Goal: Obtain resource: Download file/media

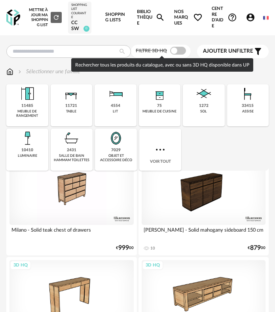
click at [177, 51] on span at bounding box center [178, 51] width 16 height 8
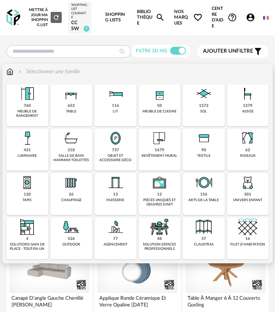
click at [147, 105] on div "50 meuble de cuisine" at bounding box center [160, 105] width 42 height 42
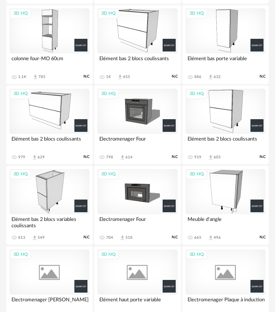
scroll to position [198, 0]
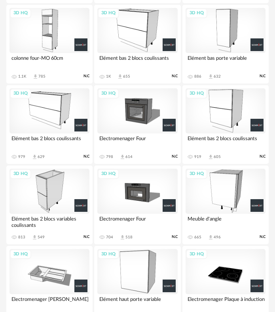
click at [218, 199] on div "3D HQ" at bounding box center [226, 191] width 80 height 45
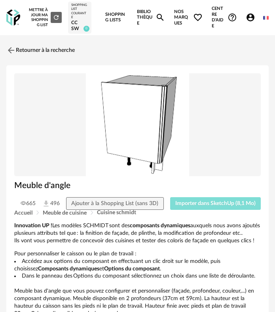
click at [221, 205] on span "Importer dans SketchUp (8,1 Mo)" at bounding box center [215, 204] width 80 height 6
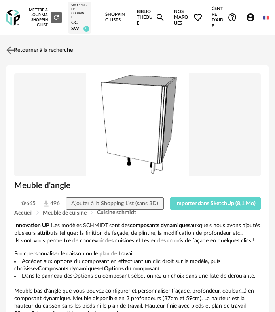
click at [25, 57] on link "Retourner à la recherche" at bounding box center [38, 50] width 69 height 17
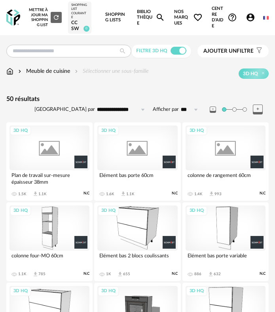
scroll to position [198, 0]
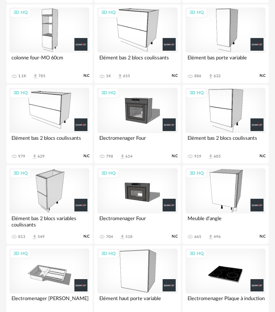
click at [52, 44] on div "3D HQ" at bounding box center [50, 30] width 80 height 45
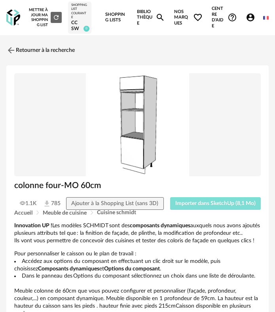
click at [187, 200] on button "Importer dans SketchUp (8,1 Mo)" at bounding box center [215, 203] width 91 height 13
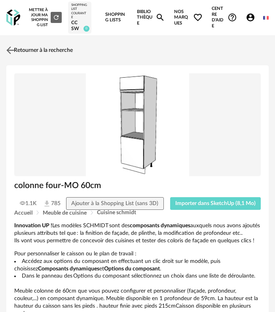
click at [19, 55] on link "Retourner à la recherche" at bounding box center [38, 50] width 69 height 17
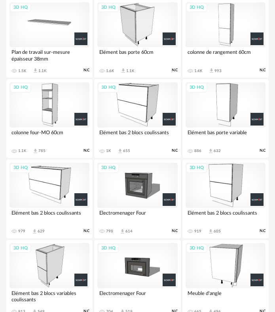
scroll to position [79, 0]
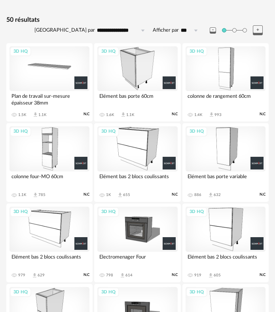
click at [226, 87] on div "3D HQ" at bounding box center [226, 68] width 80 height 45
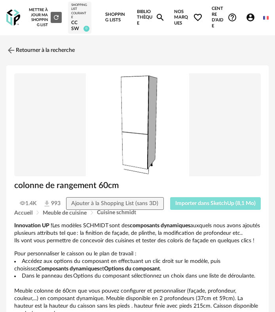
click at [202, 209] on button "Importer dans SketchUp (8,1 Mo)" at bounding box center [215, 203] width 91 height 13
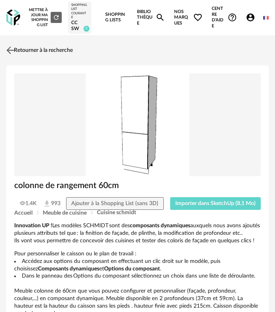
click at [9, 53] on img at bounding box center [10, 49] width 11 height 11
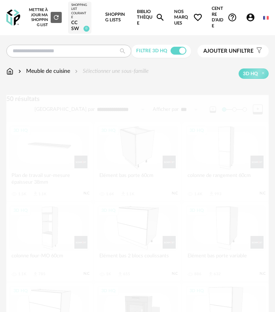
scroll to position [79, 0]
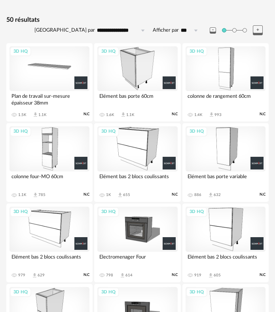
click at [126, 159] on div "3D HQ" at bounding box center [137, 148] width 80 height 45
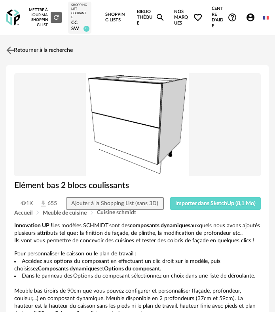
click at [26, 52] on link "Retourner à la recherche" at bounding box center [38, 50] width 69 height 17
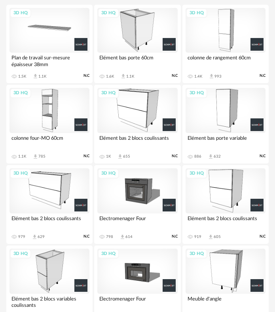
scroll to position [119, 0]
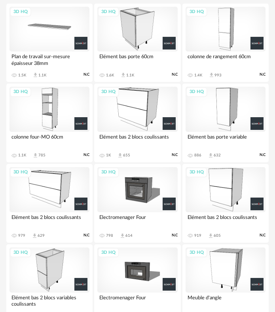
click at [46, 189] on div "3D HQ" at bounding box center [50, 189] width 80 height 45
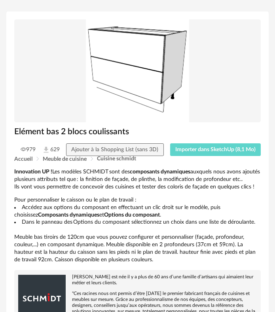
scroll to position [119, 0]
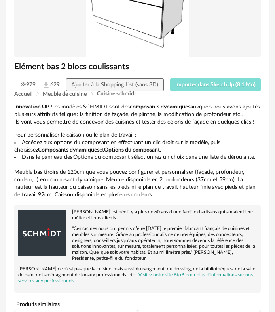
click at [199, 86] on span "Importer dans SketchUp (8,1 Mo)" at bounding box center [215, 85] width 80 height 6
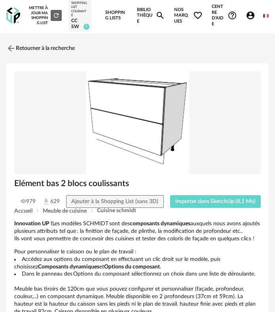
scroll to position [0, 0]
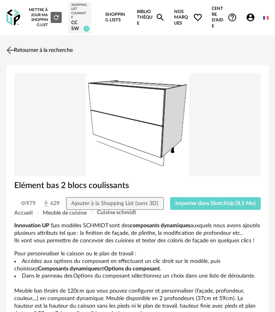
click at [18, 50] on link "Retourner à la recherche" at bounding box center [38, 50] width 69 height 17
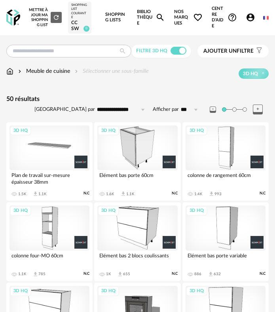
scroll to position [119, 0]
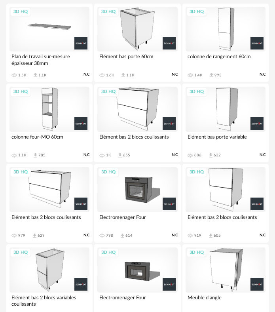
click at [215, 188] on div "3D HQ" at bounding box center [226, 189] width 80 height 45
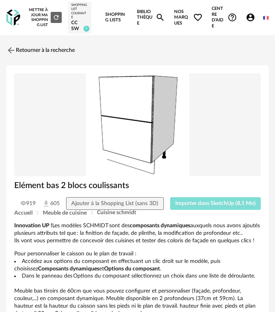
drag, startPoint x: 208, startPoint y: 200, endPoint x: 3, endPoint y: 227, distance: 206.5
click at [202, 202] on button "Importer dans SketchUp (8,1 Mo)" at bounding box center [215, 203] width 91 height 13
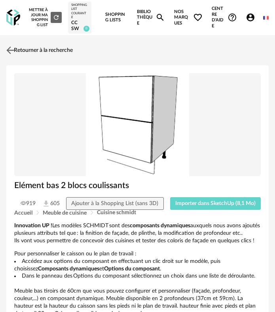
click at [9, 51] on img at bounding box center [10, 49] width 11 height 11
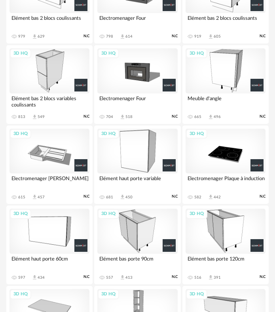
scroll to position [317, 0]
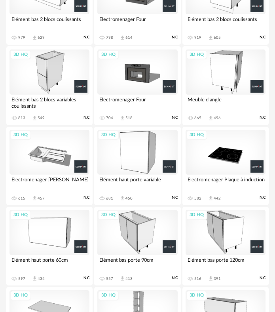
click at [54, 92] on div "3D HQ" at bounding box center [50, 72] width 80 height 45
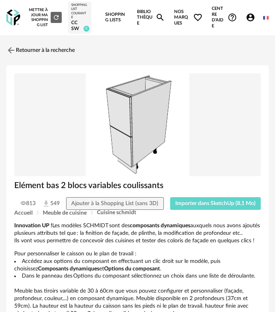
click at [191, 197] on div "Elément bas 2 blocs variables coulissants" at bounding box center [137, 188] width 255 height 17
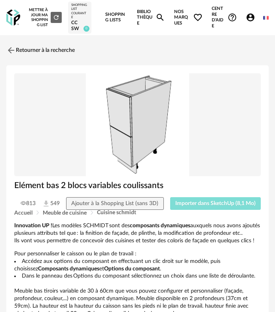
drag, startPoint x: 191, startPoint y: 200, endPoint x: 182, endPoint y: 200, distance: 8.7
click at [191, 200] on button "Importer dans SketchUp (8,1 Mo)" at bounding box center [215, 203] width 91 height 13
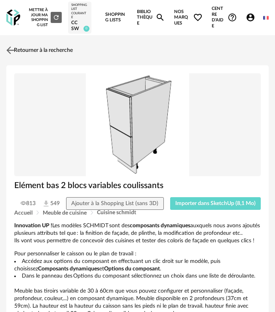
click at [16, 53] on img at bounding box center [10, 49] width 11 height 11
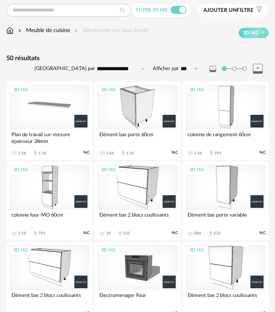
scroll to position [40, 0]
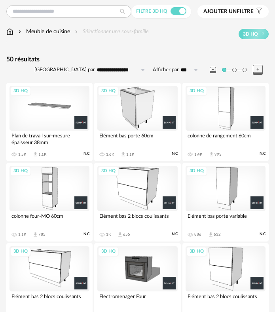
click at [41, 125] on div "3D HQ" at bounding box center [50, 108] width 80 height 45
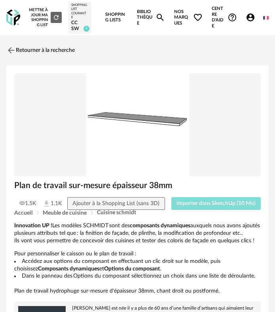
click at [202, 208] on button "Importer dans SketchUp (10 Mo)" at bounding box center [217, 203] width 90 height 13
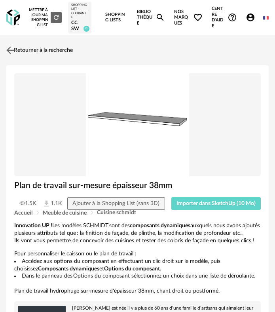
click at [17, 50] on link "Retourner à la recherche" at bounding box center [38, 50] width 69 height 17
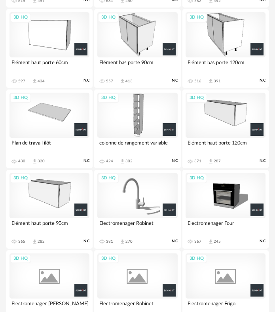
scroll to position [515, 0]
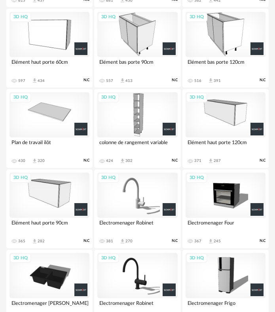
click at [212, 123] on div "3D HQ" at bounding box center [226, 114] width 80 height 45
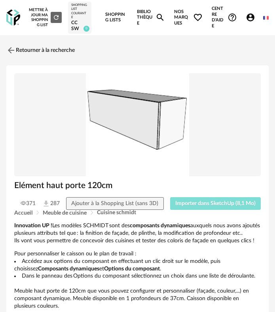
click at [207, 205] on span "Importer dans SketchUp (8,1 Mo)" at bounding box center [215, 204] width 80 height 6
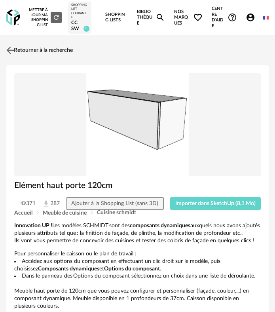
click at [19, 55] on link "Retourner à la recherche" at bounding box center [38, 50] width 69 height 17
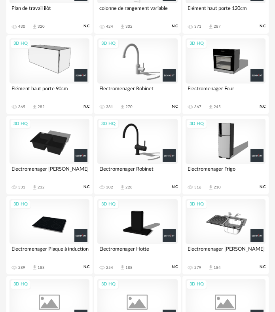
scroll to position [673, 0]
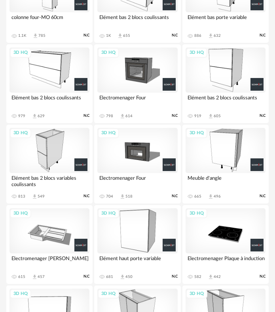
scroll to position [238, 0]
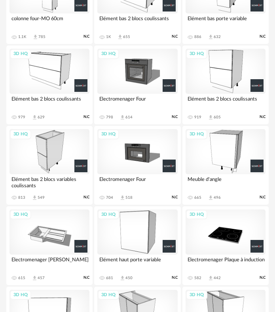
click at [137, 80] on div "3D HQ" at bounding box center [137, 71] width 80 height 45
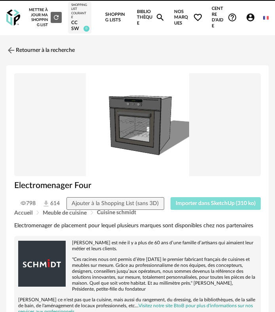
drag, startPoint x: 208, startPoint y: 200, endPoint x: 164, endPoint y: 181, distance: 47.2
click at [207, 200] on button "Importer dans SketchUp (310 ko)" at bounding box center [216, 203] width 91 height 13
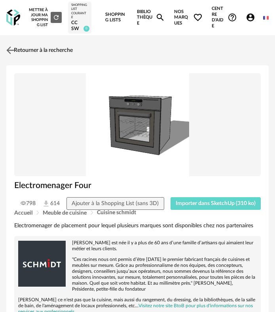
click at [19, 51] on link "Retourner à la recherche" at bounding box center [38, 50] width 69 height 17
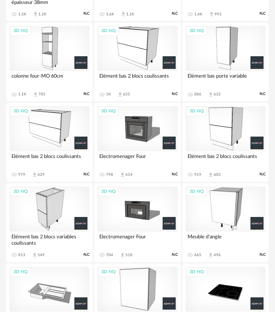
scroll to position [198, 0]
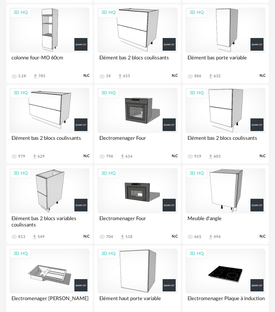
click at [135, 182] on div "3D HQ" at bounding box center [137, 190] width 80 height 45
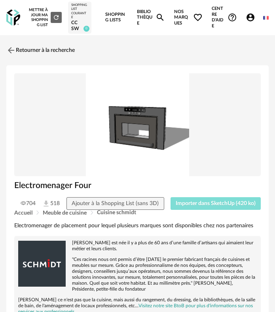
click at [212, 208] on button "Importer dans SketchUp (420 ko)" at bounding box center [216, 203] width 91 height 13
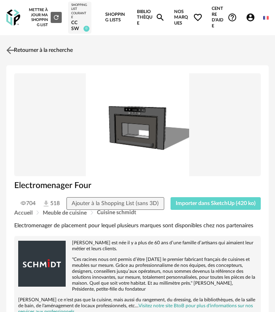
click at [13, 57] on link "Retourner à la recherche" at bounding box center [38, 50] width 69 height 17
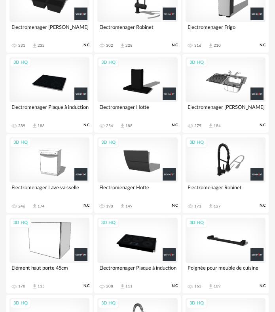
scroll to position [792, 0]
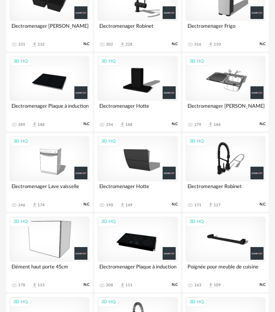
click at [148, 237] on div "3D HQ" at bounding box center [137, 239] width 80 height 45
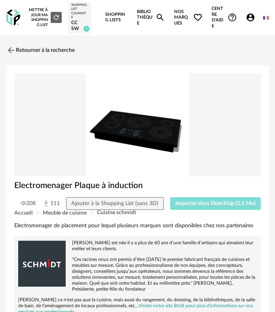
click at [204, 206] on span "Importer dans SketchUp (2,1 Mo)" at bounding box center [215, 204] width 80 height 6
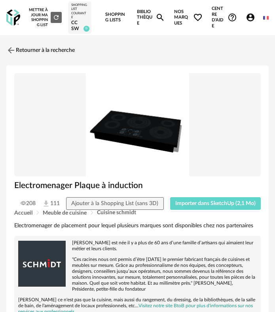
click at [45, 53] on link "Retourner à la recherche" at bounding box center [38, 50] width 69 height 17
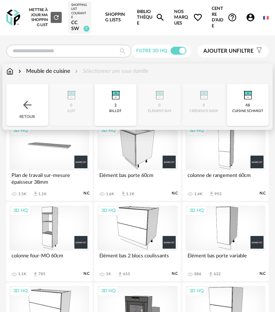
click at [27, 104] on img at bounding box center [27, 105] width 13 height 13
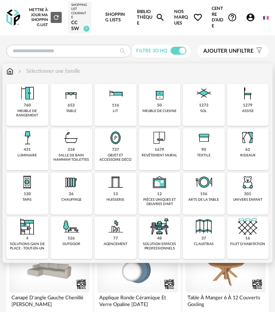
click at [35, 96] on img at bounding box center [27, 93] width 19 height 19
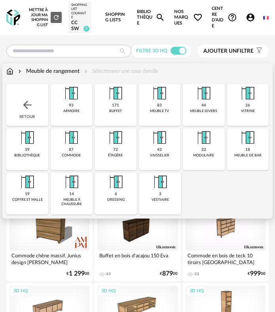
click at [159, 116] on div "83 meuble tv" at bounding box center [160, 105] width 42 height 42
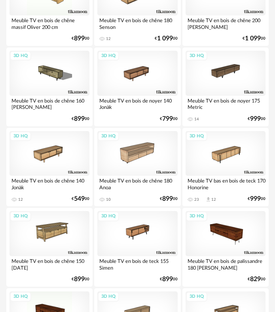
scroll to position [317, 0]
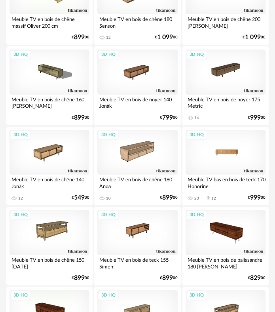
click at [210, 151] on div "3D HQ" at bounding box center [226, 152] width 80 height 45
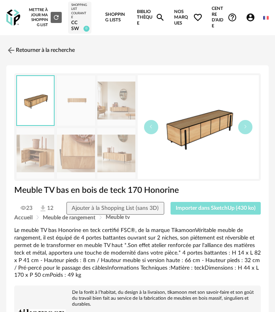
click at [210, 211] on span "Importer dans SketchUp (430 ko)" at bounding box center [216, 209] width 80 height 6
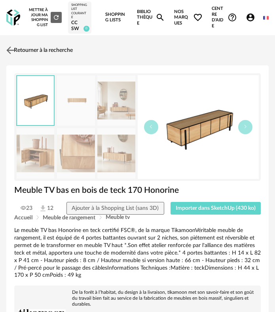
click at [15, 47] on img at bounding box center [10, 49] width 11 height 11
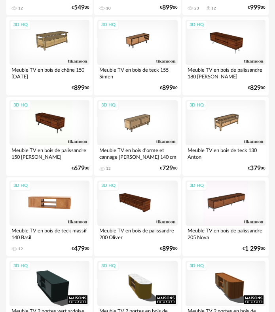
scroll to position [515, 0]
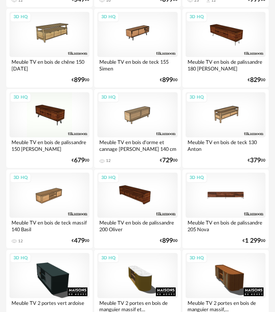
click at [210, 190] on div "3D HQ" at bounding box center [226, 195] width 80 height 45
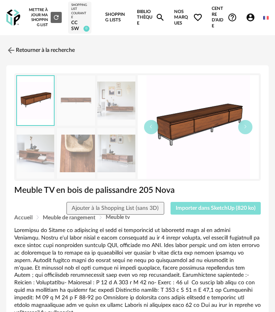
drag, startPoint x: 198, startPoint y: 209, endPoint x: 193, endPoint y: 209, distance: 5.2
click at [197, 209] on span "Importer dans SketchUp (820 ko)" at bounding box center [216, 209] width 80 height 6
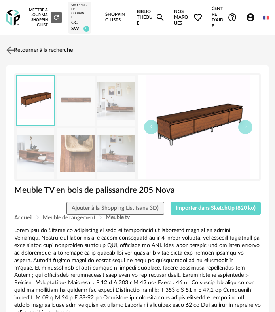
click at [35, 49] on link "Retourner à la recherche" at bounding box center [38, 50] width 69 height 17
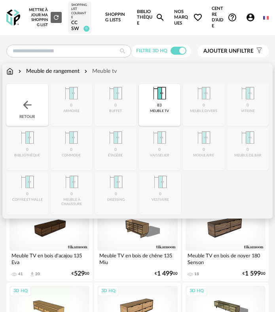
click at [142, 103] on div "83 meuble tv" at bounding box center [160, 105] width 42 height 42
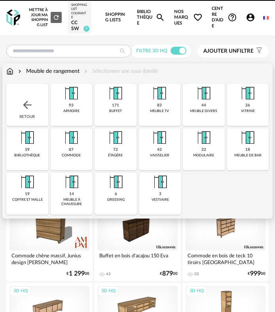
click at [34, 103] on div "Retour" at bounding box center [27, 105] width 42 height 42
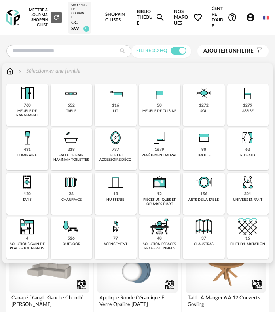
click at [256, 109] on div "1279 assise" at bounding box center [248, 105] width 42 height 42
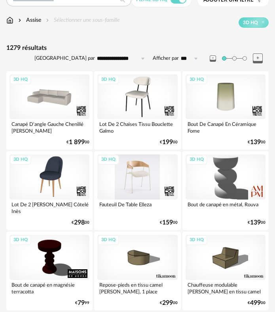
scroll to position [79, 0]
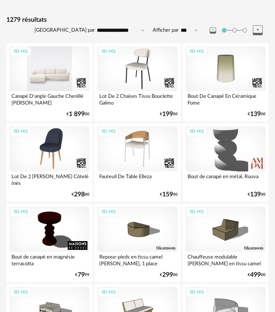
click at [44, 85] on div "3D HQ" at bounding box center [50, 68] width 80 height 45
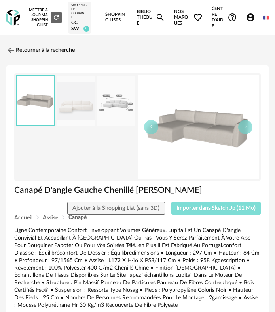
click at [204, 209] on span "Importer dans SketchUp (11 Mo)" at bounding box center [216, 209] width 79 height 6
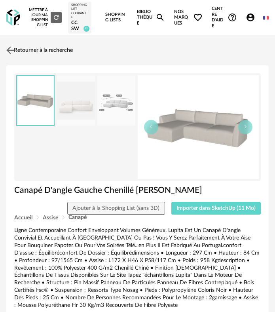
click at [25, 55] on link "Retourner à la recherche" at bounding box center [38, 50] width 69 height 17
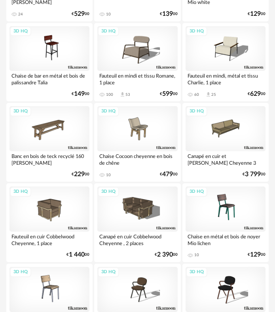
scroll to position [832, 0]
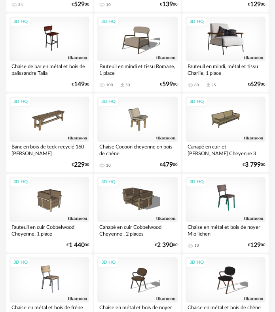
click at [232, 48] on div "3D HQ" at bounding box center [226, 39] width 80 height 45
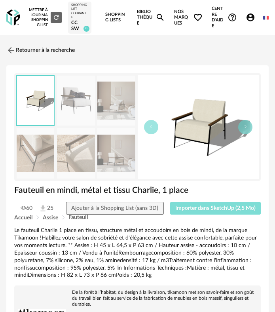
drag, startPoint x: 203, startPoint y: 206, endPoint x: 195, endPoint y: 207, distance: 8.8
click at [203, 207] on span "Importer dans SketchUp (2,5 Mo)" at bounding box center [215, 209] width 80 height 6
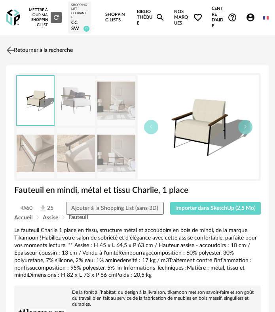
drag, startPoint x: 3, startPoint y: 55, endPoint x: 8, endPoint y: 54, distance: 4.8
click at [25, 48] on link "Retourner à la recherche" at bounding box center [38, 50] width 69 height 17
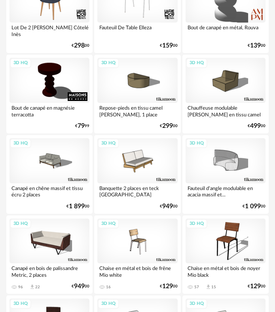
scroll to position [198, 0]
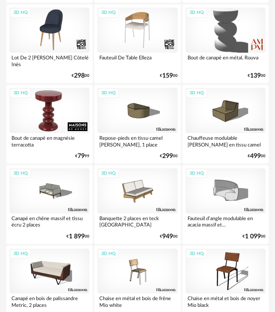
click at [63, 103] on div "3D HQ" at bounding box center [50, 110] width 80 height 45
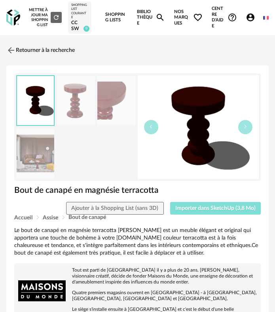
click at [186, 208] on span "Importer dans SketchUp (3,8 Mo)" at bounding box center [215, 209] width 80 height 6
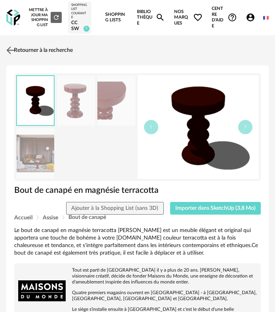
click at [21, 45] on link "Retourner à la recherche" at bounding box center [38, 50] width 69 height 17
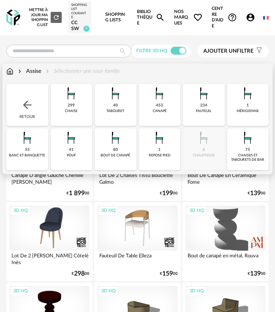
click at [28, 97] on div "Retour" at bounding box center [27, 105] width 42 height 42
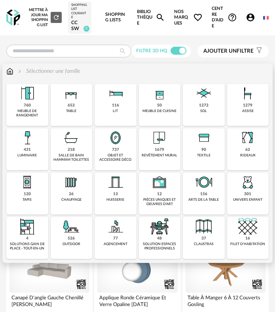
click at [77, 101] on img at bounding box center [71, 93] width 19 height 19
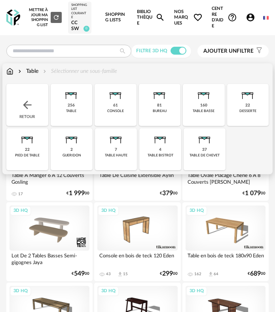
click at [203, 107] on div "160" at bounding box center [203, 105] width 7 height 5
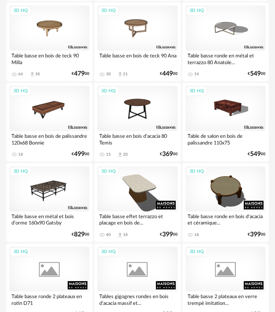
scroll to position [238, 0]
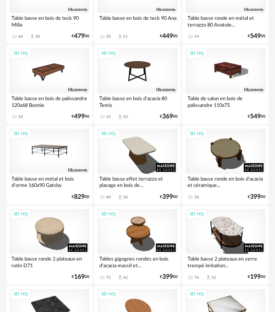
click at [42, 165] on div "3D HQ" at bounding box center [50, 151] width 80 height 45
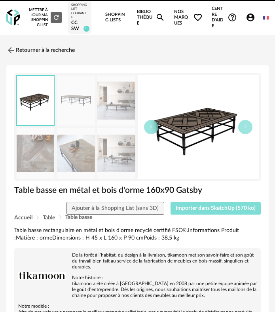
drag, startPoint x: 210, startPoint y: 210, endPoint x: 204, endPoint y: 209, distance: 5.7
click at [210, 210] on span "Importer dans SketchUp (570 ko)" at bounding box center [216, 209] width 80 height 6
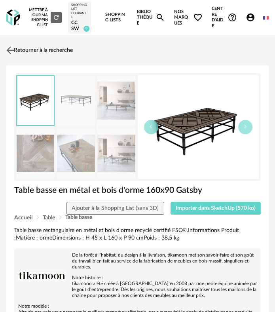
click at [24, 54] on link "Retourner à la recherche" at bounding box center [38, 50] width 69 height 17
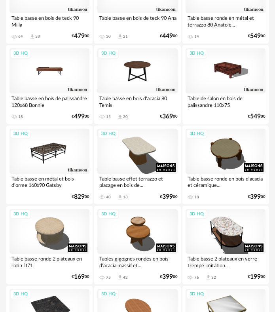
scroll to position [40, 0]
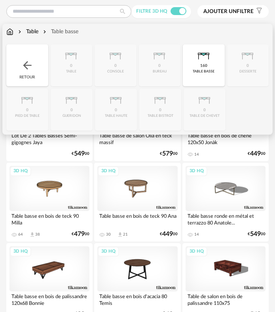
click at [35, 62] on div "Retour" at bounding box center [27, 65] width 42 height 42
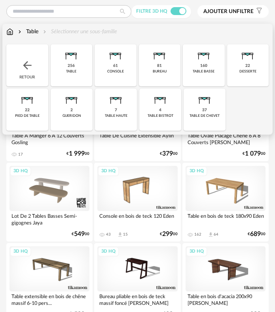
click at [72, 65] on div "256" at bounding box center [71, 65] width 7 height 5
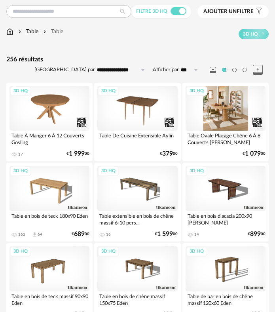
click at [211, 107] on div "3D HQ" at bounding box center [226, 108] width 80 height 45
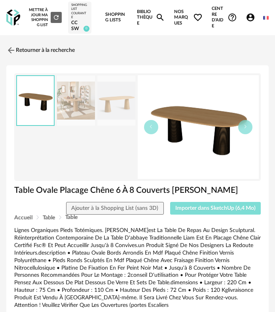
click at [204, 206] on span "Importer dans SketchUp (6,4 Mo)" at bounding box center [215, 209] width 80 height 6
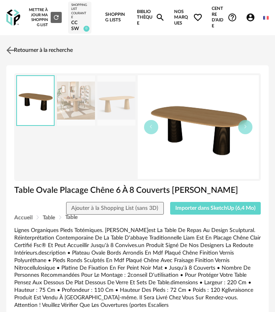
click at [47, 50] on link "Retourner à la recherche" at bounding box center [38, 50] width 69 height 17
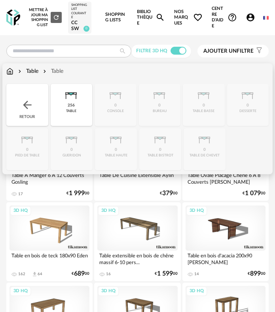
click at [38, 98] on div "Retour" at bounding box center [27, 105] width 42 height 42
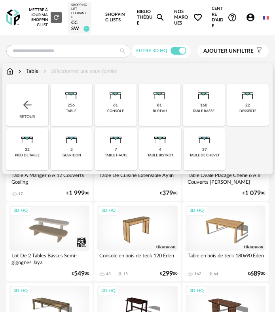
click at [34, 109] on div "Retour" at bounding box center [27, 105] width 42 height 42
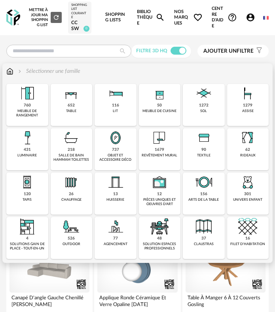
click at [245, 105] on div "1279" at bounding box center [248, 105] width 10 height 5
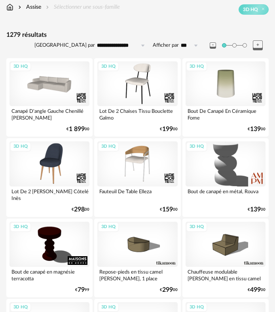
scroll to position [79, 0]
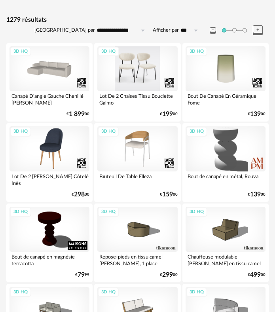
click at [141, 65] on div "3D HQ" at bounding box center [137, 68] width 80 height 45
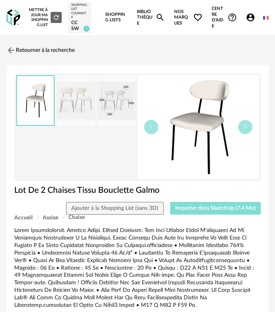
click at [193, 207] on span "Importer dans SketchUp (7,4 Mo)" at bounding box center [215, 209] width 80 height 6
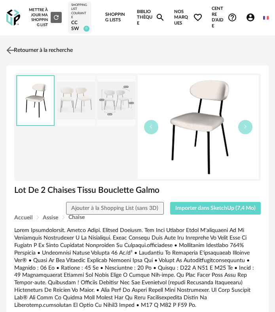
click at [15, 55] on img at bounding box center [10, 49] width 11 height 11
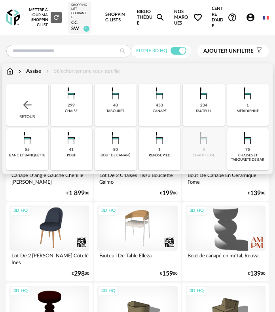
click at [74, 99] on img at bounding box center [71, 93] width 19 height 19
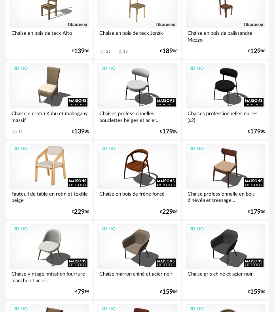
scroll to position [634, 0]
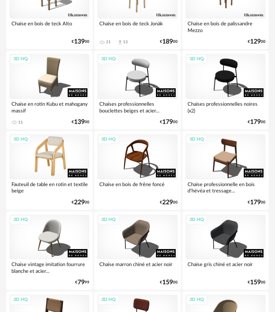
click at [47, 145] on div "3D HQ" at bounding box center [50, 156] width 80 height 45
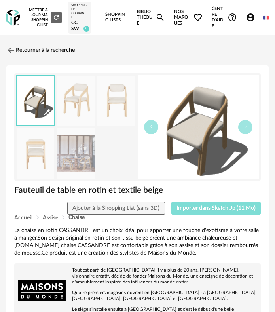
click at [216, 207] on span "Importer dans SketchUp (11 Mo)" at bounding box center [216, 209] width 79 height 6
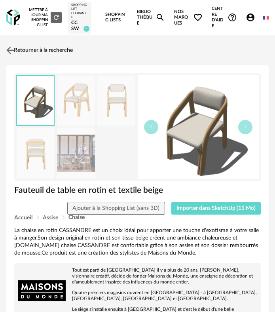
click at [16, 46] on img at bounding box center [10, 49] width 11 height 11
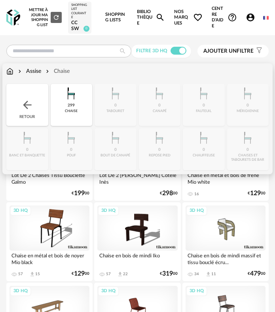
click at [19, 100] on div "Retour" at bounding box center [27, 105] width 42 height 42
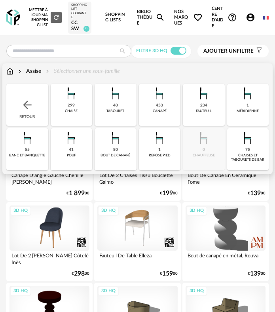
click at [34, 105] on div "Retour" at bounding box center [27, 105] width 42 height 42
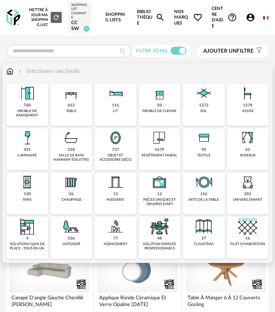
click at [248, 148] on div "62" at bounding box center [248, 149] width 5 height 5
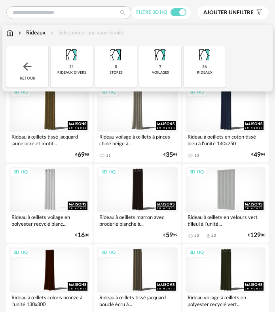
scroll to position [40, 0]
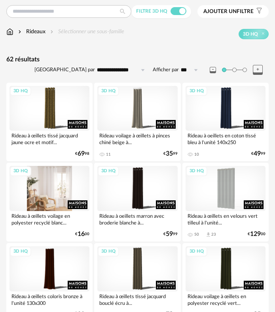
click at [50, 194] on div "3D HQ" at bounding box center [50, 188] width 80 height 45
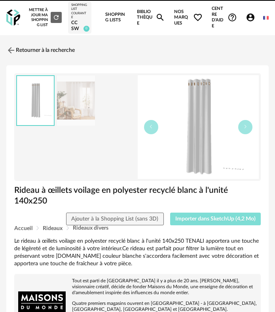
drag, startPoint x: 197, startPoint y: 218, endPoint x: 5, endPoint y: 187, distance: 194.7
click at [194, 217] on span "Importer dans SketchUp (4,2 Mo)" at bounding box center [215, 219] width 80 height 6
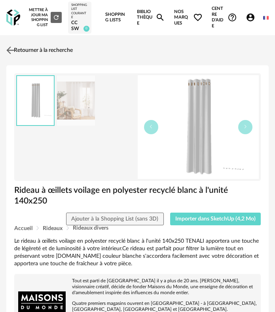
click at [13, 47] on img at bounding box center [10, 49] width 11 height 11
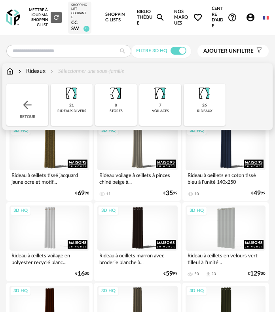
click at [33, 103] on img at bounding box center [27, 105] width 13 height 13
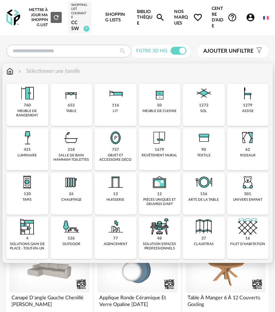
click at [202, 153] on div "textile" at bounding box center [203, 155] width 13 height 4
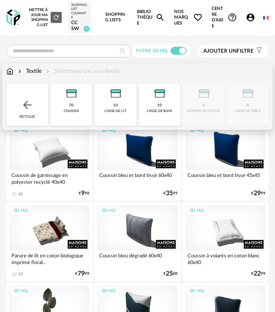
click at [75, 116] on div "70 coussin" at bounding box center [72, 105] width 42 height 42
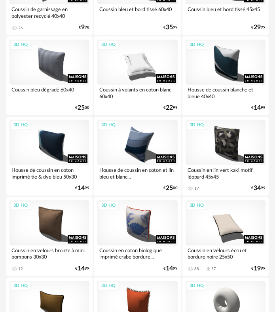
scroll to position [158, 0]
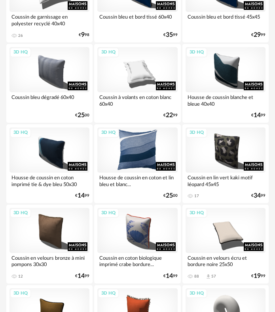
click at [132, 148] on div "3D HQ" at bounding box center [137, 150] width 80 height 45
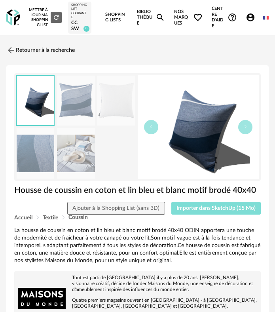
click at [226, 208] on span "Importer dans SketchUp (15 Mo)" at bounding box center [216, 209] width 79 height 6
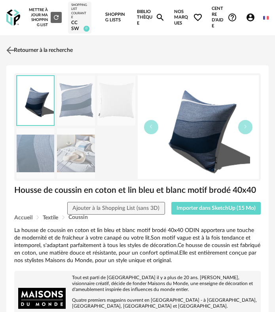
click at [27, 52] on link "Retourner à la recherche" at bounding box center [38, 50] width 69 height 17
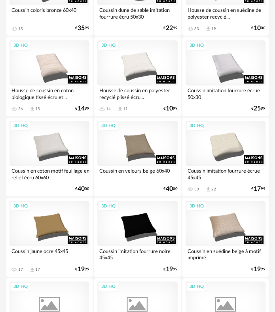
scroll to position [594, 0]
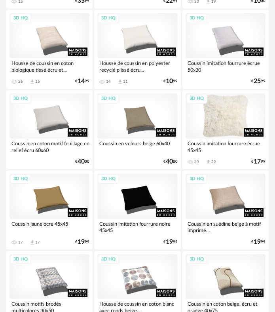
click at [227, 122] on div "3D HQ" at bounding box center [226, 115] width 80 height 45
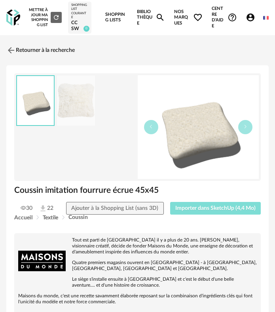
click at [219, 212] on button "Importer dans SketchUp (4,4 Mo)" at bounding box center [215, 208] width 91 height 13
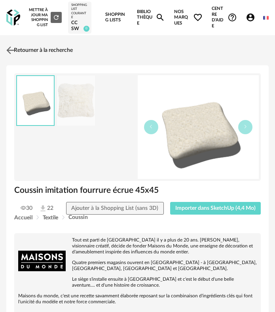
click at [36, 47] on link "Retourner à la recherche" at bounding box center [38, 50] width 69 height 17
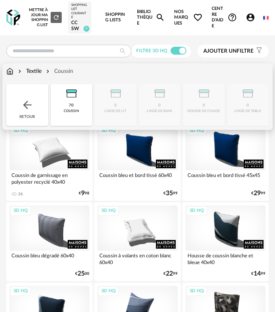
click at [37, 71] on div "Textile" at bounding box center [29, 71] width 25 height 8
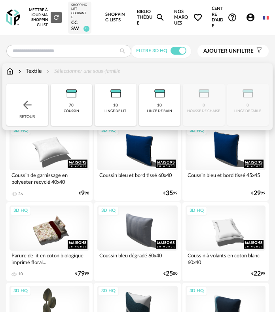
click at [18, 101] on div "Retour" at bounding box center [27, 105] width 42 height 42
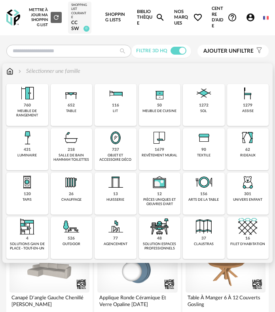
click at [34, 190] on img at bounding box center [27, 182] width 19 height 19
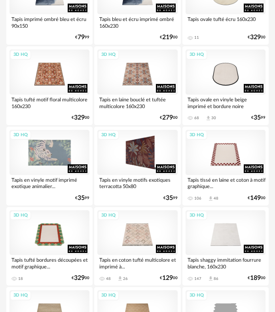
scroll to position [238, 0]
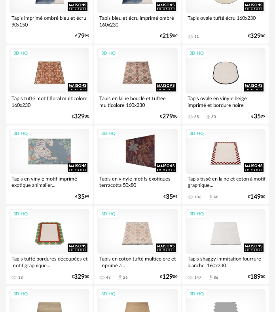
click at [50, 155] on div "3D HQ" at bounding box center [50, 151] width 80 height 45
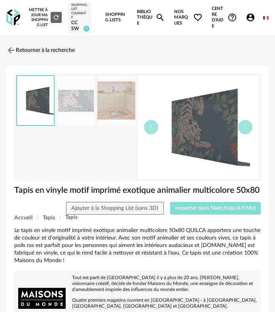
click at [194, 206] on button "Importer dans SketchUp (4,9 Mo)" at bounding box center [215, 208] width 91 height 13
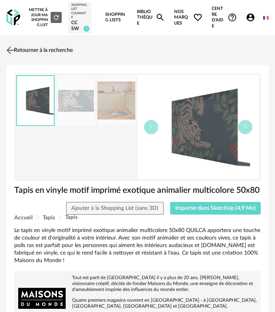
click at [36, 55] on link "Retourner à la recherche" at bounding box center [38, 50] width 69 height 17
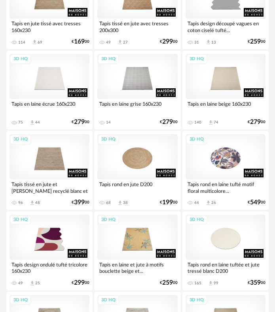
scroll to position [555, 0]
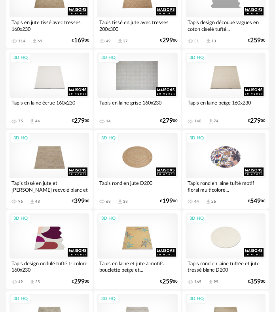
click at [126, 90] on div "3D HQ" at bounding box center [137, 75] width 80 height 45
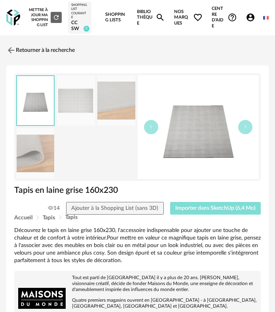
click at [186, 206] on span "Importer dans SketchUp (6,4 Mo)" at bounding box center [215, 209] width 80 height 6
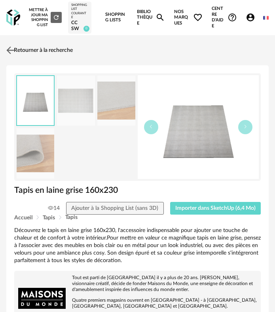
click at [17, 48] on link "Retourner à la recherche" at bounding box center [38, 50] width 69 height 17
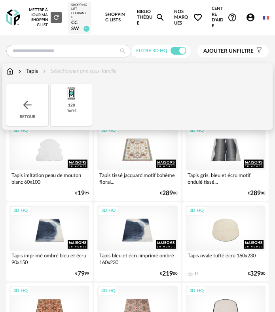
click at [23, 113] on div "Retour" at bounding box center [27, 105] width 42 height 42
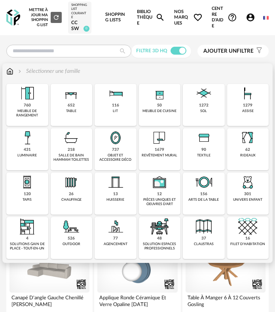
click at [160, 149] on div "1679" at bounding box center [160, 149] width 10 height 5
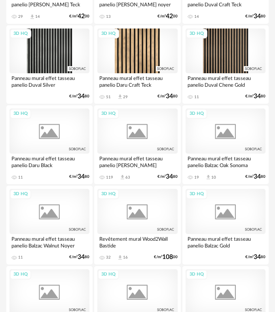
scroll to position [1624, 0]
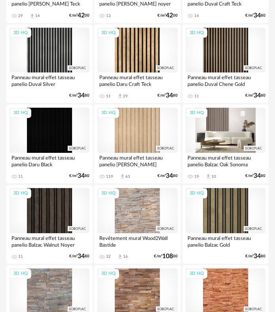
click at [218, 132] on div "3D HQ" at bounding box center [226, 130] width 80 height 45
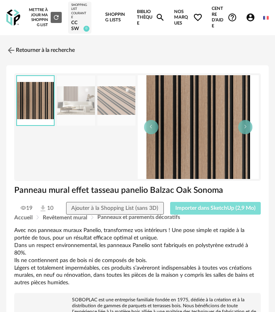
click at [193, 204] on button "Importer dans SketchUp (2,9 Mo)" at bounding box center [215, 208] width 91 height 13
click at [13, 47] on img at bounding box center [11, 51] width 10 height 10
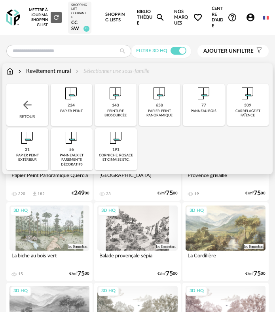
click at [109, 116] on div "peinture biosourcée" at bounding box center [115, 113] width 37 height 9
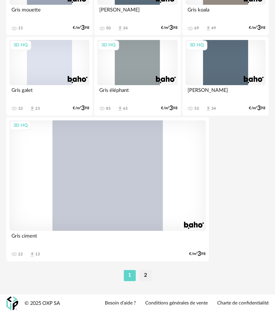
scroll to position [2657, 0]
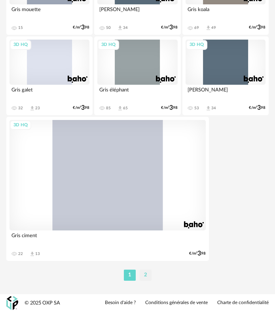
click at [147, 279] on li "2" at bounding box center [146, 275] width 12 height 11
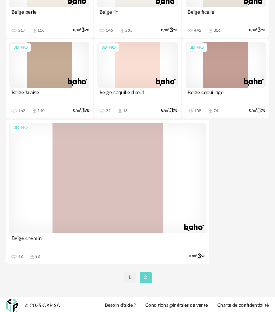
scroll to position [1130, 0]
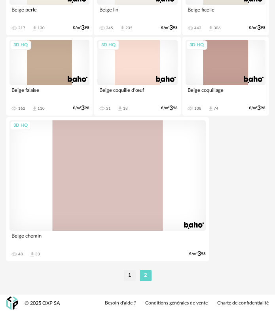
click at [127, 277] on li "1" at bounding box center [130, 275] width 12 height 11
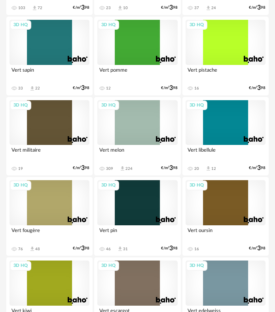
scroll to position [357, 0]
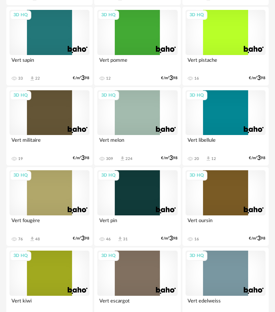
click at [132, 124] on div "3D HQ" at bounding box center [137, 112] width 80 height 45
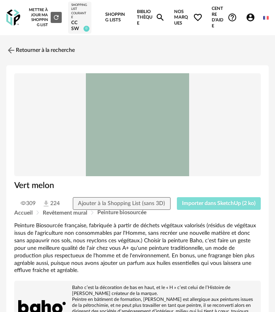
click at [204, 208] on button "Importer dans SketchUp (2 ko)" at bounding box center [219, 203] width 84 height 13
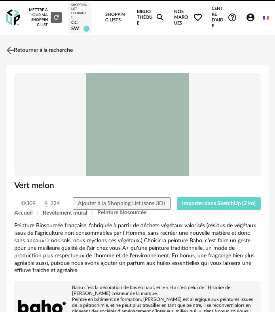
click at [47, 50] on link "Retourner à la recherche" at bounding box center [38, 50] width 69 height 17
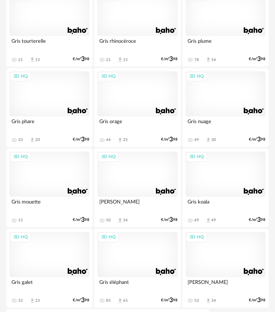
scroll to position [2657, 0]
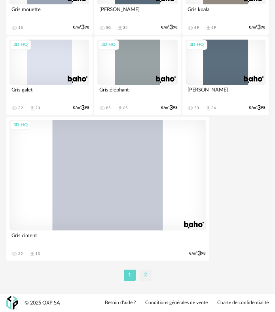
click at [145, 277] on li "2" at bounding box center [146, 275] width 12 height 11
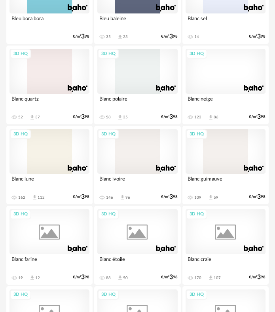
scroll to position [753, 0]
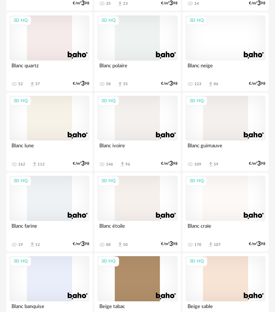
click at [127, 200] on div "3D HQ" at bounding box center [137, 198] width 80 height 45
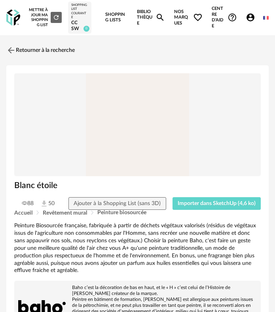
click at [210, 195] on div "Blanc étoile" at bounding box center [137, 188] width 255 height 17
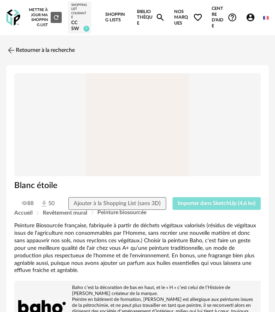
click at [209, 202] on span "Importer dans SketchUp (4,6 ko)" at bounding box center [217, 204] width 78 height 6
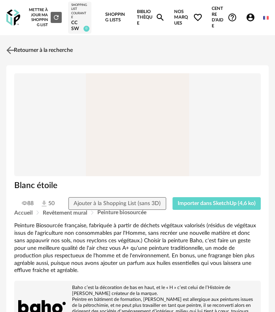
click at [21, 50] on link "Retourner à la recherche" at bounding box center [38, 50] width 69 height 17
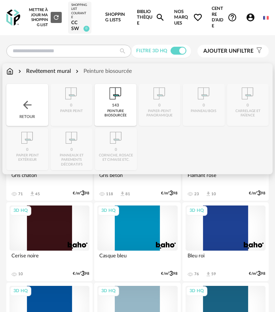
click at [10, 72] on img at bounding box center [9, 71] width 7 height 8
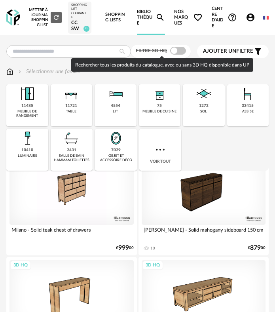
click at [179, 48] on span at bounding box center [178, 51] width 16 height 8
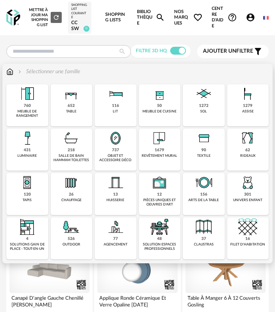
click at [36, 145] on img at bounding box center [27, 138] width 19 height 19
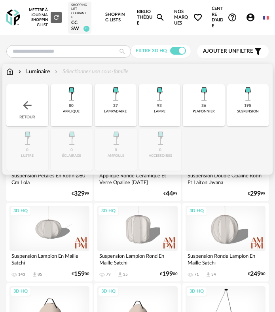
click at [167, 100] on img at bounding box center [159, 93] width 19 height 19
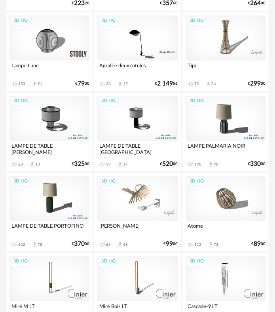
scroll to position [1902, 0]
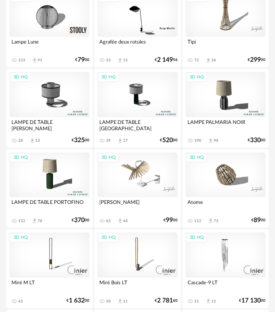
click at [223, 93] on div "3D HQ" at bounding box center [226, 94] width 80 height 45
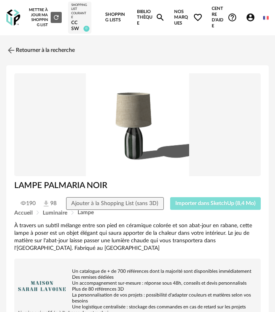
click at [206, 198] on button "Importer dans SketchUp (8,4 Mo)" at bounding box center [215, 203] width 91 height 13
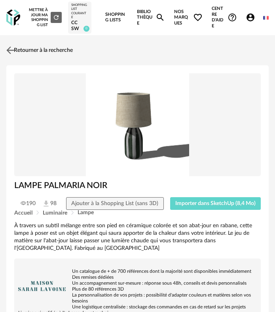
click at [22, 53] on link "Retourner à la recherche" at bounding box center [38, 50] width 69 height 17
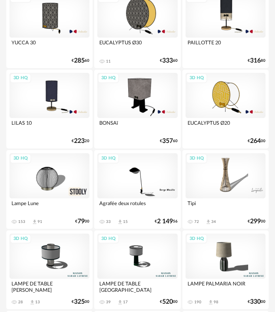
scroll to position [1743, 0]
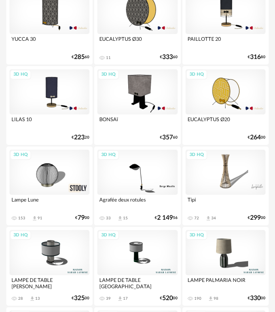
click at [66, 179] on div "3D HQ" at bounding box center [50, 172] width 80 height 45
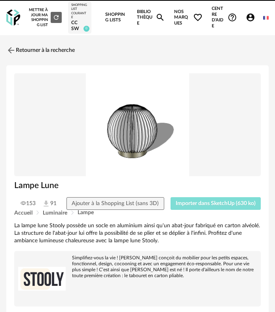
click at [198, 202] on span "Importer dans SketchUp (630 ko)" at bounding box center [216, 204] width 80 height 6
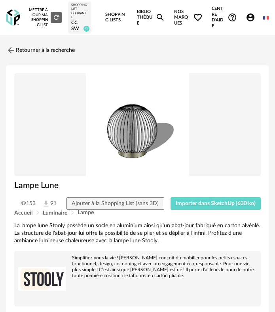
drag, startPoint x: 13, startPoint y: 50, endPoint x: 14, endPoint y: 58, distance: 8.4
click at [13, 50] on img at bounding box center [11, 51] width 10 height 10
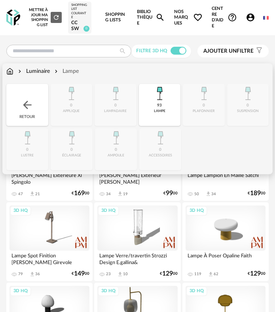
click at [145, 101] on div "93 lampe" at bounding box center [160, 105] width 42 height 42
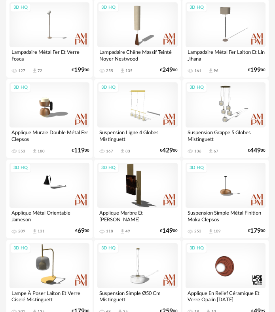
scroll to position [872, 0]
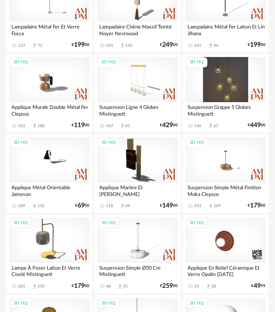
click at [226, 95] on div "3D HQ" at bounding box center [226, 79] width 80 height 45
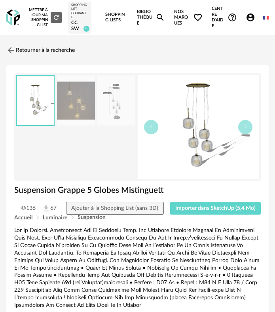
click at [214, 218] on div "Accueil Luminaire Suspension" at bounding box center [137, 218] width 247 height 6
click at [212, 212] on button "Importer dans SketchUp (5,4 Mo)" at bounding box center [215, 208] width 91 height 13
click at [17, 51] on link "Retourner à la recherche" at bounding box center [38, 50] width 69 height 17
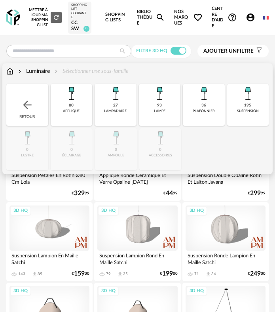
click at [116, 101] on img at bounding box center [115, 93] width 19 height 19
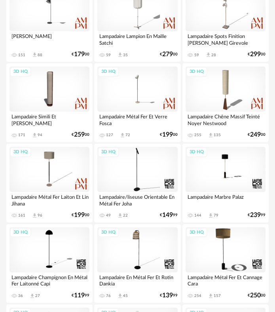
scroll to position [158, 0]
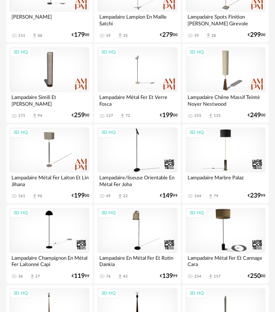
click at [239, 161] on div "3D HQ" at bounding box center [226, 150] width 80 height 45
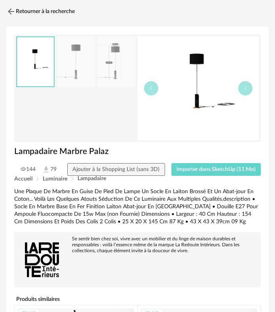
scroll to position [40, 0]
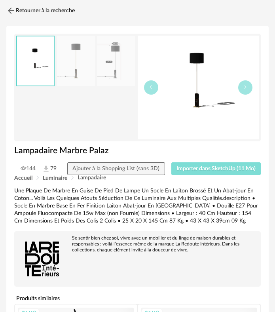
click at [212, 168] on span "Importer dans SketchUp (11 Mo)" at bounding box center [216, 169] width 79 height 6
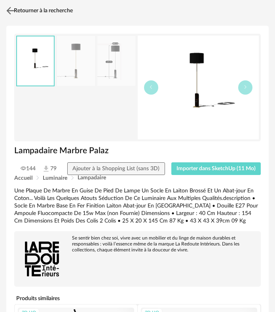
click at [17, 11] on link "Retourner à la recherche" at bounding box center [38, 10] width 69 height 17
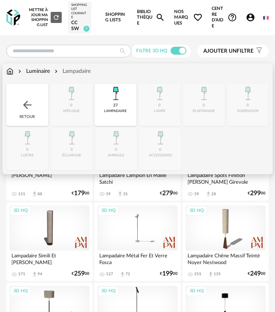
click at [51, 103] on div "Close icon Retour 0 applique 27 lampadaire 0 lampe 0 plafonnier 0 suspension 0 …" at bounding box center [137, 127] width 263 height 86
click at [38, 103] on div "Retour" at bounding box center [27, 105] width 42 height 42
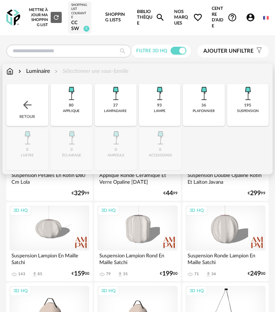
click at [80, 109] on div "80 applique" at bounding box center [72, 105] width 42 height 42
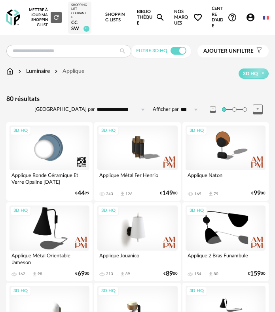
click at [137, 239] on div "3D HQ" at bounding box center [137, 228] width 80 height 45
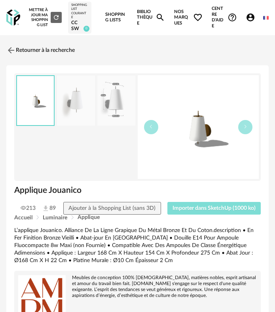
click at [185, 212] on button "Importer dans SketchUp (1000 ko)" at bounding box center [215, 208] width 94 height 13
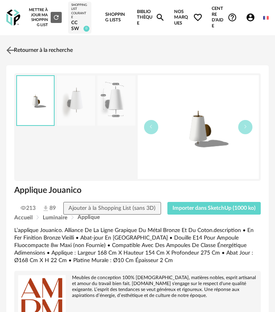
click at [16, 50] on img at bounding box center [10, 49] width 11 height 11
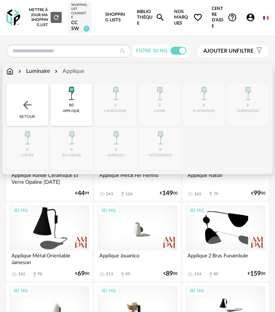
click at [25, 101] on img at bounding box center [27, 105] width 13 height 13
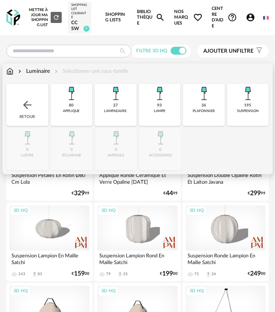
click at [16, 97] on div "Retour" at bounding box center [27, 105] width 42 height 42
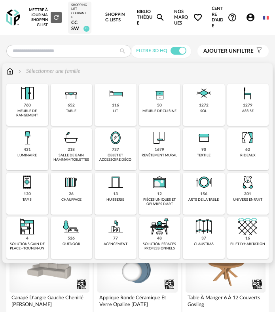
click at [132, 153] on div "objet et accessoire déco" at bounding box center [115, 157] width 37 height 9
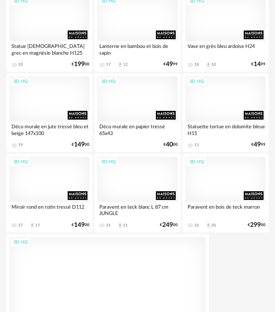
scroll to position [2535, 0]
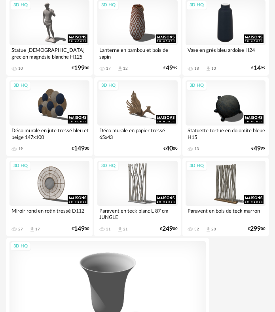
click at [221, 42] on div "3D HQ" at bounding box center [226, 22] width 80 height 45
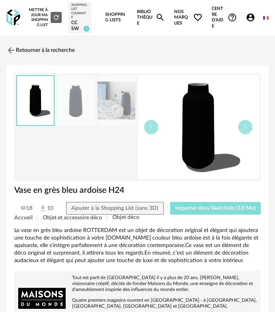
click at [217, 205] on button "Importer dans SketchUp (3,8 Mo)" at bounding box center [215, 208] width 91 height 13
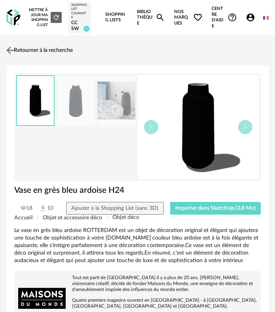
click at [12, 52] on img at bounding box center [10, 49] width 11 height 11
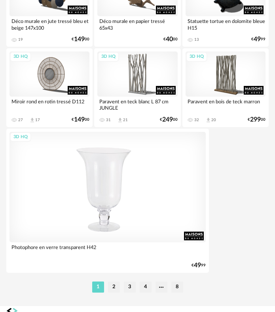
scroll to position [2654, 0]
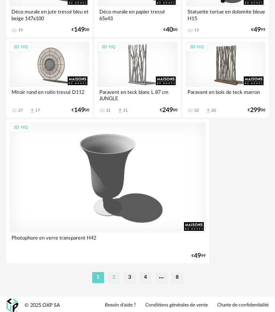
click at [112, 282] on li "2" at bounding box center [114, 277] width 12 height 11
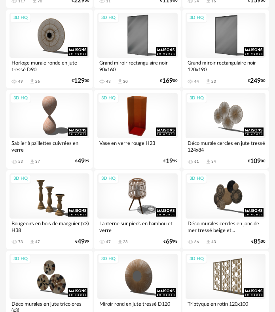
scroll to position [515, 0]
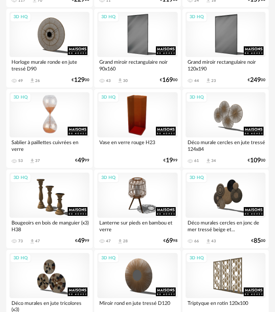
drag, startPoint x: 56, startPoint y: 123, endPoint x: 59, endPoint y: 127, distance: 5.1
click at [56, 123] on div "3D HQ" at bounding box center [50, 114] width 80 height 45
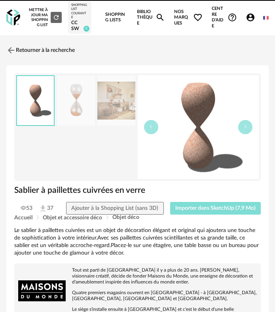
click at [193, 211] on button "Importer dans SketchUp (7,9 Mo)" at bounding box center [215, 208] width 91 height 13
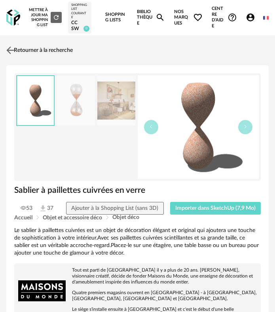
click at [23, 50] on link "Retourner à la recherche" at bounding box center [38, 50] width 69 height 17
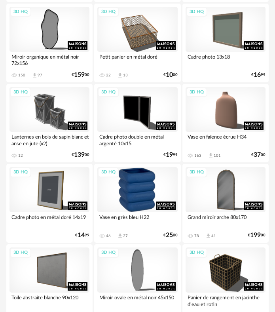
scroll to position [1585, 0]
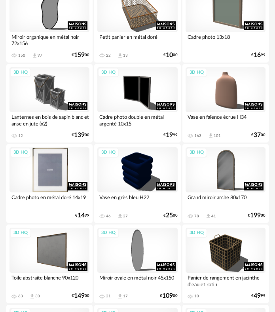
click at [69, 191] on div "3D HQ" at bounding box center [50, 169] width 80 height 45
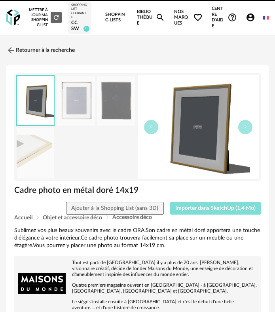
drag, startPoint x: 208, startPoint y: 213, endPoint x: 171, endPoint y: 208, distance: 37.1
click at [208, 212] on button "Importer dans SketchUp (1,4 Mo)" at bounding box center [215, 208] width 91 height 13
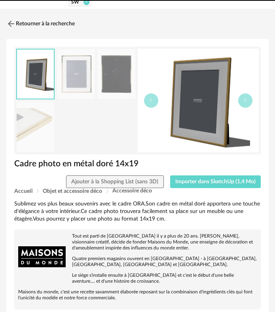
scroll to position [40, 0]
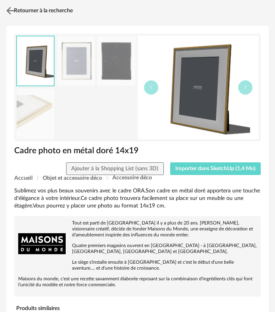
click at [23, 15] on link "Retourner à la recherche" at bounding box center [38, 10] width 69 height 17
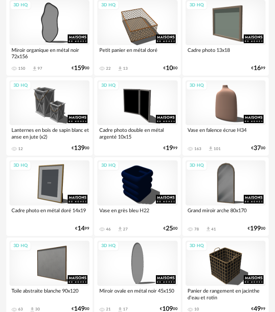
scroll to position [1545, 0]
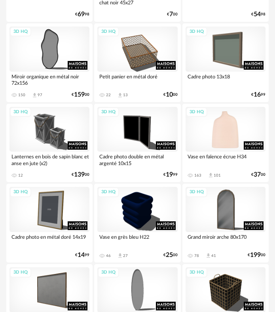
click at [231, 120] on div "3D HQ" at bounding box center [226, 129] width 80 height 45
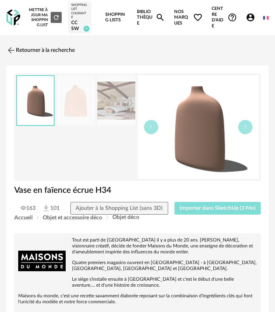
click at [216, 206] on span "Importer dans SketchUp (3 Mo)" at bounding box center [218, 209] width 76 height 6
click at [20, 52] on link "Retourner à la recherche" at bounding box center [38, 50] width 69 height 17
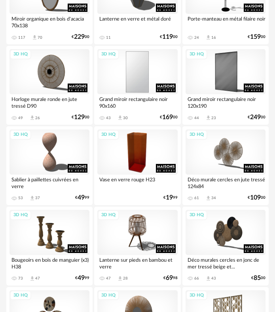
scroll to position [475, 0]
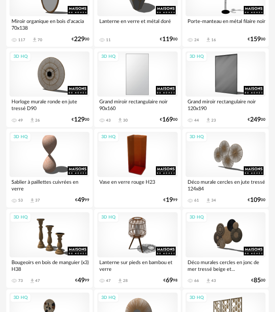
click at [149, 67] on div "3D HQ" at bounding box center [137, 74] width 80 height 45
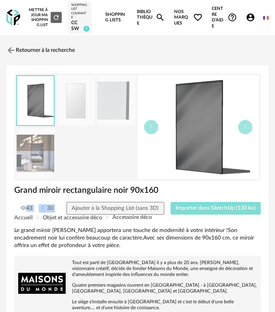
click at [207, 202] on div "Grand miroir rectangulaire noir 90x160 43 30 Ajouter à la Shopping List (sans 3…" at bounding box center [137, 200] width 255 height 30
drag, startPoint x: 186, startPoint y: 205, endPoint x: 156, endPoint y: 216, distance: 31.4
click at [185, 205] on button "Importer dans SketchUp (130 ko)" at bounding box center [216, 208] width 91 height 13
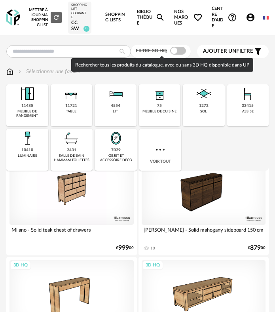
click at [174, 53] on span at bounding box center [178, 51] width 16 height 8
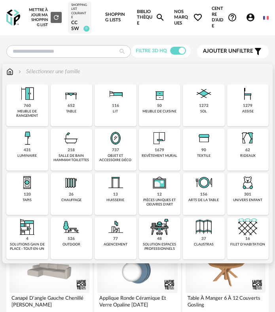
click at [72, 101] on img at bounding box center [71, 93] width 19 height 19
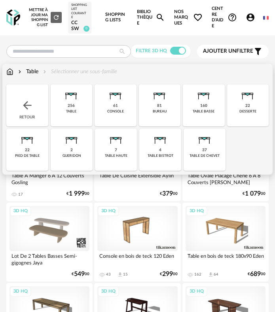
click at [117, 113] on div "console" at bounding box center [115, 111] width 17 height 4
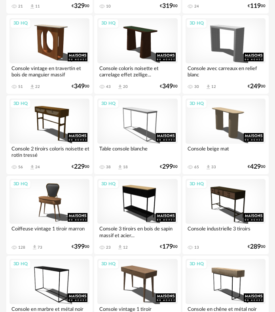
scroll to position [357, 0]
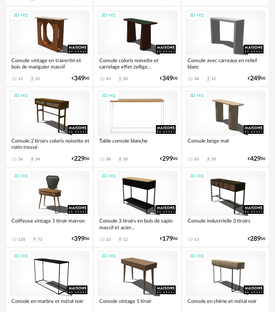
click at [138, 125] on div "3D HQ" at bounding box center [137, 113] width 80 height 45
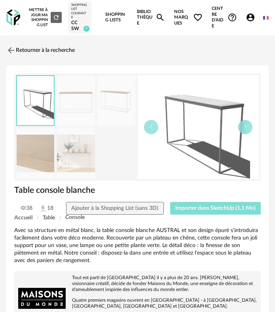
click at [207, 208] on span "Importer dans SketchUp (1,1 Mo)" at bounding box center [215, 209] width 80 height 6
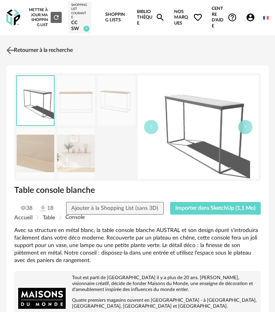
click at [19, 50] on link "Retourner à la recherche" at bounding box center [38, 50] width 69 height 17
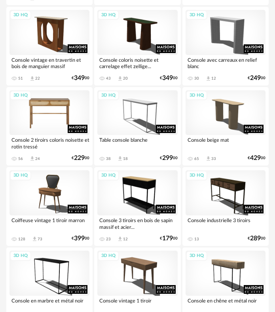
click at [48, 125] on div "3D HQ" at bounding box center [50, 112] width 80 height 45
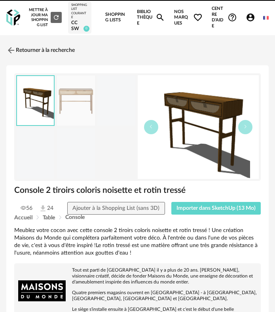
click at [199, 216] on div "Accueil Table Console" at bounding box center [137, 218] width 247 height 6
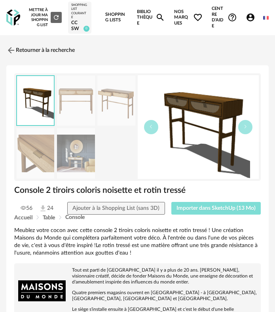
drag, startPoint x: 185, startPoint y: 209, endPoint x: 67, endPoint y: 256, distance: 126.9
click at [185, 208] on span "Importer dans SketchUp (13 Mo)" at bounding box center [216, 209] width 79 height 6
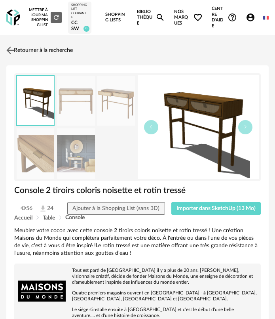
click at [28, 45] on link "Retourner à la recherche" at bounding box center [38, 50] width 69 height 17
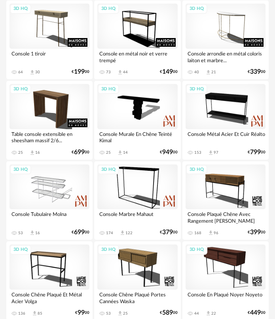
scroll to position [673, 0]
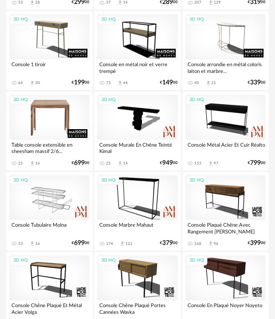
click at [51, 113] on div "3D HQ" at bounding box center [50, 117] width 80 height 45
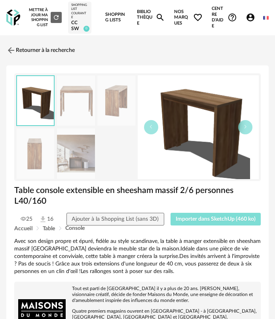
click at [191, 225] on button "Importer dans SketchUp (460 ko)" at bounding box center [216, 219] width 91 height 13
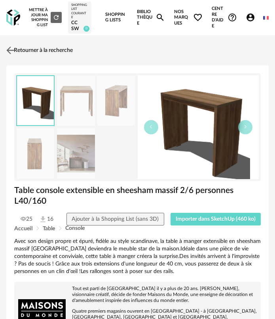
click at [17, 48] on link "Retourner à la recherche" at bounding box center [38, 50] width 69 height 17
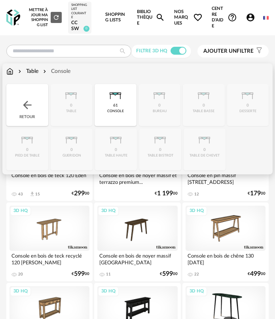
click at [21, 103] on img at bounding box center [27, 105] width 13 height 13
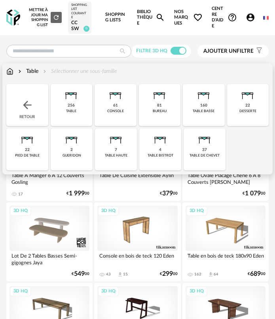
click at [23, 105] on img at bounding box center [27, 105] width 13 height 13
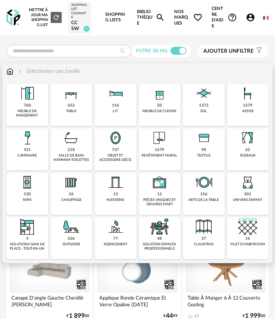
click at [113, 141] on img at bounding box center [115, 137] width 19 height 19
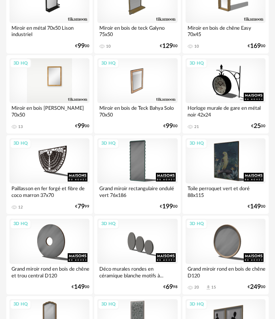
scroll to position [357, 0]
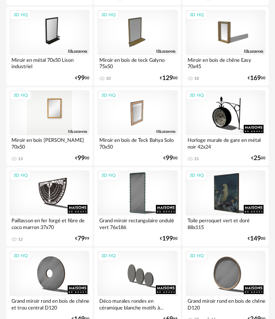
click at [55, 118] on div "3D HQ" at bounding box center [50, 112] width 80 height 45
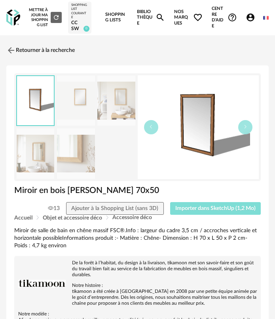
drag, startPoint x: 184, startPoint y: 206, endPoint x: 116, endPoint y: 188, distance: 69.8
click at [184, 206] on span "Importer dans SketchUp (1,2 Mo)" at bounding box center [215, 209] width 80 height 6
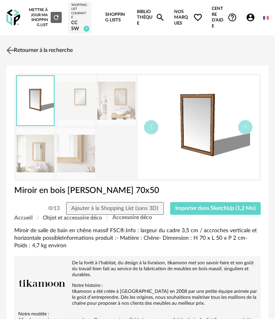
click at [13, 42] on link "Retourner à la recherche" at bounding box center [38, 50] width 69 height 17
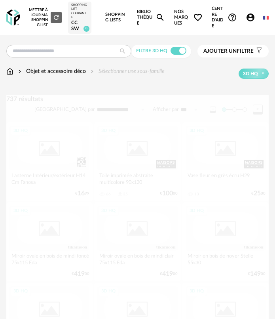
scroll to position [357, 0]
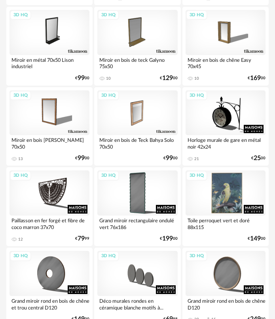
click at [256, 191] on div "3D HQ" at bounding box center [226, 192] width 80 height 45
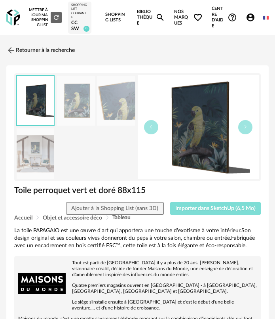
click at [185, 210] on span "Importer dans SketchUp (6,5 Mo)" at bounding box center [215, 209] width 80 height 6
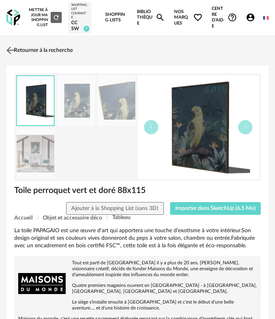
click at [14, 51] on img at bounding box center [10, 49] width 11 height 11
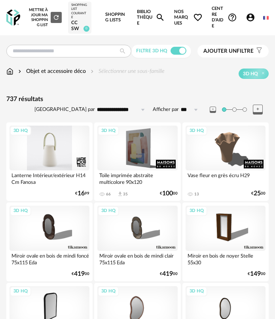
click at [44, 169] on div "3D HQ" at bounding box center [50, 148] width 80 height 45
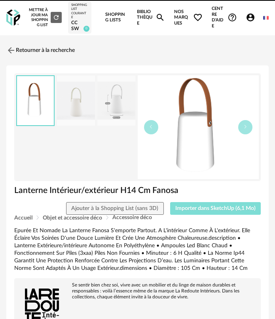
click at [181, 209] on span "Importer dans SketchUp (6,1 Mo)" at bounding box center [215, 209] width 80 height 6
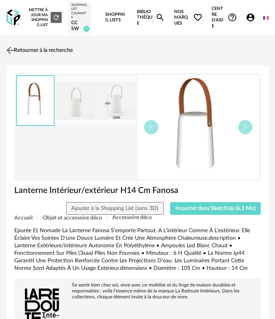
click at [15, 46] on img at bounding box center [10, 49] width 11 height 11
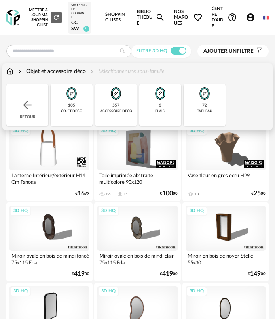
click at [27, 97] on div "Retour" at bounding box center [27, 105] width 42 height 42
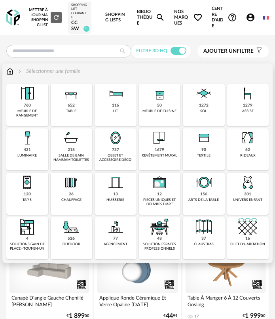
click at [245, 99] on img at bounding box center [247, 93] width 19 height 19
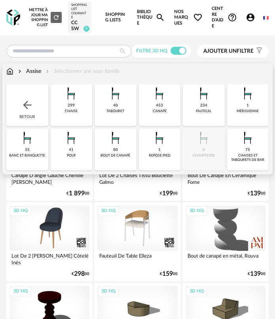
click at [122, 114] on div "40 tabouret" at bounding box center [116, 105] width 42 height 42
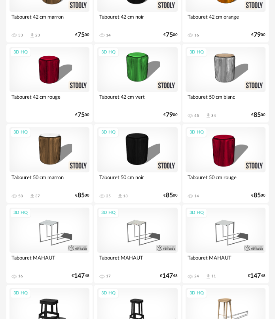
scroll to position [792, 0]
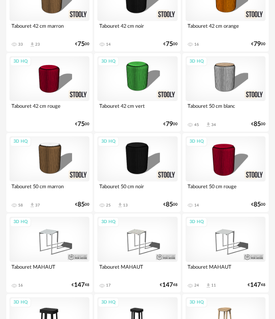
click at [48, 169] on div "3D HQ" at bounding box center [50, 158] width 80 height 45
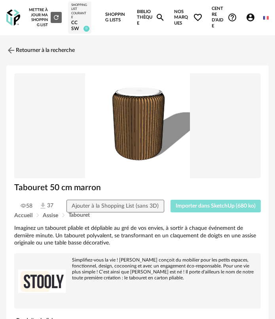
click at [212, 211] on button "Importer dans SketchUp (680 ko)" at bounding box center [216, 206] width 91 height 13
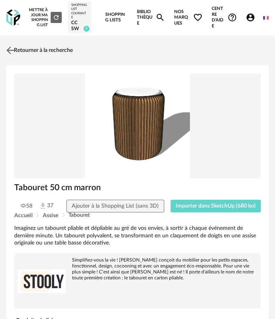
click at [26, 50] on link "Retourner à la recherche" at bounding box center [38, 50] width 69 height 17
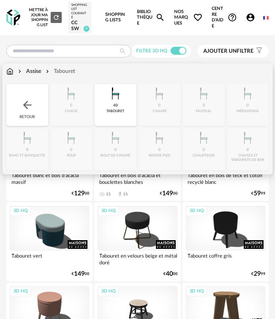
click at [30, 97] on div "Retour" at bounding box center [27, 105] width 42 height 42
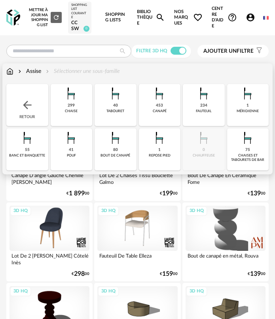
click at [30, 97] on div "Retour" at bounding box center [27, 105] width 42 height 42
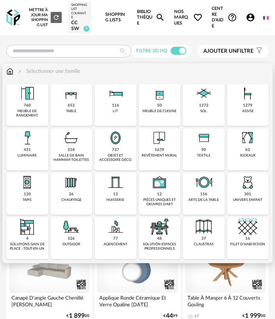
click at [68, 146] on img at bounding box center [71, 137] width 19 height 19
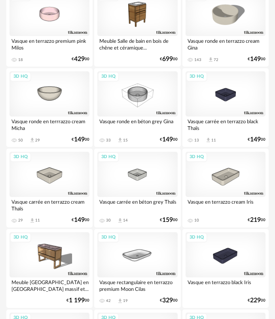
scroll to position [436, 0]
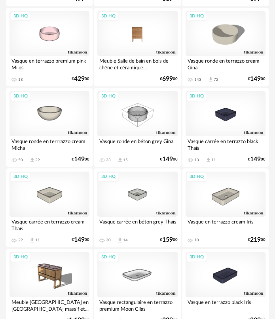
click at [144, 40] on div "3D HQ" at bounding box center [137, 33] width 80 height 45
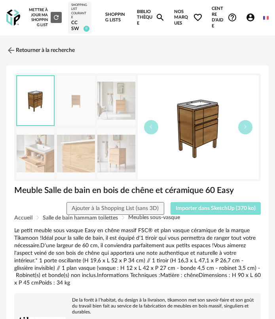
click at [195, 208] on span "Importer dans SketchUp (370 ko)" at bounding box center [216, 209] width 80 height 6
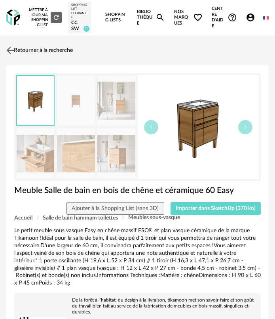
click at [19, 50] on link "Retourner à la recherche" at bounding box center [38, 50] width 69 height 17
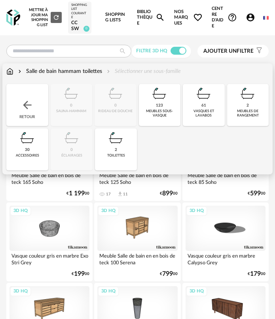
click at [28, 101] on img at bounding box center [27, 105] width 13 height 13
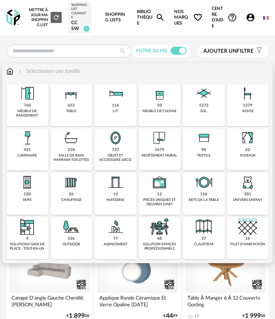
click at [113, 141] on img at bounding box center [115, 137] width 19 height 19
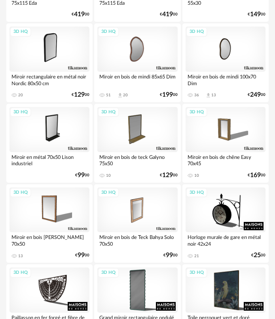
scroll to position [277, 0]
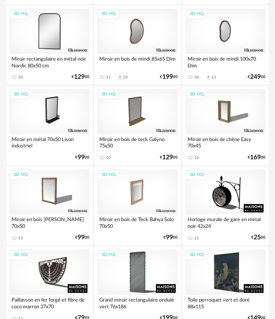
click at [53, 41] on div "3D HQ" at bounding box center [50, 31] width 80 height 45
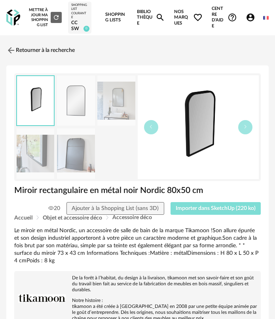
click at [194, 211] on span "Importer dans SketchUp (220 ko)" at bounding box center [216, 209] width 80 height 6
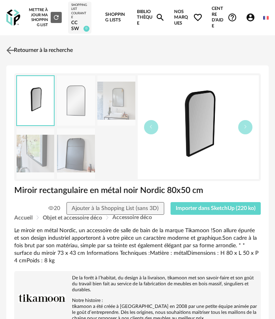
click at [19, 52] on link "Retourner à la recherche" at bounding box center [38, 50] width 69 height 17
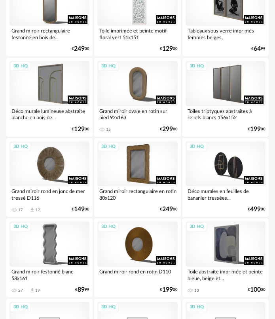
scroll to position [713, 0]
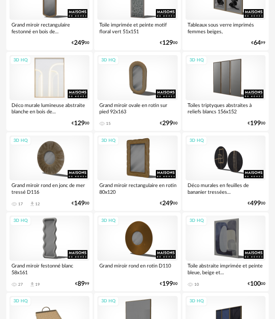
click at [64, 90] on div "3D HQ" at bounding box center [50, 77] width 80 height 45
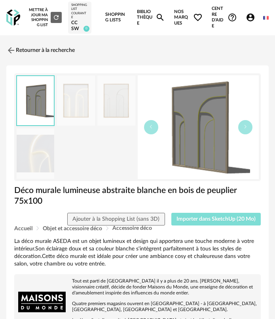
drag, startPoint x: 201, startPoint y: 217, endPoint x: 178, endPoint y: 208, distance: 24.9
click at [201, 217] on span "Importer dans SketchUp (20 Mo)" at bounding box center [216, 219] width 79 height 6
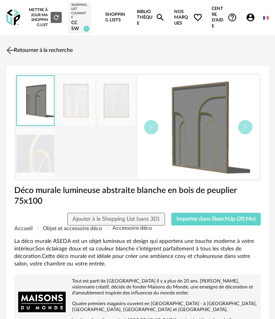
click at [38, 57] on link "Retourner à la recherche" at bounding box center [38, 50] width 69 height 17
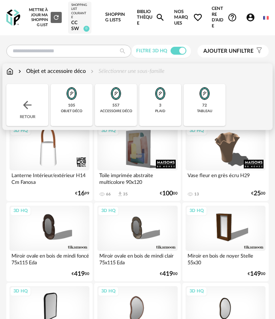
click at [32, 97] on div "Retour" at bounding box center [27, 105] width 42 height 42
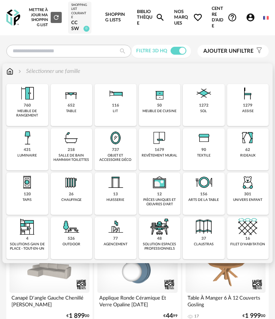
click at [162, 148] on div "1679" at bounding box center [160, 149] width 10 height 5
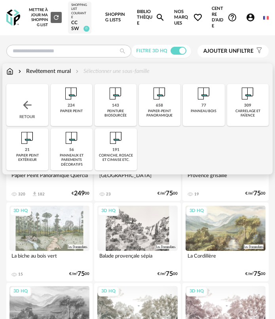
drag, startPoint x: 70, startPoint y: 109, endPoint x: 139, endPoint y: 111, distance: 69.4
click at [139, 111] on div "Close icon Retour 224 papier peint 143 peinture biosourcée 658 papier-peint pan…" at bounding box center [137, 127] width 263 height 86
click at [202, 111] on div "panneau bois" at bounding box center [204, 111] width 26 height 4
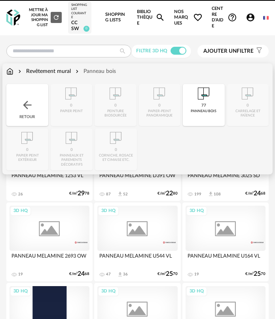
click at [201, 109] on div "panneau bois" at bounding box center [204, 111] width 26 height 4
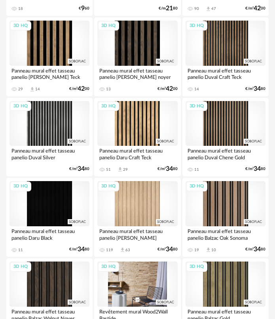
scroll to position [1545, 0]
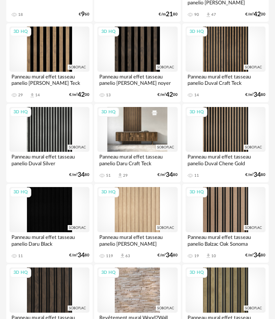
click at [143, 145] on div "3D HQ" at bounding box center [137, 129] width 80 height 45
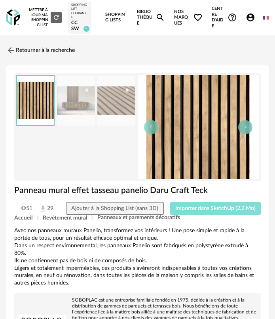
click at [205, 205] on button "Importer dans SketchUp (2,2 Mo)" at bounding box center [215, 208] width 91 height 13
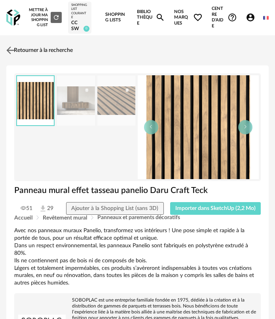
click at [11, 53] on img at bounding box center [10, 49] width 11 height 11
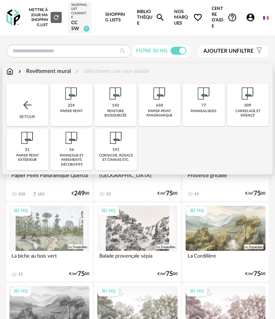
click at [23, 101] on img at bounding box center [27, 105] width 13 height 13
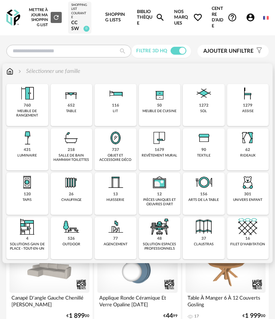
click at [34, 153] on div "luminaire" at bounding box center [26, 155] width 19 height 4
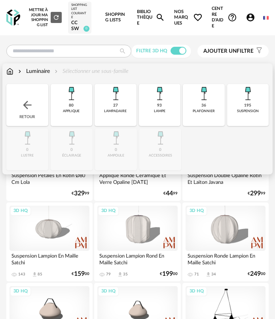
click at [200, 109] on div "plafonnier" at bounding box center [204, 111] width 22 height 4
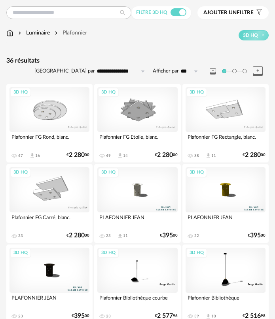
scroll to position [40, 0]
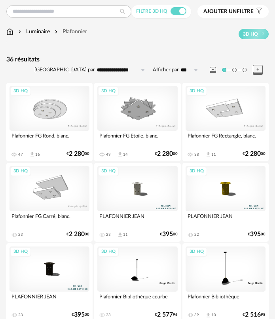
click at [141, 190] on div "3D HQ" at bounding box center [137, 188] width 80 height 45
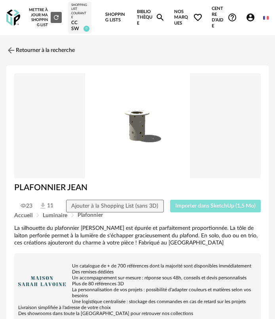
click at [207, 208] on span "Importer dans SketchUp (1,5 Mo)" at bounding box center [215, 206] width 80 height 6
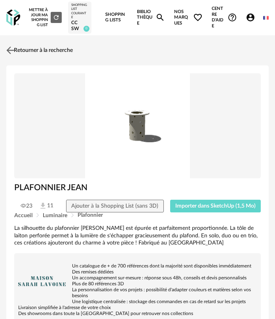
click at [29, 50] on link "Retourner à la recherche" at bounding box center [38, 50] width 69 height 17
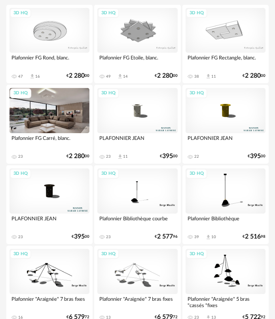
scroll to position [119, 0]
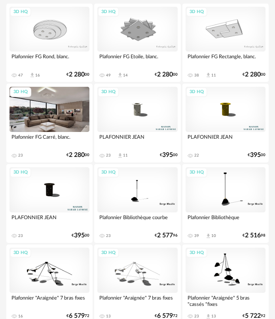
click at [65, 127] on div "3D HQ" at bounding box center [50, 109] width 80 height 45
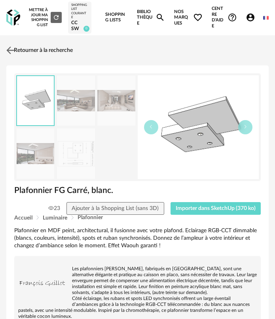
click at [14, 55] on img at bounding box center [10, 49] width 11 height 11
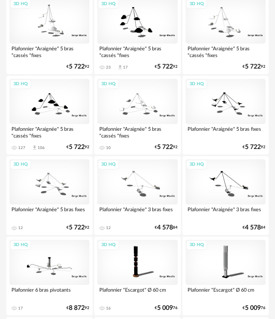
scroll to position [475, 0]
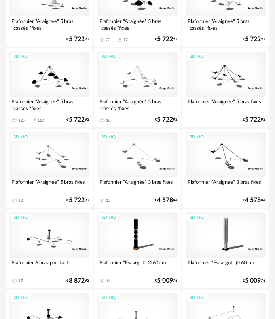
click at [138, 88] on div "3D HQ" at bounding box center [137, 74] width 80 height 45
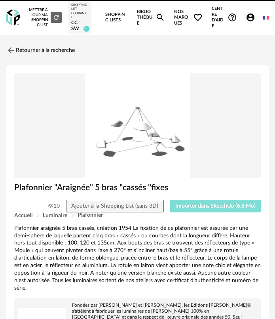
click at [196, 204] on span "Importer dans SketchUp (6,8 Mo)" at bounding box center [215, 206] width 80 height 6
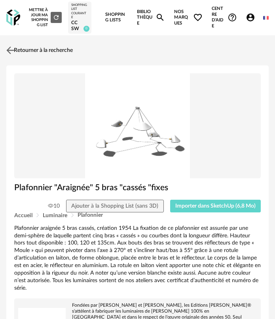
click at [37, 53] on link "Retourner à la recherche" at bounding box center [38, 50] width 69 height 17
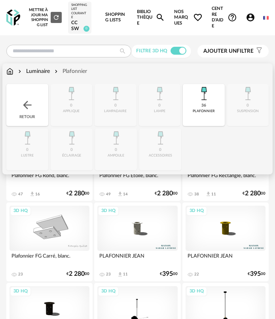
click at [32, 97] on div "Retour" at bounding box center [27, 105] width 42 height 42
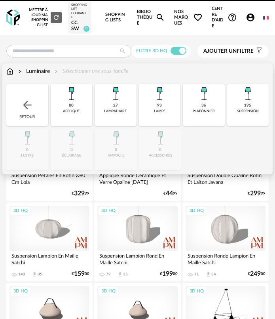
click at [32, 97] on div "Retour" at bounding box center [27, 105] width 42 height 42
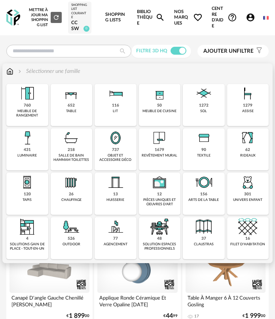
click at [117, 108] on div "116" at bounding box center [115, 105] width 7 height 5
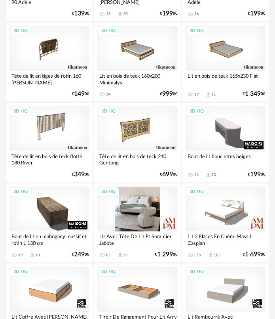
scroll to position [277, 0]
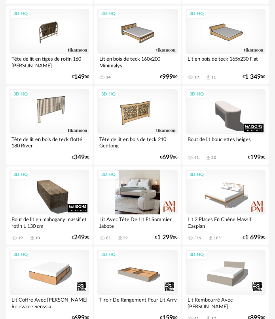
click at [137, 185] on div "3D HQ" at bounding box center [137, 192] width 80 height 45
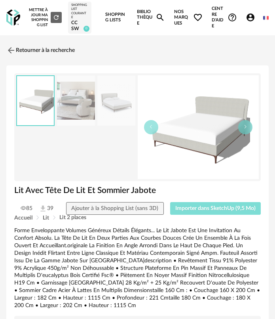
drag, startPoint x: 229, startPoint y: 208, endPoint x: 168, endPoint y: 208, distance: 61.4
click at [230, 208] on span "Importer dans SketchUp (9,5 Mo)" at bounding box center [215, 209] width 80 height 6
click at [193, 207] on span "Importer dans SketchUp (9,5 Mo)" at bounding box center [215, 209] width 80 height 6
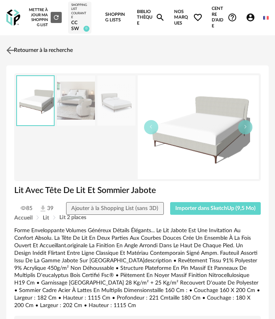
click at [29, 51] on link "Retourner à la recherche" at bounding box center [38, 50] width 69 height 17
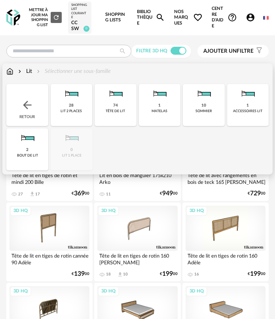
click at [31, 99] on img at bounding box center [27, 105] width 13 height 13
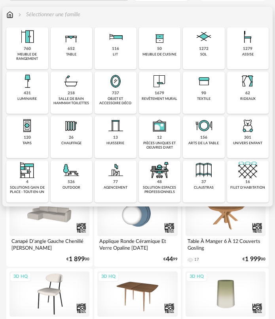
scroll to position [79, 0]
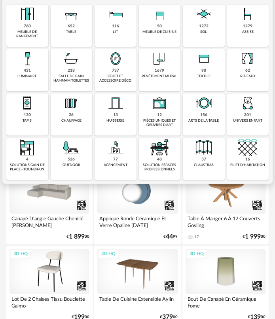
click at [32, 29] on div "760 meuble de rangement" at bounding box center [27, 26] width 42 height 42
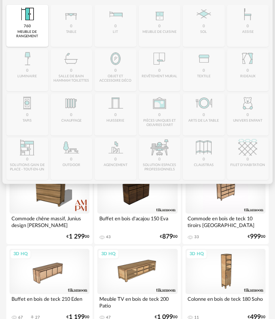
click at [71, 31] on div "Close icon 760 meuble de rangement 0 table 0 lit 0 meuble de cuisine 0 sol 0 as…" at bounding box center [137, 92] width 263 height 175
click at [31, 31] on div "meuble de rangement" at bounding box center [27, 34] width 37 height 9
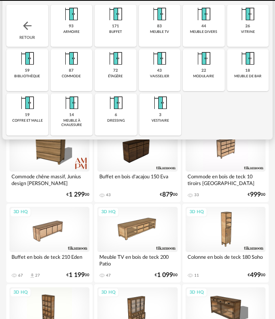
click at [87, 32] on div "Close icon Retour 93 armoire 171 buffet 83 meuble tv 44 meuble divers 26 vitrin…" at bounding box center [137, 70] width 263 height 131
click at [34, 32] on div "Retour" at bounding box center [27, 26] width 42 height 42
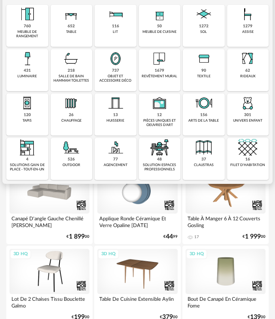
click at [72, 35] on div "652 table" at bounding box center [72, 26] width 42 height 42
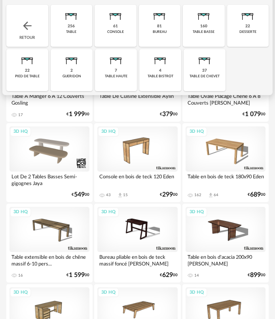
click at [193, 77] on div "table de chevet" at bounding box center [205, 76] width 30 height 4
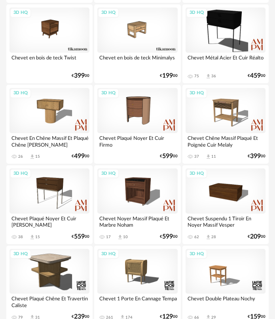
scroll to position [238, 0]
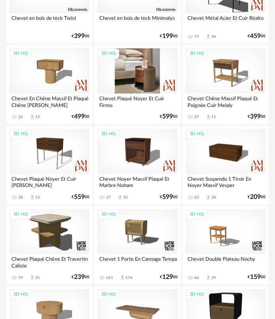
click at [144, 68] on div "3D HQ" at bounding box center [137, 70] width 80 height 45
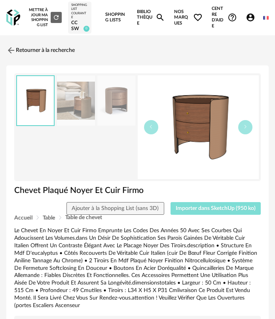
click at [206, 205] on button "Importer dans SketchUp (950 ko)" at bounding box center [216, 208] width 91 height 13
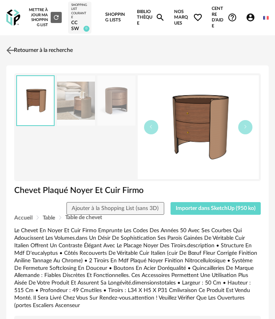
click at [16, 52] on img at bounding box center [10, 49] width 11 height 11
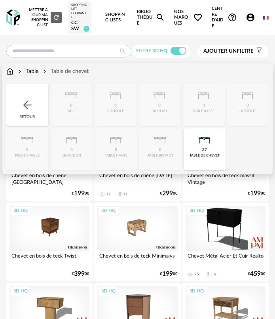
click at [34, 103] on div "Retour" at bounding box center [27, 105] width 42 height 42
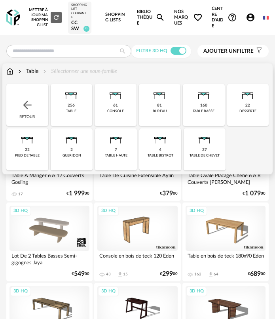
click at [33, 102] on img at bounding box center [27, 105] width 13 height 13
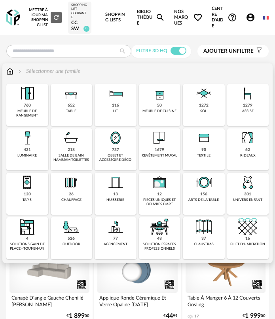
click at [101, 111] on div "116 lit" at bounding box center [116, 105] width 42 height 42
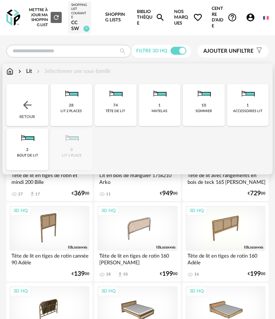
drag, startPoint x: 10, startPoint y: 146, endPoint x: 16, endPoint y: 146, distance: 5.9
click at [14, 146] on div "2 bout de lit" at bounding box center [27, 149] width 42 height 42
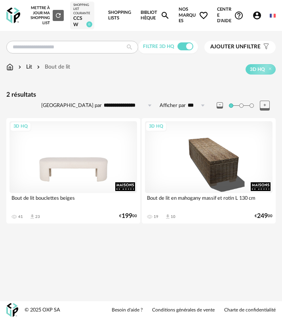
click at [99, 174] on div "3D HQ" at bounding box center [74, 157] width 128 height 72
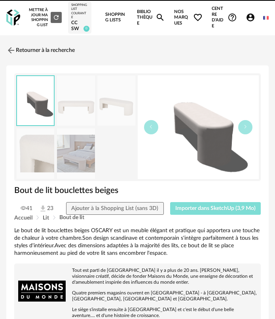
click at [195, 213] on button "Importer dans SketchUp (3,9 Mo)" at bounding box center [215, 208] width 91 height 13
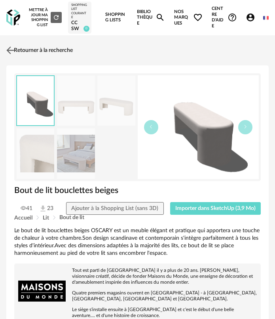
click at [35, 50] on link "Retourner à la recherche" at bounding box center [38, 50] width 69 height 17
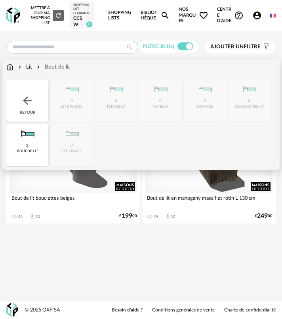
click at [28, 95] on div "Retour" at bounding box center [27, 101] width 42 height 42
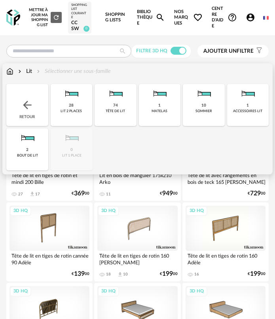
click at [34, 105] on div "Retour" at bounding box center [27, 105] width 42 height 42
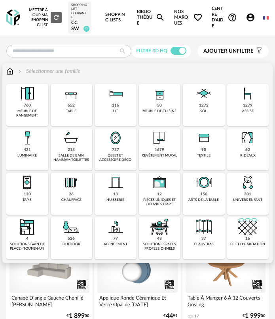
click at [25, 149] on div "431" at bounding box center [27, 149] width 7 height 5
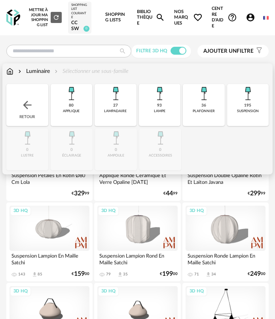
drag, startPoint x: 72, startPoint y: 112, endPoint x: 197, endPoint y: 140, distance: 127.5
click at [196, 141] on div "Close icon Retour 80 applique 27 lampadaire 93 lampe 36 plafonnier 195 suspensi…" at bounding box center [137, 127] width 263 height 86
click at [197, 139] on div "Close icon Retour 80 applique 27 lampadaire 93 lampe 36 plafonnier 195 suspensi…" at bounding box center [137, 127] width 263 height 86
click at [160, 111] on div "lampe" at bounding box center [159, 111] width 11 height 4
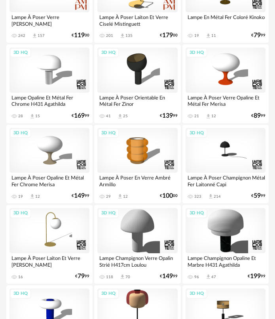
scroll to position [317, 0]
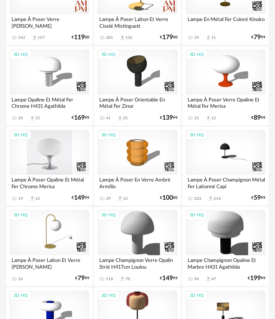
click at [58, 156] on div "3D HQ" at bounding box center [50, 152] width 80 height 45
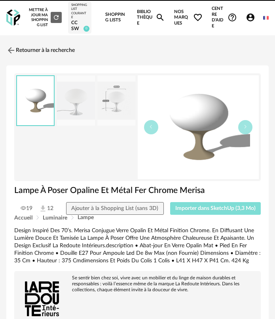
click at [200, 210] on span "Importer dans SketchUp (3,3 Mo)" at bounding box center [215, 209] width 80 height 6
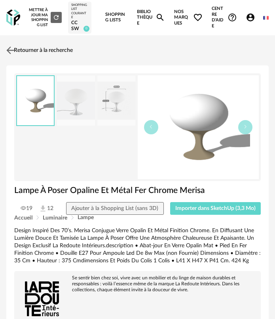
click at [39, 51] on link "Retourner à la recherche" at bounding box center [38, 50] width 69 height 17
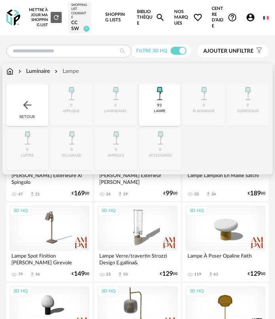
click at [25, 103] on img at bounding box center [27, 105] width 13 height 13
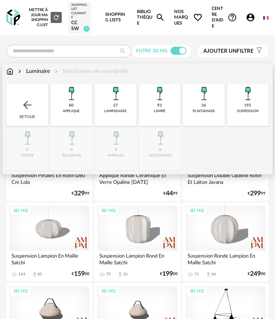
click at [31, 103] on img at bounding box center [27, 105] width 13 height 13
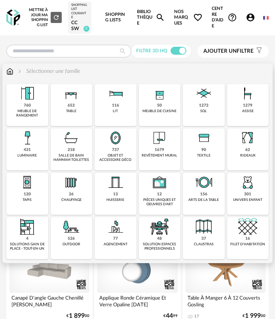
drag, startPoint x: 31, startPoint y: 96, endPoint x: 36, endPoint y: 101, distance: 6.7
click at [31, 97] on img at bounding box center [27, 93] width 19 height 19
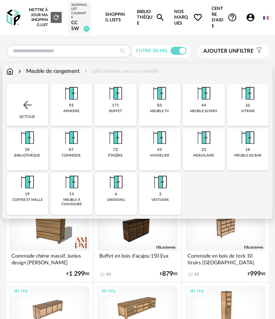
click at [36, 109] on div "Retour" at bounding box center [27, 105] width 42 height 42
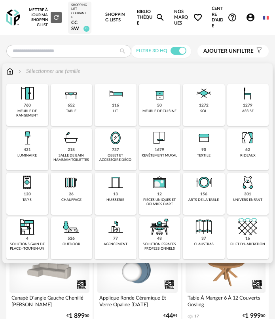
click at [75, 109] on div "table" at bounding box center [71, 111] width 10 height 4
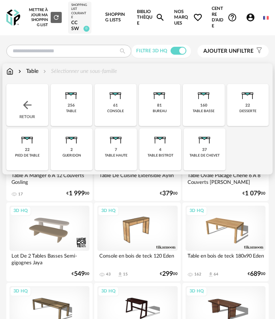
click at [155, 109] on div "bureau" at bounding box center [160, 111] width 14 height 4
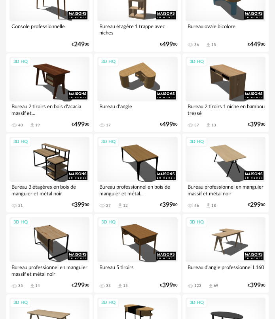
scroll to position [357, 0]
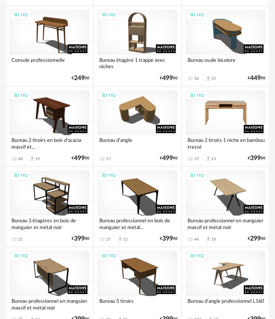
click at [224, 114] on div "3D HQ" at bounding box center [226, 112] width 80 height 45
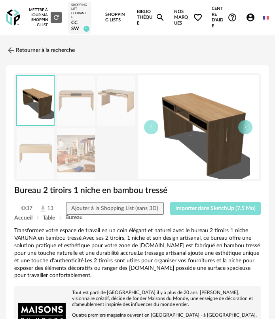
click at [221, 204] on button "Importer dans SketchUp (7,5 Mo)" at bounding box center [215, 208] width 91 height 13
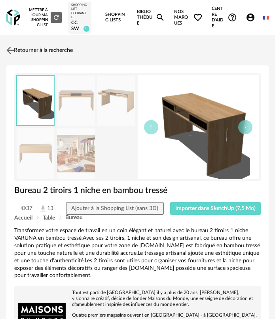
click at [28, 54] on link "Retourner à la recherche" at bounding box center [38, 50] width 69 height 17
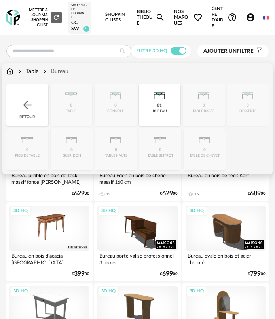
click at [40, 94] on div "Retour" at bounding box center [27, 105] width 42 height 42
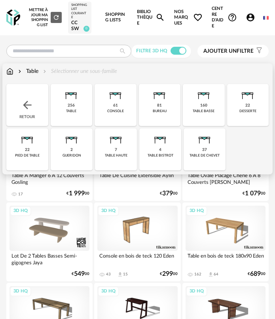
click at [25, 107] on img at bounding box center [27, 105] width 13 height 13
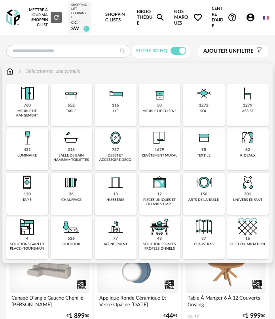
click at [244, 105] on div "1279" at bounding box center [248, 105] width 10 height 5
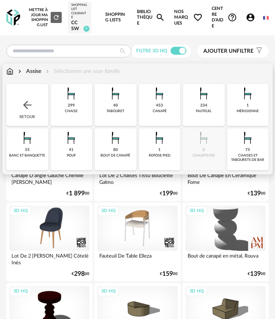
click at [75, 109] on div "chaise" at bounding box center [71, 111] width 13 height 4
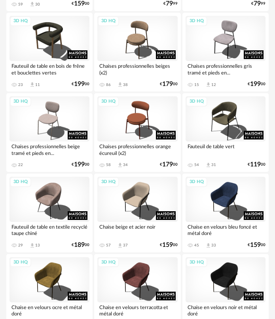
scroll to position [1188, 0]
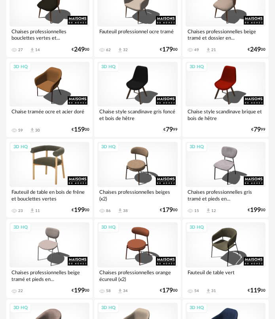
click at [57, 149] on div "3D HQ" at bounding box center [50, 164] width 80 height 45
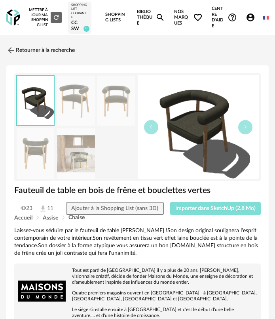
click at [217, 212] on button "Importer dans SketchUp (2,8 Mo)" at bounding box center [215, 208] width 91 height 13
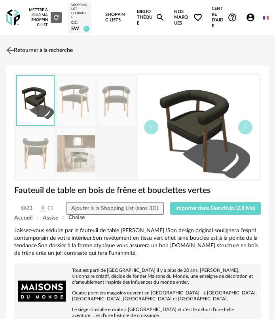
click at [26, 53] on link "Retourner à la recherche" at bounding box center [38, 50] width 69 height 17
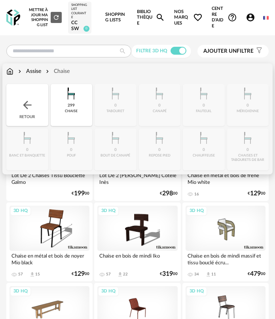
click at [18, 112] on div "Retour" at bounding box center [27, 105] width 42 height 42
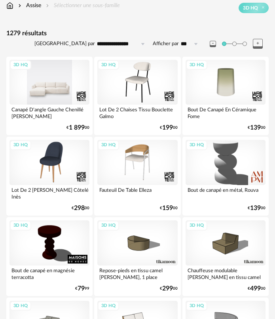
scroll to position [79, 0]
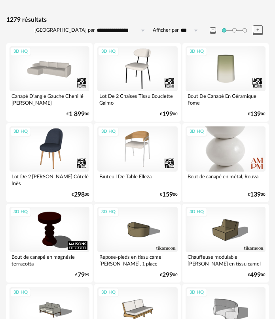
click at [225, 134] on div "3D HQ" at bounding box center [226, 148] width 80 height 45
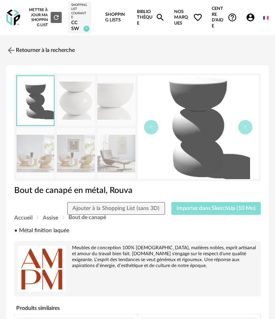
click at [207, 206] on span "Importer dans SketchUp (10 Mo)" at bounding box center [216, 209] width 79 height 6
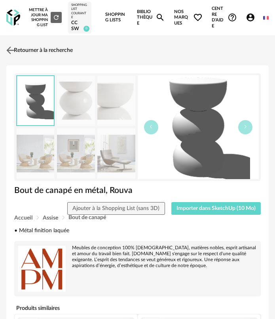
click at [32, 56] on link "Retourner à la recherche" at bounding box center [38, 50] width 69 height 17
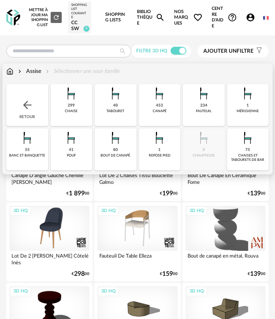
click at [23, 101] on img at bounding box center [27, 105] width 13 height 13
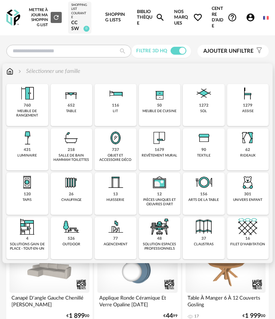
click at [24, 101] on img at bounding box center [27, 93] width 19 height 19
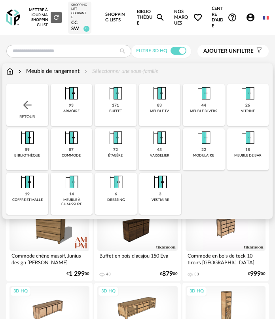
click at [29, 149] on div "59" at bounding box center [27, 149] width 5 height 5
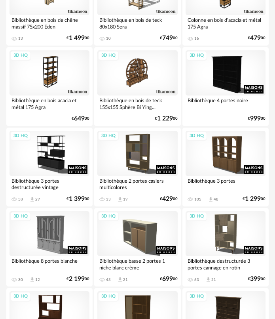
scroll to position [238, 0]
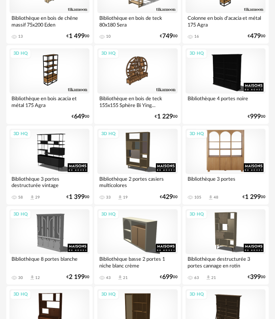
click at [237, 165] on div "3D HQ" at bounding box center [226, 151] width 80 height 45
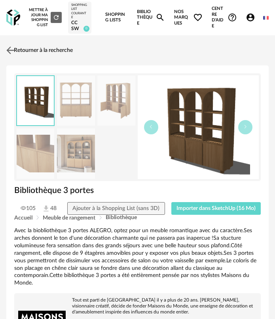
click at [10, 58] on link "Retourner à la recherche" at bounding box center [38, 50] width 69 height 17
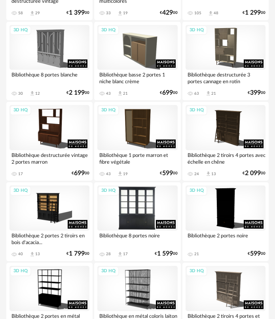
scroll to position [436, 0]
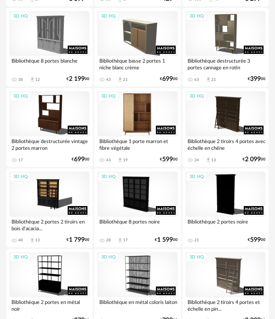
click at [128, 131] on div "3D HQ" at bounding box center [137, 113] width 80 height 45
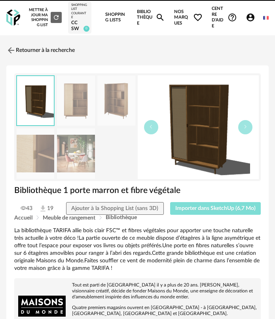
click at [197, 205] on button "Importer dans SketchUp (6,7 Mo)" at bounding box center [215, 208] width 91 height 13
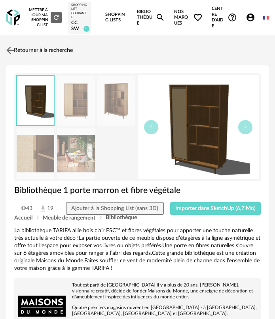
click at [28, 46] on link "Retourner à la recherche" at bounding box center [38, 50] width 69 height 17
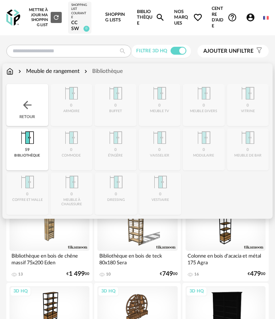
click at [41, 103] on div "Retour" at bounding box center [27, 105] width 42 height 42
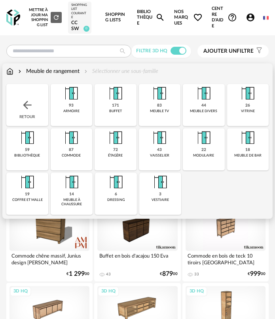
click at [41, 103] on div "Retour" at bounding box center [27, 105] width 42 height 42
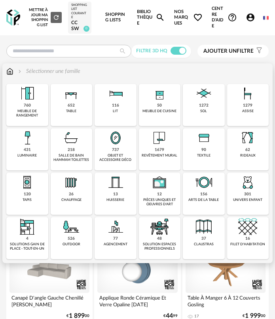
click at [242, 105] on div "1279 assise" at bounding box center [248, 105] width 42 height 42
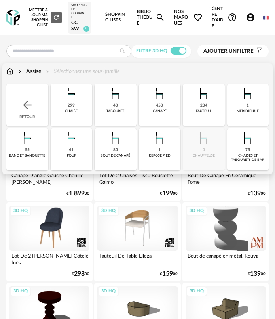
click at [199, 114] on div "234 fauteuil" at bounding box center [204, 105] width 42 height 42
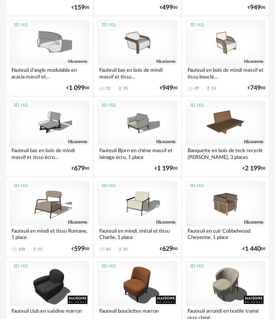
scroll to position [277, 0]
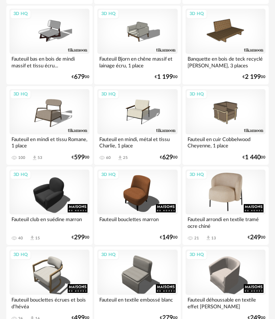
click at [208, 196] on div "3D HQ" at bounding box center [226, 192] width 80 height 45
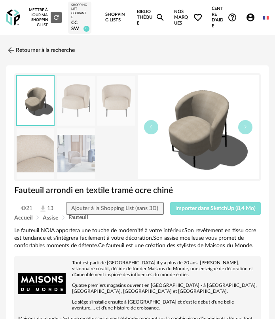
click at [211, 214] on button "Importer dans SketchUp (8,4 Mo)" at bounding box center [215, 208] width 91 height 13
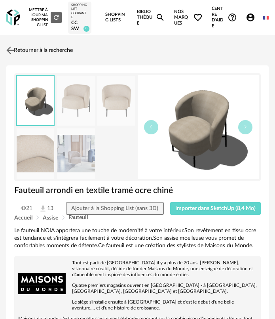
click at [16, 51] on link "Retourner à la recherche" at bounding box center [38, 50] width 69 height 17
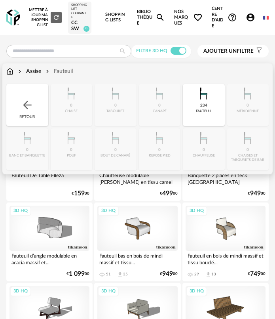
click at [29, 103] on img at bounding box center [27, 105] width 13 height 13
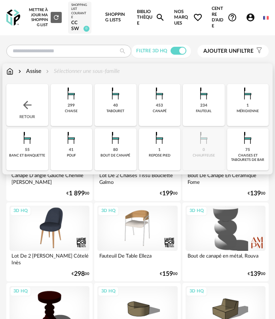
click at [36, 112] on div "Retour" at bounding box center [27, 105] width 42 height 42
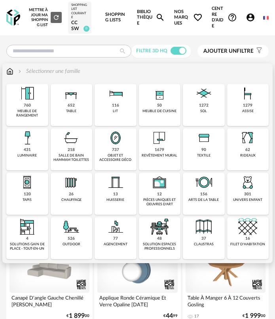
click at [109, 140] on img at bounding box center [115, 137] width 19 height 19
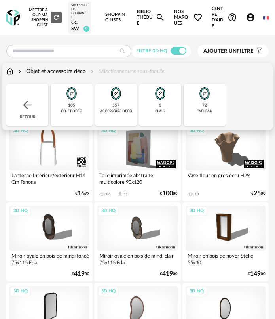
click at [193, 111] on div "72 tableau" at bounding box center [205, 105] width 42 height 42
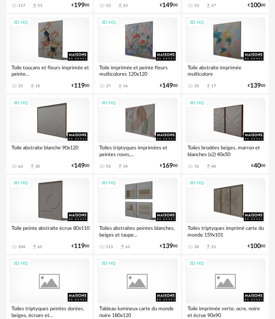
scroll to position [753, 0]
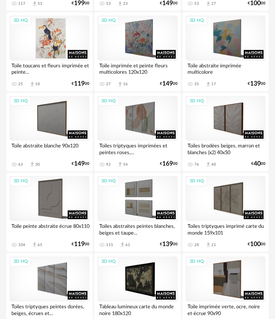
click at [49, 40] on div "3D HQ" at bounding box center [50, 37] width 80 height 45
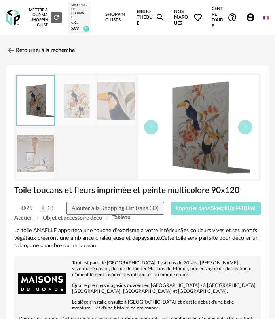
click at [204, 206] on span "Importer dans SketchUp (410 ko)" at bounding box center [216, 209] width 80 height 6
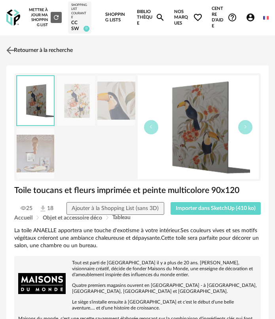
click at [23, 54] on link "Retourner à la recherche" at bounding box center [38, 50] width 69 height 17
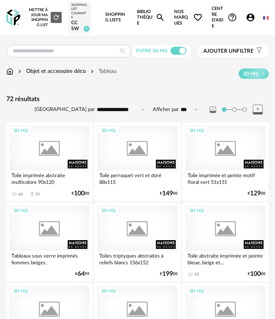
scroll to position [753, 0]
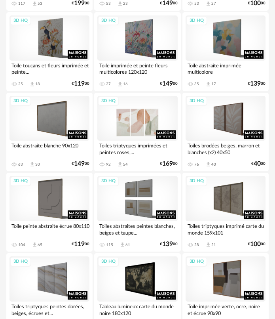
click at [143, 125] on div "3D HQ" at bounding box center [137, 118] width 80 height 45
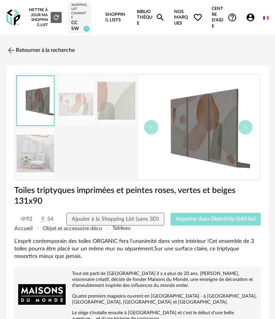
click at [215, 221] on span "Importer dans SketchUp (660 ko)" at bounding box center [216, 219] width 80 height 6
drag, startPoint x: 42, startPoint y: 36, endPoint x: 41, endPoint y: 40, distance: 4.4
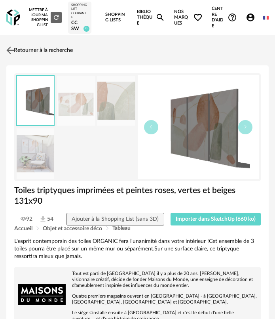
click at [40, 46] on link "Retourner à la recherche" at bounding box center [38, 50] width 69 height 17
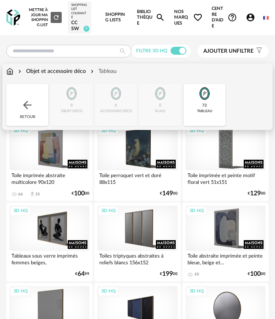
click at [42, 101] on div "Retour" at bounding box center [27, 105] width 42 height 42
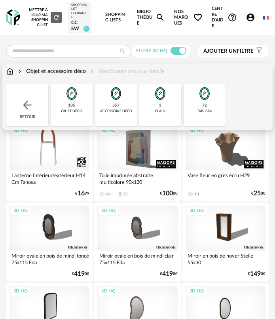
click at [37, 102] on div "Retour" at bounding box center [27, 105] width 42 height 42
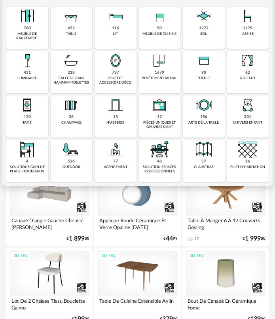
scroll to position [79, 0]
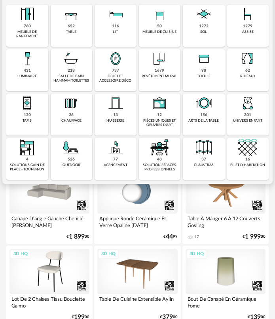
click at [30, 120] on div "tapis" at bounding box center [27, 120] width 9 height 4
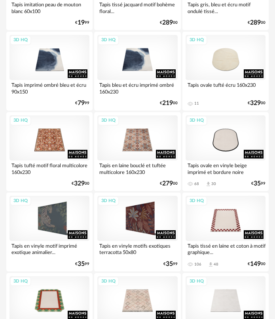
scroll to position [119, 0]
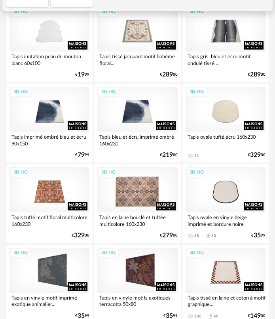
click at [134, 187] on div "3D HQ" at bounding box center [137, 189] width 80 height 45
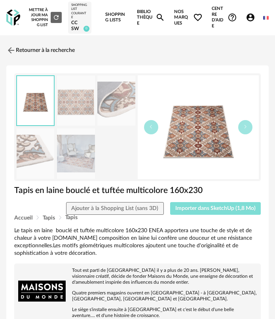
click at [223, 209] on span "Importer dans SketchUp (1,8 Mo)" at bounding box center [215, 209] width 80 height 6
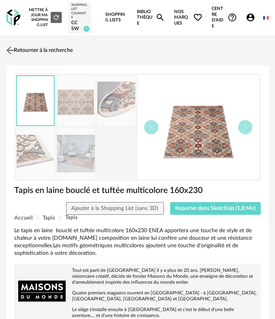
click at [17, 48] on link "Retourner à la recherche" at bounding box center [38, 50] width 69 height 17
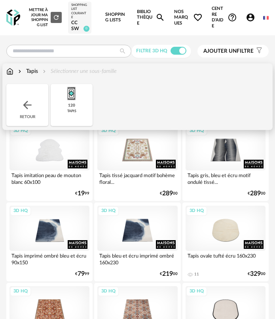
click at [28, 106] on img at bounding box center [27, 105] width 13 height 13
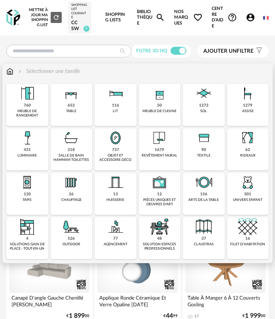
click at [162, 153] on div "revêtement mural" at bounding box center [160, 155] width 36 height 4
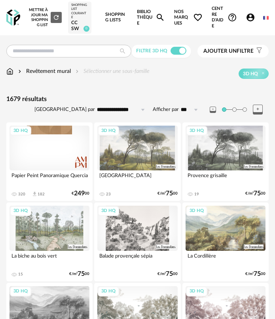
click at [129, 155] on div "3D HQ" at bounding box center [137, 148] width 80 height 45
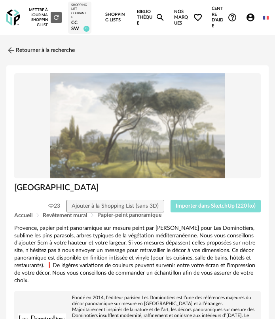
click at [210, 209] on button "Importer dans SketchUp (220 ko)" at bounding box center [216, 206] width 91 height 13
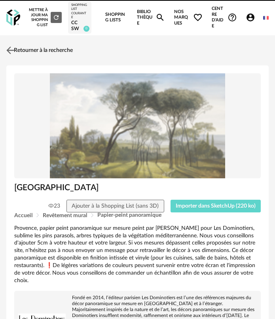
click at [28, 48] on link "Retourner à la recherche" at bounding box center [38, 50] width 69 height 17
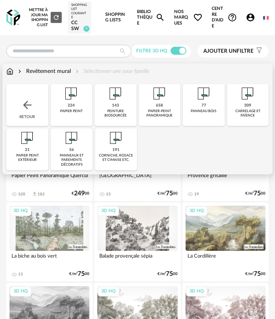
click at [121, 103] on img at bounding box center [115, 93] width 19 height 19
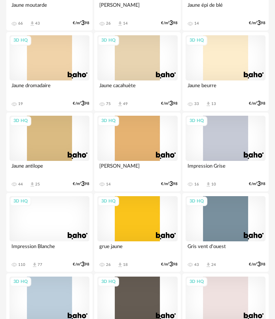
scroll to position [2377, 0]
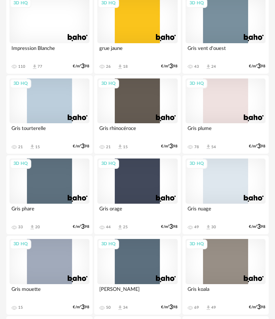
click at [44, 168] on div "3D HQ" at bounding box center [50, 180] width 80 height 45
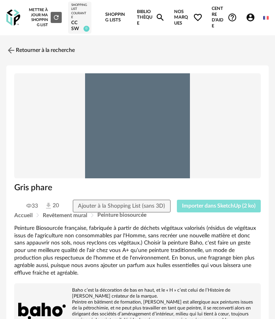
click at [208, 208] on span "Importer dans SketchUp (2 ko)" at bounding box center [219, 206] width 74 height 6
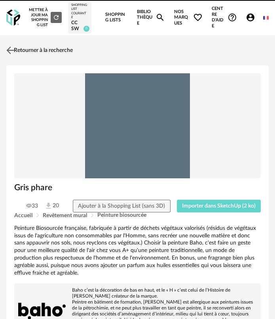
click at [31, 56] on link "Retourner à la recherche" at bounding box center [38, 50] width 69 height 17
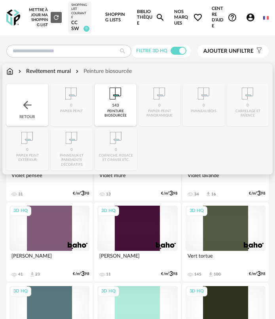
click at [28, 101] on img at bounding box center [27, 105] width 13 height 13
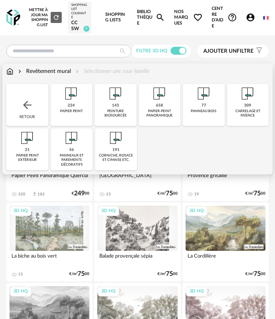
click at [28, 101] on img at bounding box center [27, 105] width 13 height 13
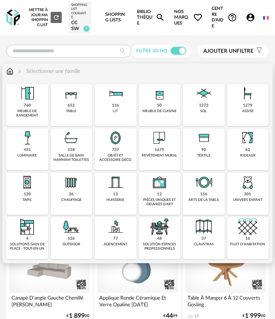
click at [256, 147] on img at bounding box center [247, 137] width 19 height 19
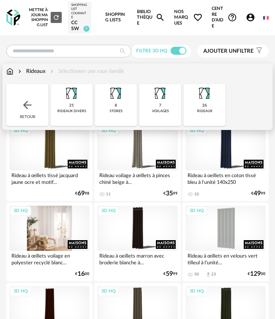
click at [45, 228] on div "3D HQ" at bounding box center [50, 228] width 80 height 45
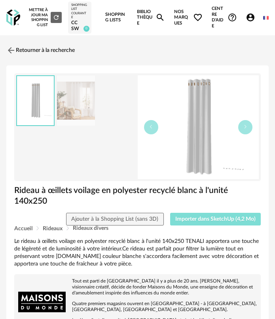
click at [206, 219] on span "Importer dans SketchUp (4,2 Mo)" at bounding box center [215, 219] width 80 height 6
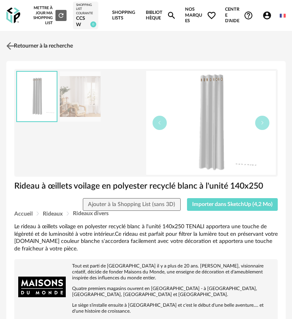
click at [37, 50] on link "Retourner à la recherche" at bounding box center [38, 45] width 69 height 17
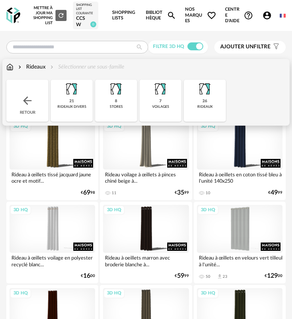
click at [27, 102] on img at bounding box center [27, 100] width 13 height 13
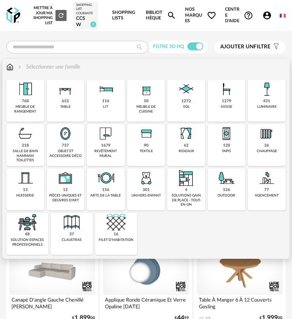
click at [38, 111] on div "meuble de rangement" at bounding box center [25, 109] width 33 height 9
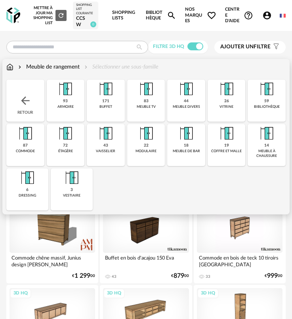
click at [35, 177] on img at bounding box center [27, 177] width 19 height 19
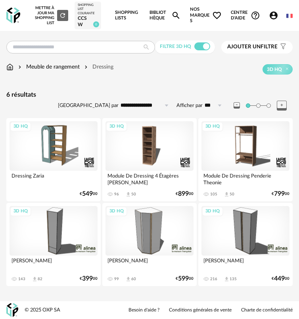
click at [133, 81] on div "**********" at bounding box center [149, 170] width 299 height 260
click at [126, 208] on div "3D HQ" at bounding box center [116, 211] width 21 height 10
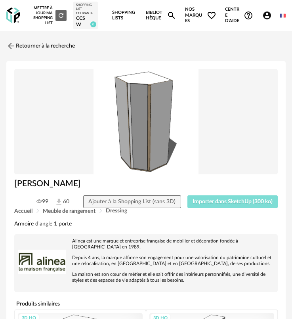
click at [212, 196] on button "Importer dans SketchUp (300 ko)" at bounding box center [232, 201] width 91 height 13
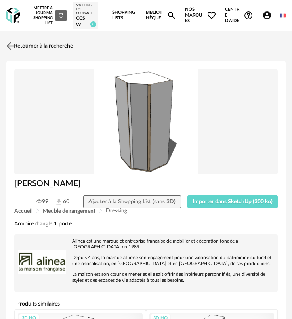
click at [18, 48] on link "Retourner à la recherche" at bounding box center [38, 45] width 69 height 17
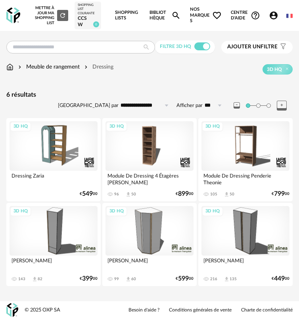
click at [226, 232] on div "3D HQ" at bounding box center [245, 231] width 88 height 50
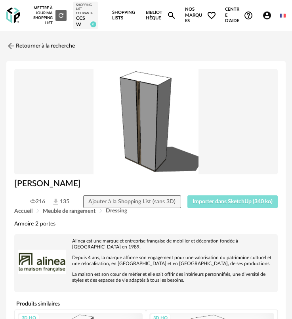
click at [209, 200] on span "Importer dans SketchUp (340 ko)" at bounding box center [233, 202] width 80 height 6
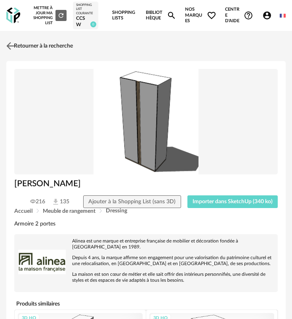
drag, startPoint x: 13, startPoint y: 34, endPoint x: 15, endPoint y: 38, distance: 4.1
click at [23, 52] on link "Retourner à la recherche" at bounding box center [38, 45] width 69 height 17
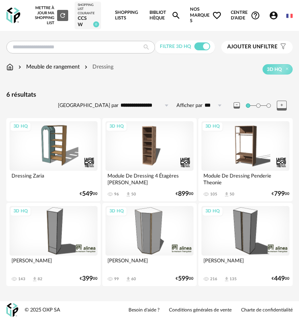
click at [52, 240] on div "3D HQ" at bounding box center [54, 231] width 88 height 50
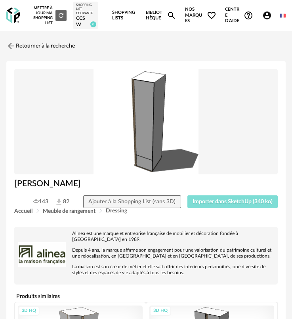
click at [216, 202] on span "Importer dans SketchUp (340 ko)" at bounding box center [233, 202] width 80 height 6
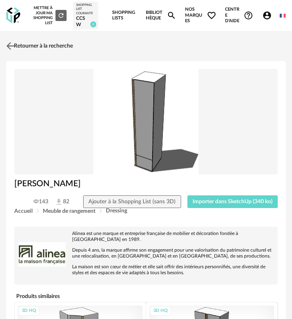
drag, startPoint x: 32, startPoint y: 34, endPoint x: 34, endPoint y: 42, distance: 8.2
click at [34, 46] on link "Retourner à la recherche" at bounding box center [38, 45] width 69 height 17
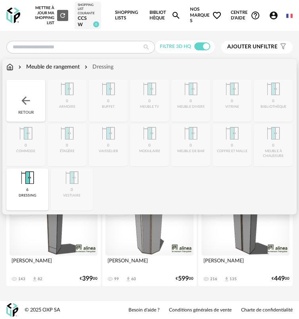
click at [21, 93] on div "Retour" at bounding box center [25, 101] width 39 height 42
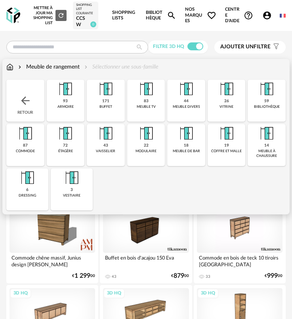
click at [21, 103] on img at bounding box center [25, 100] width 13 height 13
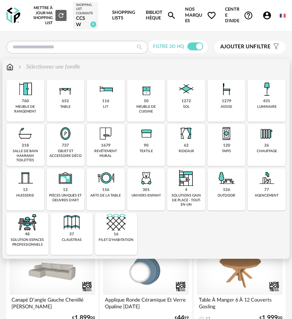
click at [63, 140] on img at bounding box center [65, 133] width 19 height 19
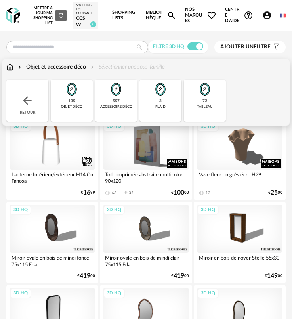
click at [83, 110] on div "105 objet déco" at bounding box center [72, 101] width 42 height 42
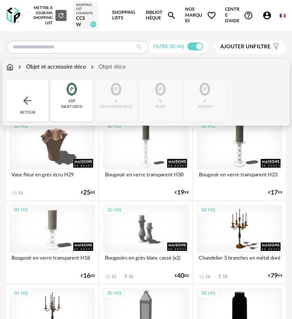
click at [78, 111] on div "105 objet déco" at bounding box center [72, 101] width 42 height 42
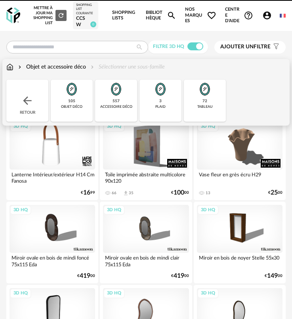
click at [106, 108] on div "accessoire déco" at bounding box center [116, 107] width 32 height 4
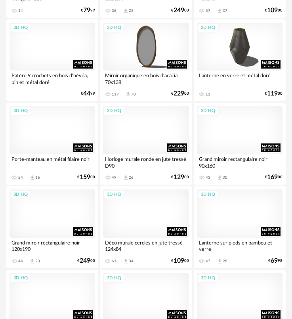
scroll to position [2298, 0]
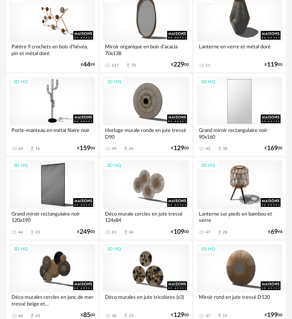
click at [254, 113] on div "3D HQ" at bounding box center [240, 101] width 86 height 48
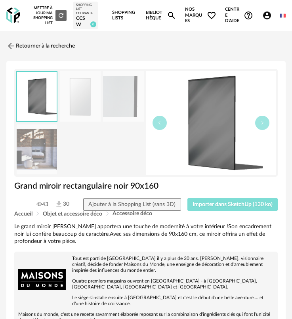
click at [234, 206] on span "Importer dans SketchUp (130 ko)" at bounding box center [233, 205] width 80 height 6
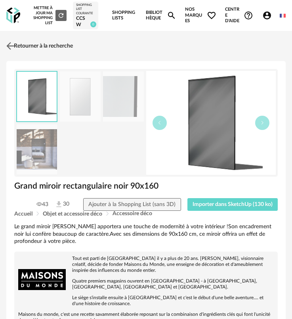
click at [23, 50] on link "Retourner à la recherche" at bounding box center [38, 45] width 69 height 17
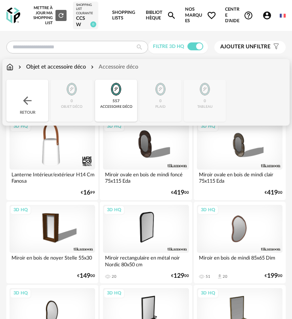
click at [33, 111] on div "Retour" at bounding box center [27, 101] width 42 height 42
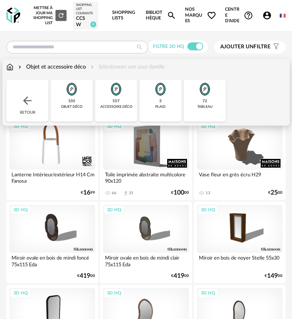
click at [33, 111] on div "Retour" at bounding box center [27, 101] width 42 height 42
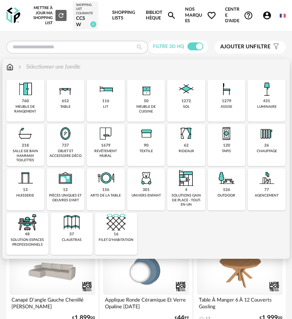
click at [21, 99] on img at bounding box center [25, 89] width 19 height 19
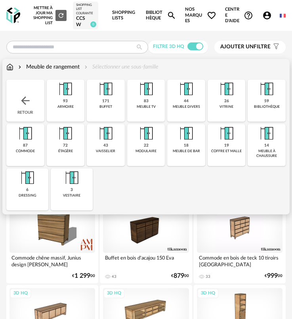
click at [35, 188] on div "6 dressing" at bounding box center [27, 189] width 42 height 42
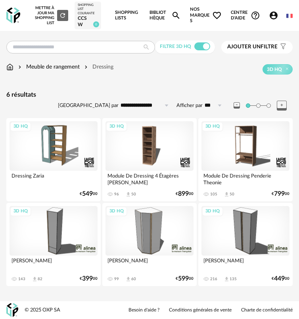
click at [231, 227] on div "3D HQ" at bounding box center [245, 231] width 88 height 50
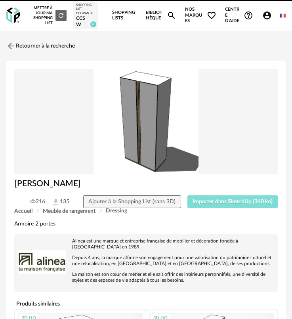
click at [221, 204] on span "Importer dans SketchUp (340 ko)" at bounding box center [233, 202] width 80 height 6
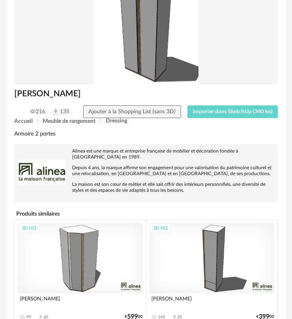
scroll to position [198, 0]
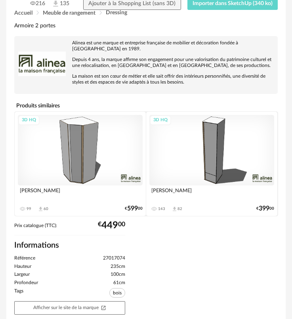
click at [224, 148] on div "3D HQ" at bounding box center [211, 150] width 125 height 70
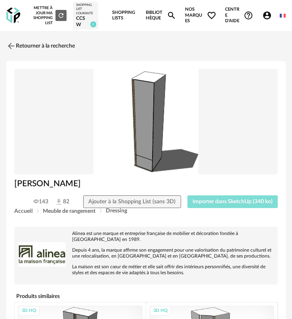
drag, startPoint x: 228, startPoint y: 200, endPoint x: 202, endPoint y: 198, distance: 25.4
click at [227, 200] on button "Importer dans SketchUp (340 ko)" at bounding box center [232, 201] width 91 height 13
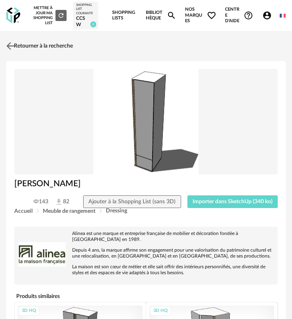
click at [27, 48] on link "Retourner à la recherche" at bounding box center [38, 45] width 69 height 17
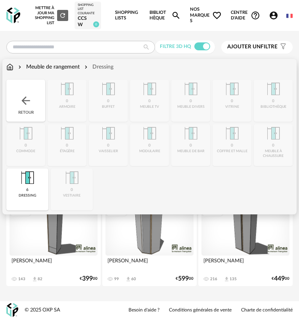
click at [23, 102] on img at bounding box center [25, 100] width 13 height 13
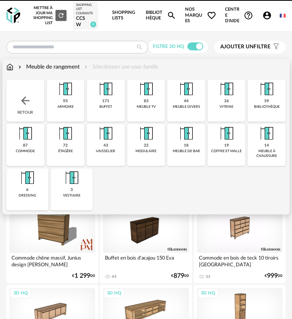
click at [23, 102] on img at bounding box center [25, 100] width 13 height 13
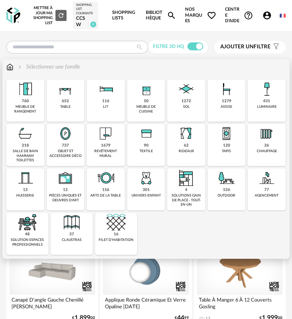
click at [98, 101] on div "116 lit" at bounding box center [106, 101] width 38 height 42
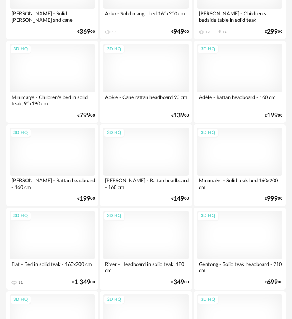
scroll to position [911, 0]
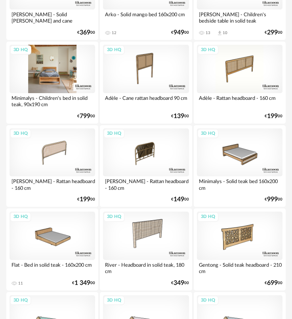
click at [51, 84] on div "3D HQ" at bounding box center [53, 69] width 86 height 48
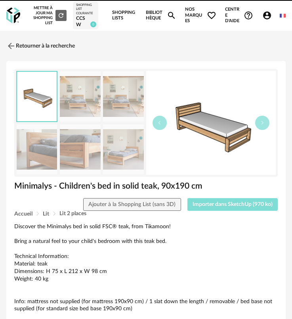
click at [218, 206] on span "Importer dans SketchUp (970 ko)" at bounding box center [233, 205] width 80 height 6
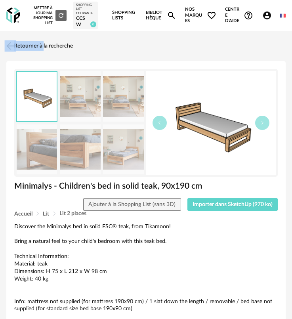
drag, startPoint x: 21, startPoint y: 37, endPoint x: 27, endPoint y: 54, distance: 18.0
click at [13, 48] on img at bounding box center [10, 45] width 11 height 11
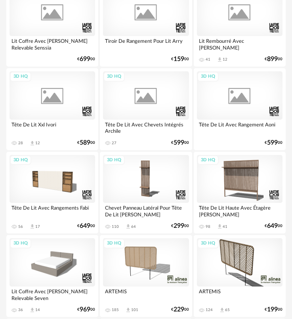
scroll to position [689, 0]
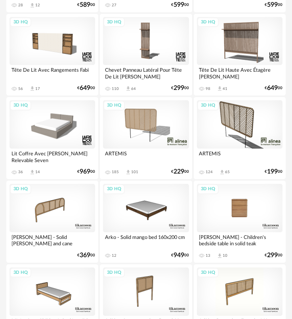
click at [250, 208] on div "3D HQ" at bounding box center [240, 208] width 86 height 48
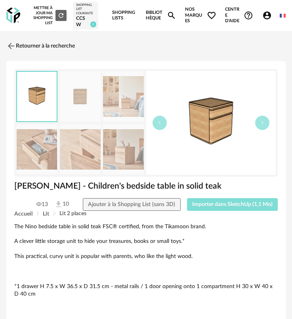
click at [233, 209] on button "Importer dans SketchUp (1,1 Mo)" at bounding box center [232, 204] width 91 height 13
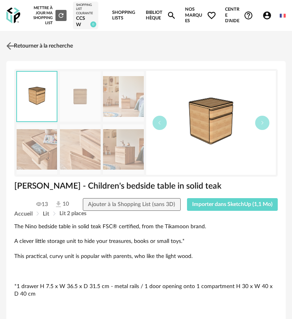
click at [55, 46] on link "Retourner à la recherche" at bounding box center [38, 45] width 69 height 17
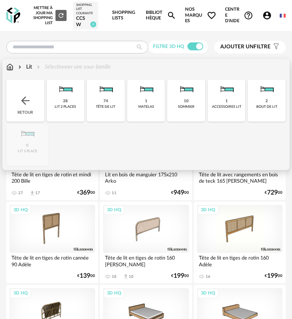
click at [31, 90] on div "Retour" at bounding box center [25, 101] width 38 height 42
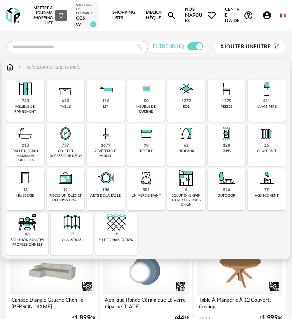
click at [111, 144] on div "1679 revêtement mural" at bounding box center [106, 145] width 38 height 42
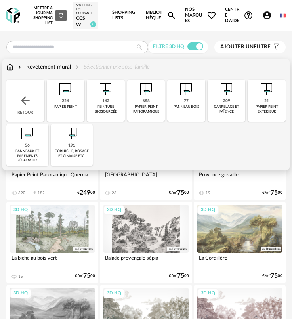
click at [30, 103] on img at bounding box center [25, 100] width 13 height 13
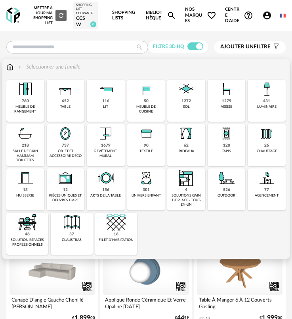
click at [72, 143] on div "737 objet et accessoire déco" at bounding box center [66, 145] width 38 height 42
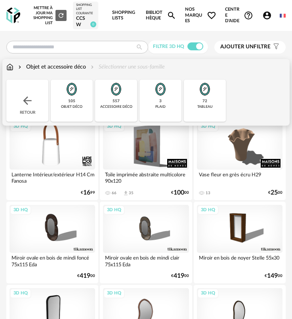
click at [207, 103] on div "72 tableau" at bounding box center [205, 101] width 42 height 42
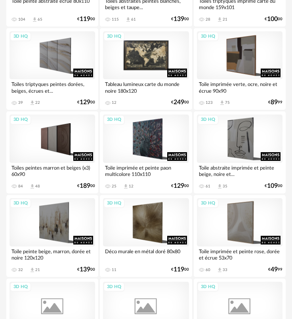
scroll to position [1030, 0]
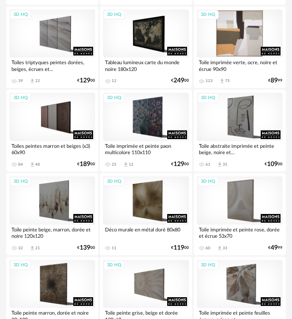
click at [238, 51] on div "3D HQ" at bounding box center [240, 34] width 86 height 48
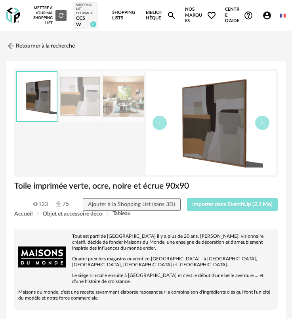
click at [239, 206] on span "Importer dans SketchUp (2,2 Mo)" at bounding box center [232, 205] width 80 height 6
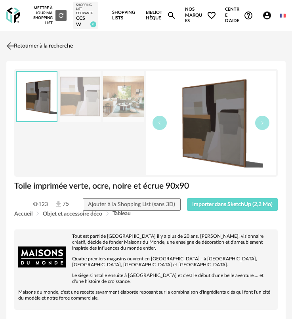
click at [38, 46] on link "Retourner à la recherche" at bounding box center [38, 45] width 69 height 17
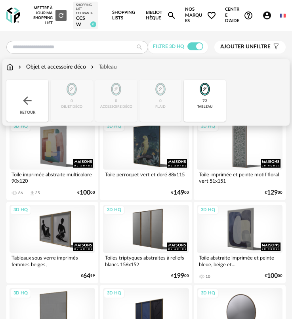
click at [21, 103] on div "Retour" at bounding box center [27, 101] width 42 height 42
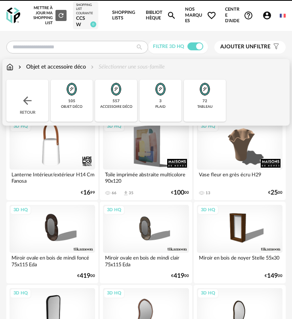
click at [21, 103] on div "Retour" at bounding box center [27, 101] width 42 height 42
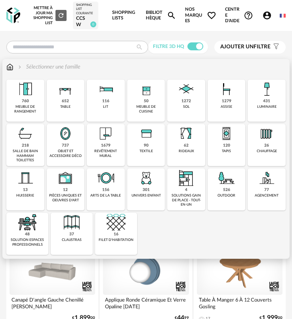
click at [32, 104] on div "760 meuble de rangement" at bounding box center [25, 101] width 38 height 42
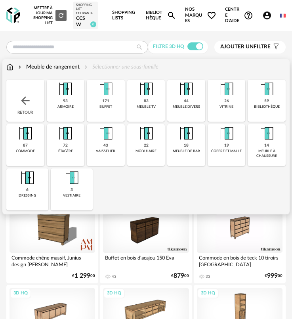
click at [31, 108] on div "Retour" at bounding box center [25, 101] width 38 height 42
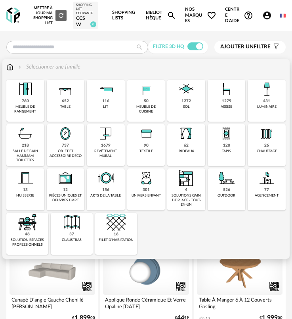
click at [53, 114] on div "652 table" at bounding box center [66, 101] width 38 height 42
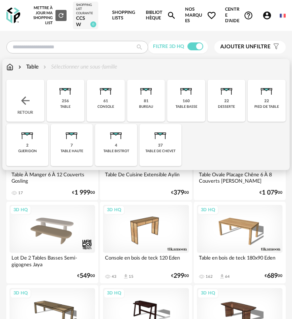
click at [141, 108] on div "bureau" at bounding box center [146, 107] width 14 height 4
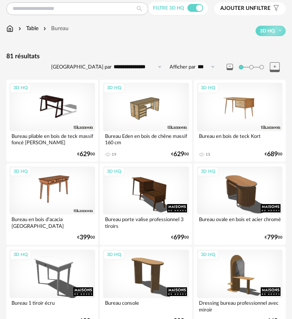
scroll to position [40, 0]
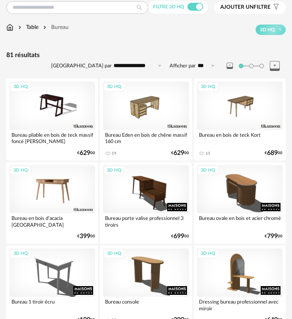
click at [50, 183] on div "3D HQ" at bounding box center [53, 189] width 86 height 48
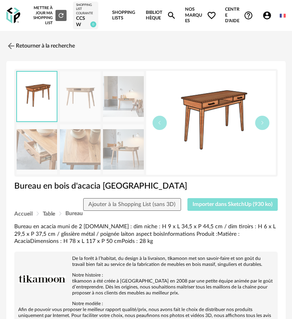
click at [214, 206] on span "Importer dans SketchUp (930 ko)" at bounding box center [233, 205] width 80 height 6
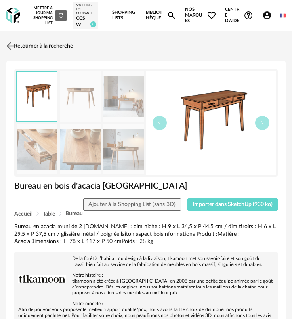
click at [27, 50] on link "Retourner à la recherche" at bounding box center [38, 45] width 69 height 17
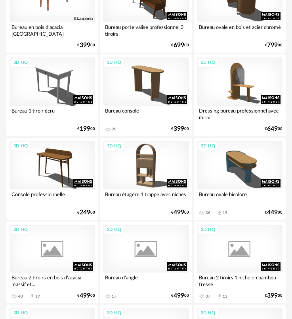
scroll to position [238, 0]
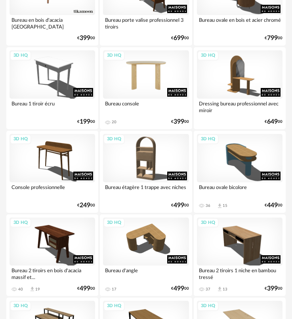
drag, startPoint x: 156, startPoint y: 65, endPoint x: 158, endPoint y: 95, distance: 29.8
click at [155, 66] on div "3D HQ" at bounding box center [146, 74] width 86 height 48
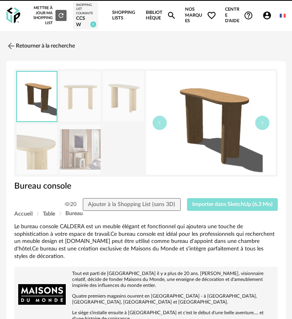
click at [202, 203] on span "Importer dans SketchUp (6,3 Mo)" at bounding box center [232, 205] width 80 height 6
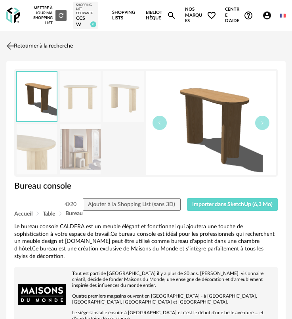
click at [40, 43] on link "Retourner à la recherche" at bounding box center [38, 45] width 69 height 17
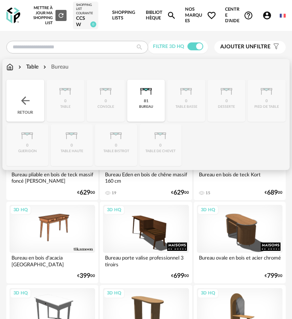
click at [28, 101] on img at bounding box center [25, 100] width 13 height 13
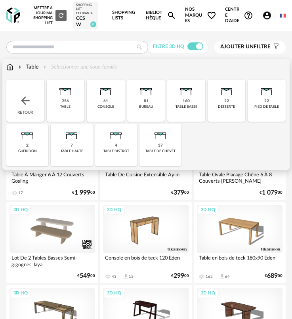
click at [29, 109] on div "Retour" at bounding box center [25, 101] width 38 height 42
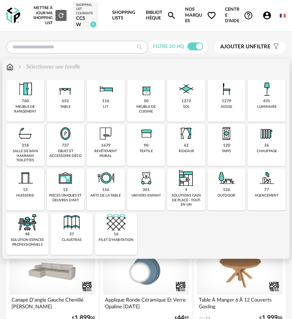
click at [219, 105] on div "1279 assise" at bounding box center [227, 101] width 38 height 42
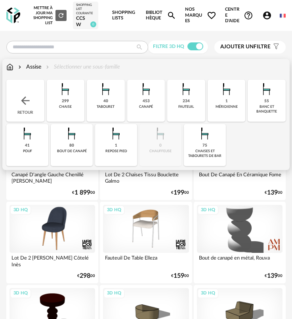
click at [63, 111] on div "299 chaise" at bounding box center [66, 101] width 38 height 42
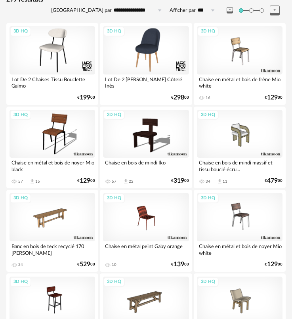
scroll to position [277, 0]
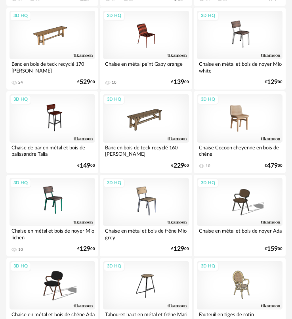
click at [225, 129] on div "3D HQ" at bounding box center [240, 118] width 86 height 48
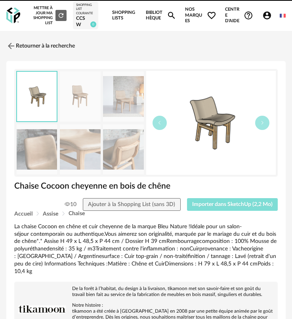
click at [227, 203] on span "Importer dans SketchUp (2,2 Mo)" at bounding box center [232, 205] width 80 height 6
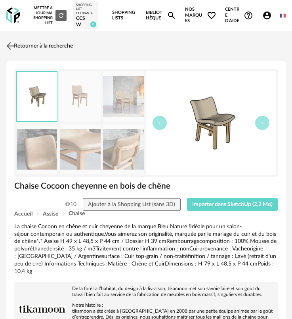
click at [13, 44] on img at bounding box center [10, 45] width 11 height 11
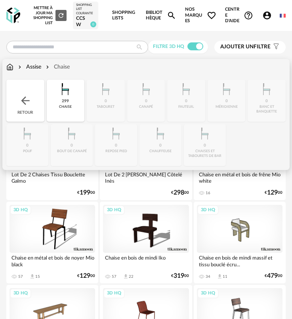
click at [32, 102] on div "Retour" at bounding box center [25, 101] width 38 height 42
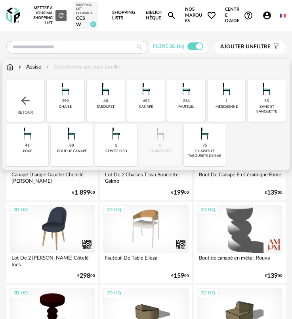
click at [29, 104] on img at bounding box center [25, 100] width 13 height 13
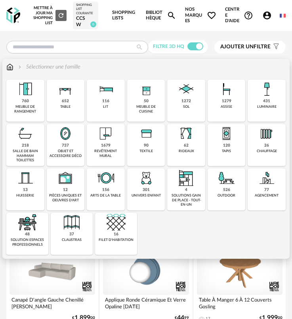
click at [261, 108] on div "431 luminaire" at bounding box center [267, 101] width 38 height 42
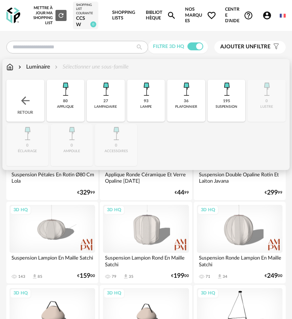
click at [69, 102] on div "80 applique" at bounding box center [66, 101] width 38 height 42
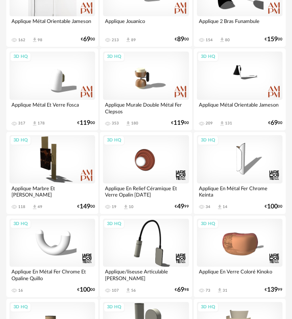
scroll to position [238, 0]
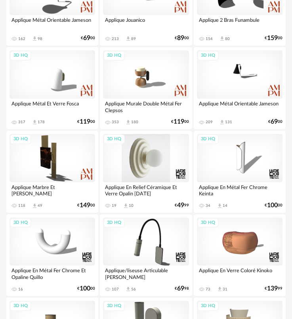
click at [168, 159] on div "3D HQ" at bounding box center [146, 158] width 86 height 48
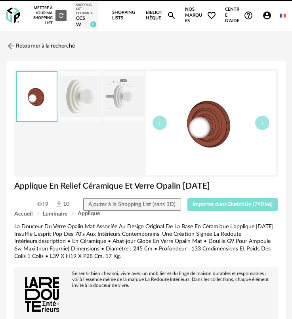
click at [219, 205] on span "Importer dans SketchUp (740 ko)" at bounding box center [233, 205] width 80 height 6
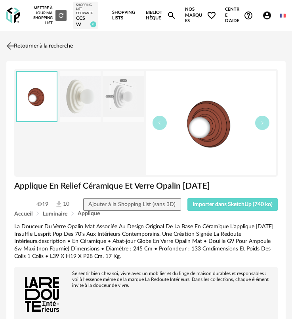
click at [19, 52] on link "Retourner à la recherche" at bounding box center [38, 45] width 69 height 17
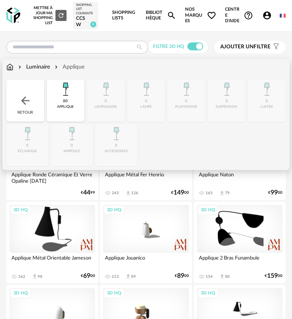
click at [63, 96] on img at bounding box center [65, 89] width 19 height 19
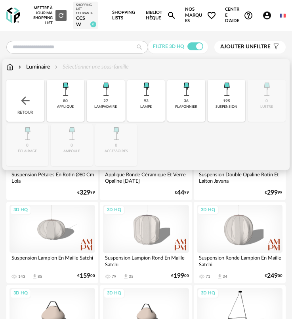
click at [143, 109] on div "lampe" at bounding box center [145, 107] width 11 height 4
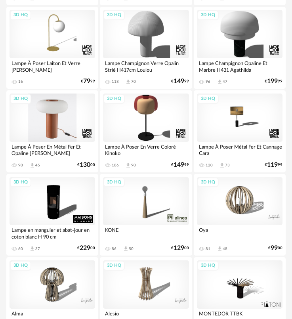
scroll to position [515, 0]
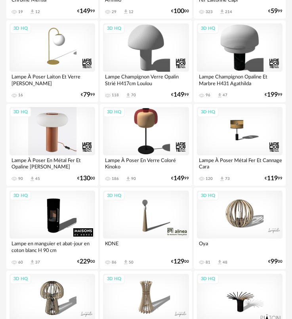
click at [51, 130] on div "3D HQ" at bounding box center [53, 131] width 86 height 48
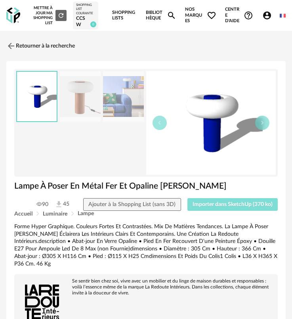
click at [221, 208] on button "Importer dans SketchUp (370 ko)" at bounding box center [232, 204] width 91 height 13
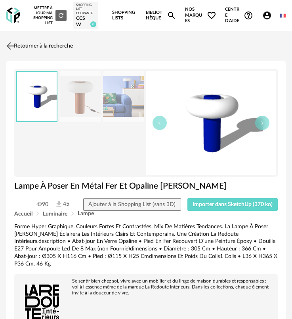
click at [49, 48] on link "Retourner à la recherche" at bounding box center [38, 45] width 69 height 17
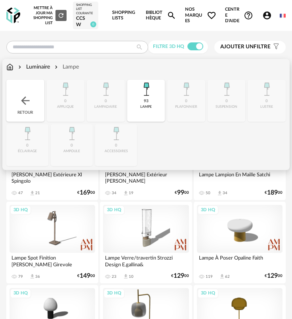
click at [144, 99] on div "93" at bounding box center [146, 101] width 5 height 5
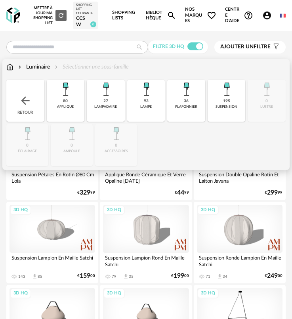
click at [223, 108] on div "suspension" at bounding box center [227, 107] width 22 height 4
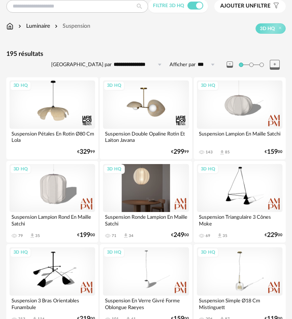
scroll to position [119, 0]
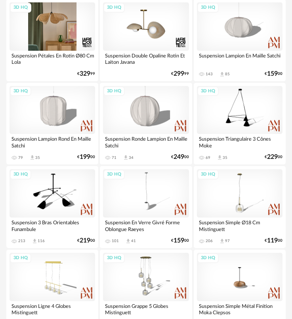
click at [55, 31] on div "3D HQ" at bounding box center [53, 26] width 86 height 48
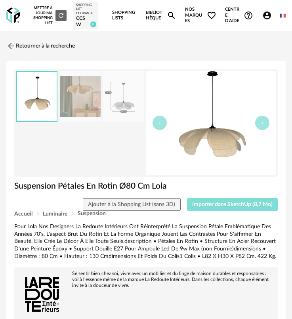
click at [217, 205] on span "Importer dans SketchUp (8,7 Mo)" at bounding box center [232, 205] width 80 height 6
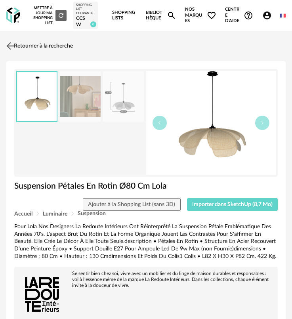
click at [23, 40] on link "Retourner à la recherche" at bounding box center [38, 45] width 69 height 17
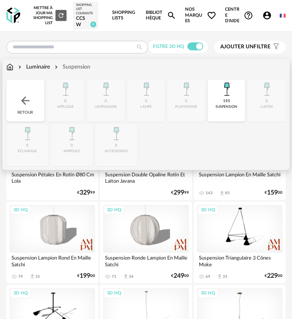
click at [21, 98] on img at bounding box center [25, 100] width 13 height 13
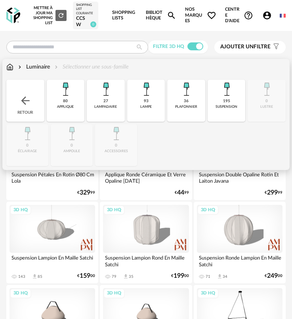
click at [28, 102] on img at bounding box center [25, 100] width 13 height 13
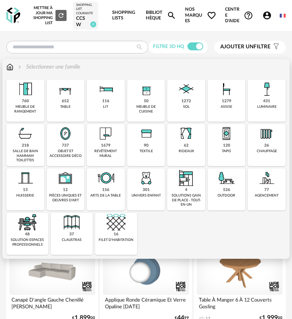
click at [227, 147] on div "120" at bounding box center [226, 145] width 7 height 5
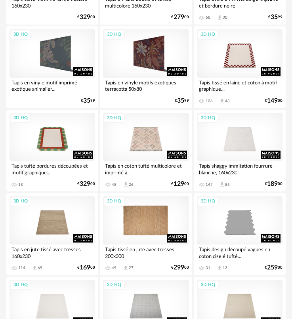
scroll to position [357, 0]
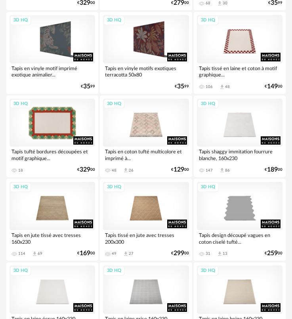
click at [56, 119] on div "3D HQ" at bounding box center [53, 123] width 86 height 48
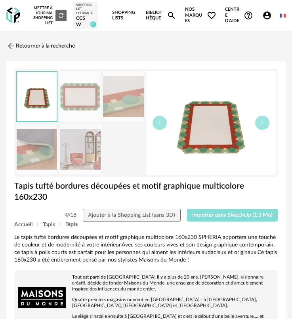
click at [232, 211] on button "Importer dans SketchUp (1,3 Mo)" at bounding box center [232, 215] width 91 height 13
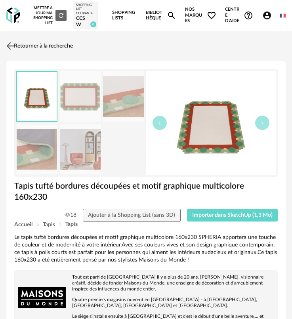
click at [38, 50] on link "Retourner à la recherche" at bounding box center [38, 45] width 69 height 17
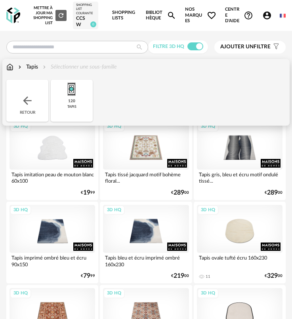
click at [33, 90] on div "Retour" at bounding box center [27, 101] width 42 height 42
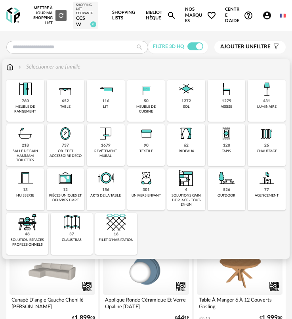
click at [196, 139] on div "62 rideaux" at bounding box center [186, 145] width 38 height 42
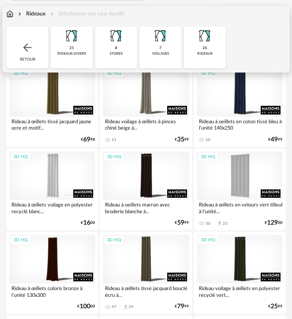
scroll to position [79, 0]
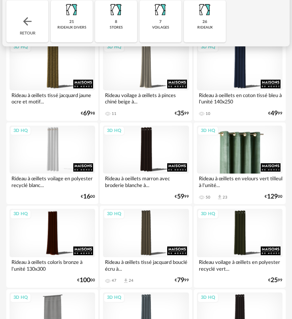
click at [235, 132] on div "3D HQ" at bounding box center [240, 150] width 86 height 48
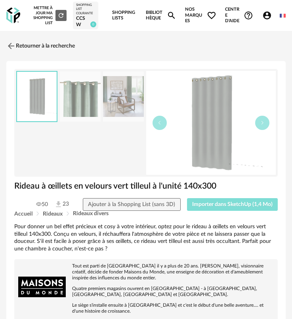
click at [218, 208] on button "Importer dans SketchUp (1,4 Mo)" at bounding box center [232, 204] width 91 height 13
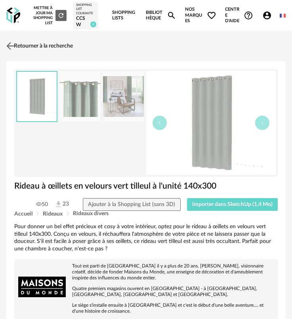
click at [11, 44] on img at bounding box center [10, 45] width 11 height 11
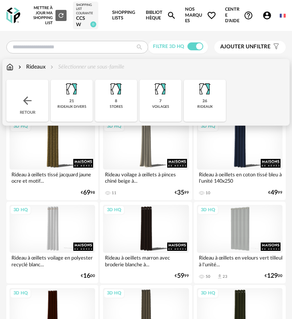
click at [28, 87] on div "Retour" at bounding box center [27, 101] width 42 height 42
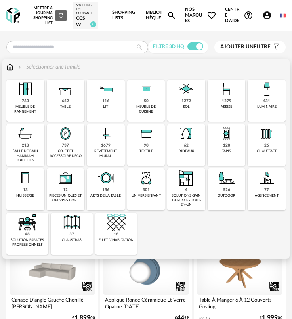
click at [106, 146] on div "1679" at bounding box center [106, 145] width 10 height 5
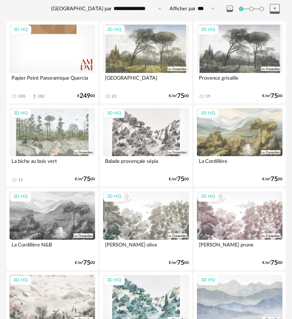
scroll to position [119, 0]
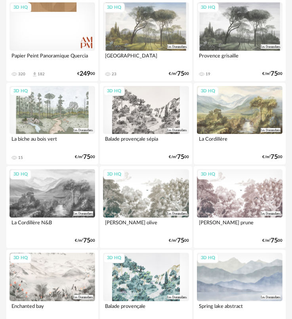
click at [127, 109] on div "3D HQ" at bounding box center [146, 110] width 86 height 48
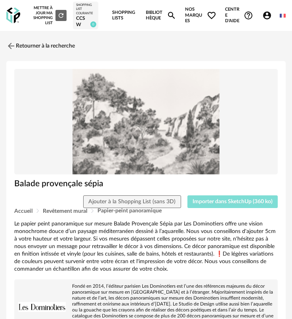
click at [213, 204] on span "Importer dans SketchUp (360 ko)" at bounding box center [233, 202] width 80 height 6
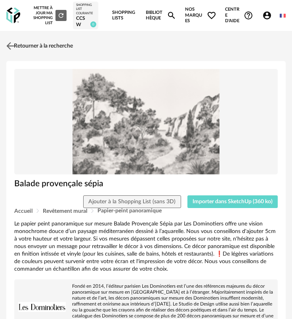
click at [38, 46] on link "Retourner à la recherche" at bounding box center [38, 45] width 69 height 17
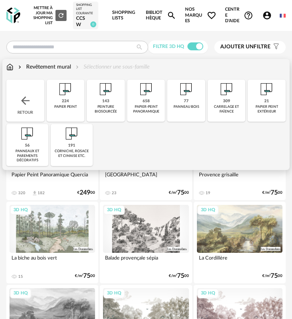
click at [38, 99] on div "Retour" at bounding box center [25, 101] width 38 height 42
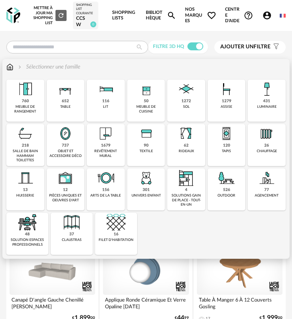
click at [79, 144] on div "737 objet et accessoire déco" at bounding box center [66, 145] width 38 height 42
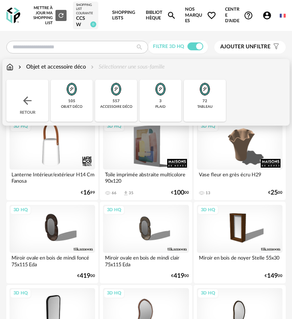
click at [111, 113] on div "557 accessoire déco" at bounding box center [116, 101] width 42 height 42
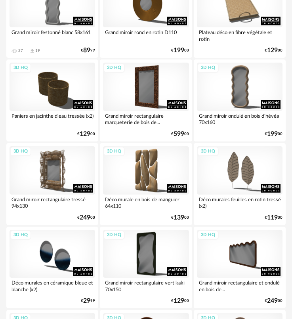
scroll to position [832, 0]
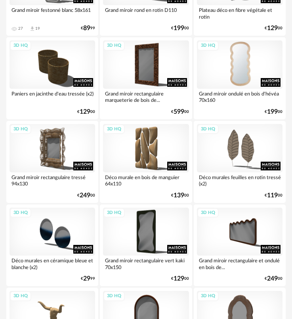
click at [242, 64] on div "3D HQ" at bounding box center [240, 64] width 86 height 48
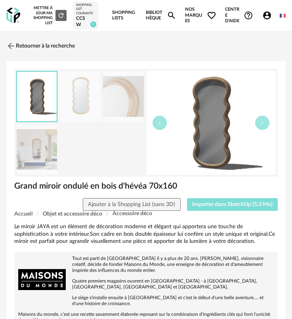
click at [237, 204] on span "Importer dans SketchUp (5,3 Mo)" at bounding box center [232, 205] width 80 height 6
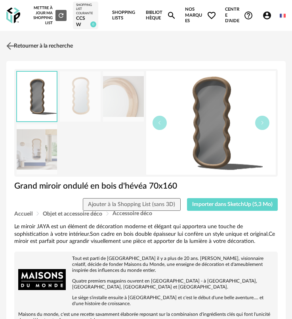
click at [40, 50] on link "Retourner à la recherche" at bounding box center [38, 45] width 69 height 17
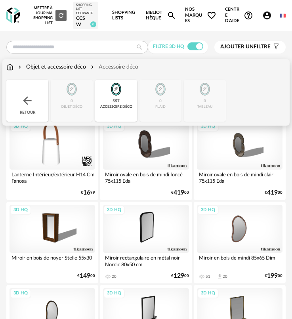
click at [32, 92] on div "Retour" at bounding box center [27, 101] width 42 height 42
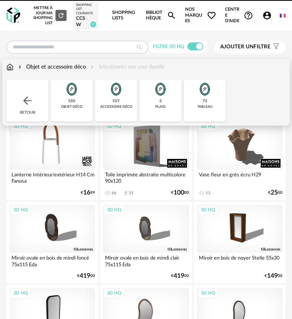
click at [31, 92] on div "Retour" at bounding box center [27, 101] width 42 height 42
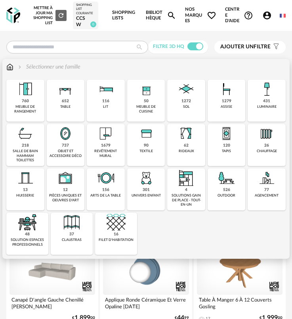
drag, startPoint x: 92, startPoint y: 112, endPoint x: 134, endPoint y: 154, distance: 60.2
click at [134, 154] on div "Close icon 760 meuble de rangement 652 table 116 lit 50 meuble de cuisine 1272 …" at bounding box center [145, 167] width 279 height 175
drag, startPoint x: 185, startPoint y: 222, endPoint x: 146, endPoint y: 227, distance: 39.9
click at [185, 223] on div "Close icon 760 meuble de rangement 652 table 116 lit 50 meuble de cuisine 1272 …" at bounding box center [145, 167] width 279 height 175
click at [135, 185] on div "301 univers enfant" at bounding box center [146, 189] width 38 height 42
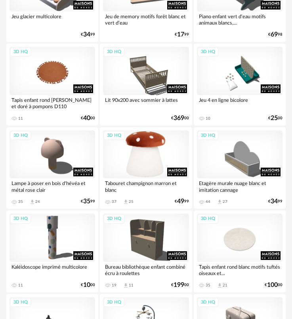
scroll to position [1149, 0]
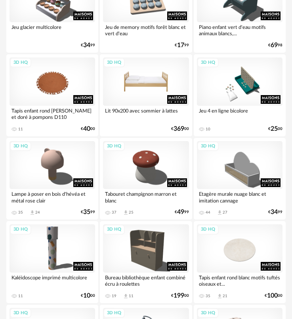
click at [146, 97] on div "3D HQ" at bounding box center [146, 81] width 86 height 48
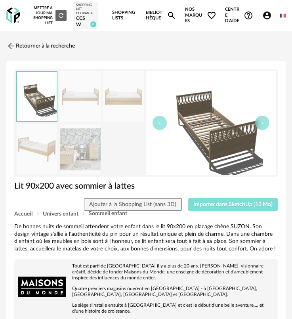
click at [228, 202] on span "Importer dans SketchUp (12 Mo)" at bounding box center [232, 205] width 79 height 6
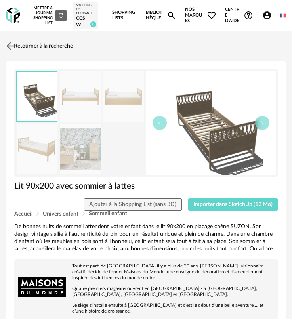
click at [23, 53] on link "Retourner à la recherche" at bounding box center [38, 45] width 69 height 17
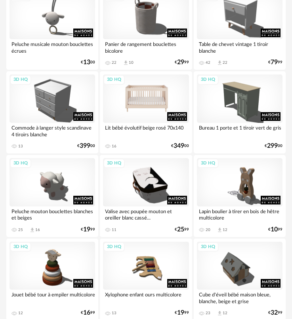
scroll to position [1545, 0]
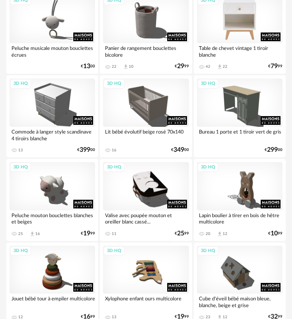
click at [242, 17] on div "3D HQ" at bounding box center [240, 19] width 86 height 48
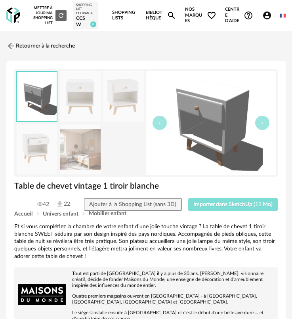
click at [230, 205] on span "Importer dans SketchUp (11 Mo)" at bounding box center [232, 205] width 79 height 6
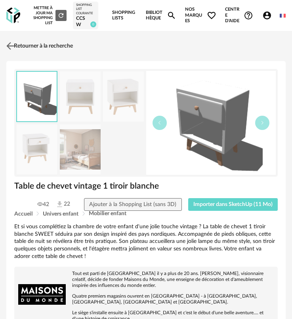
click at [17, 48] on link "Retourner à la recherche" at bounding box center [38, 45] width 69 height 17
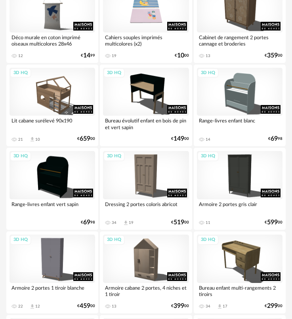
scroll to position [2417, 0]
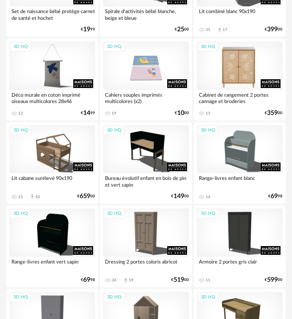
click at [250, 72] on div "3D HQ" at bounding box center [240, 66] width 86 height 48
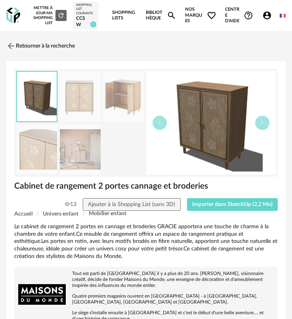
click at [221, 212] on div "Accueil Univers enfant Mobilier enfant" at bounding box center [145, 214] width 263 height 6
click at [18, 48] on link "Retourner à la recherche" at bounding box center [38, 45] width 69 height 17
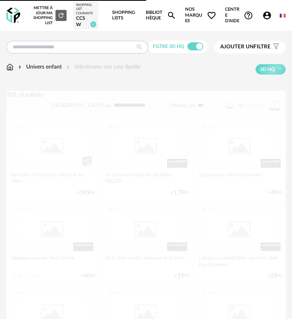
scroll to position [2417, 0]
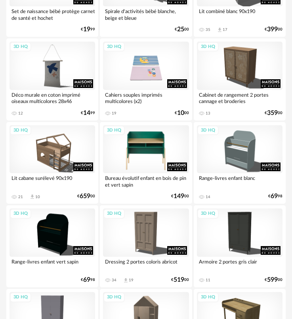
click at [135, 146] on div "3D HQ" at bounding box center [146, 149] width 86 height 48
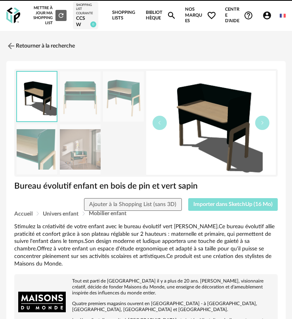
click at [199, 203] on span "Importer dans SketchUp (16 Mo)" at bounding box center [232, 205] width 79 height 6
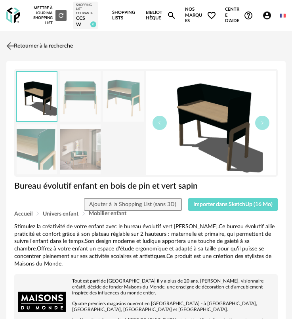
click at [47, 48] on link "Retourner à la recherche" at bounding box center [38, 45] width 69 height 17
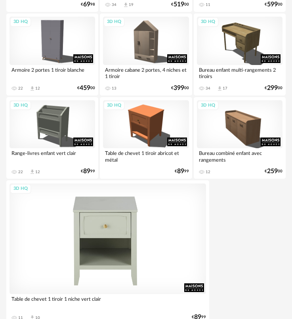
scroll to position [2749, 0]
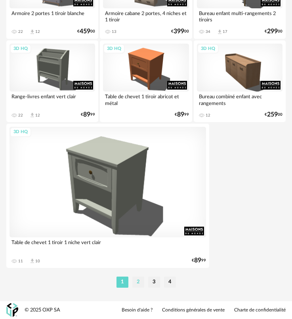
click at [140, 282] on li "2" at bounding box center [138, 282] width 12 height 11
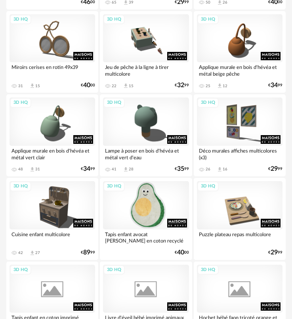
scroll to position [475, 0]
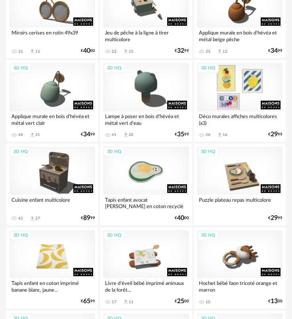
drag, startPoint x: 233, startPoint y: 98, endPoint x: 234, endPoint y: 105, distance: 7.7
click at [233, 97] on div "3D HQ" at bounding box center [240, 87] width 86 height 48
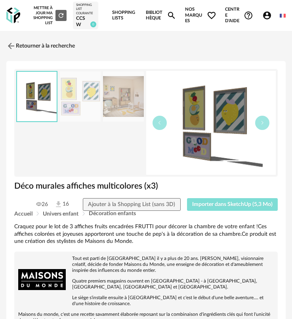
click at [231, 203] on span "Importer dans SketchUp (5,3 Mo)" at bounding box center [232, 205] width 80 height 6
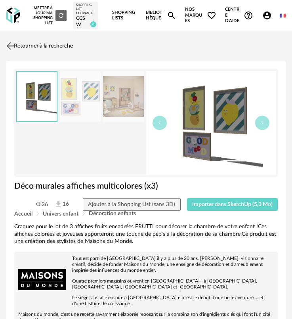
click at [15, 50] on img at bounding box center [10, 45] width 11 height 11
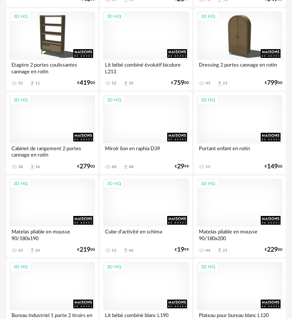
scroll to position [1862, 0]
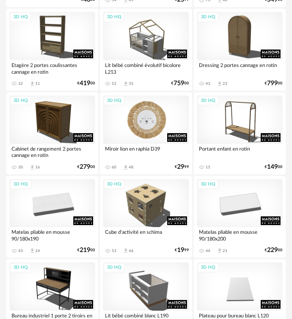
click at [135, 118] on div "3D HQ" at bounding box center [146, 119] width 86 height 48
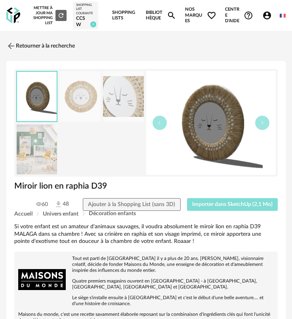
click at [217, 206] on span "Importer dans SketchUp (2,1 Mo)" at bounding box center [232, 205] width 80 height 6
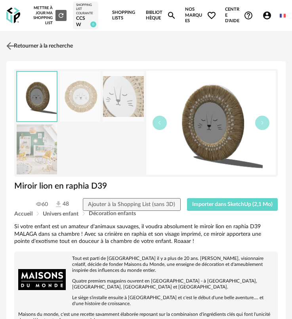
click at [70, 46] on link "Retourner à la recherche" at bounding box center [38, 45] width 69 height 17
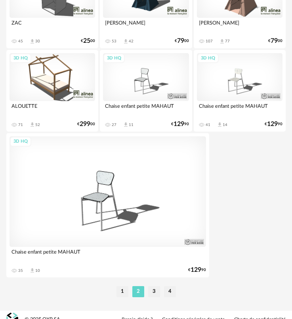
scroll to position [2749, 0]
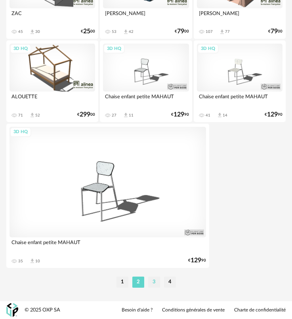
click at [156, 281] on li "3" at bounding box center [154, 282] width 12 height 11
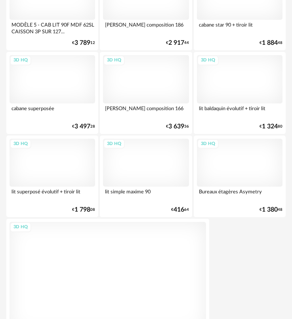
scroll to position [2749, 0]
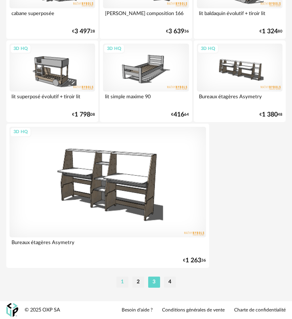
click at [124, 279] on li "1" at bounding box center [122, 282] width 12 height 11
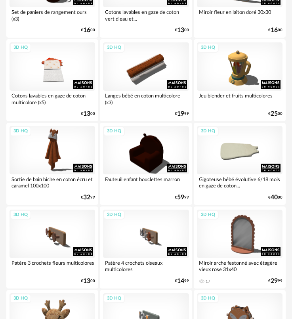
scroll to position [753, 0]
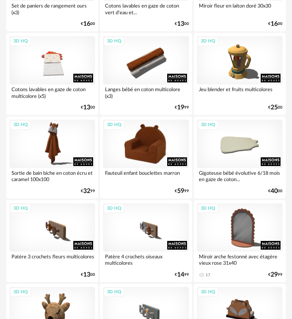
click at [127, 153] on div "3D HQ" at bounding box center [146, 144] width 86 height 48
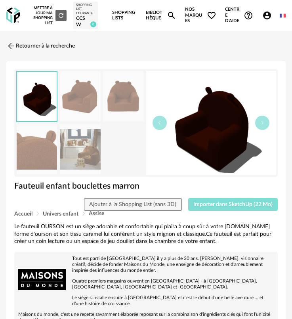
click at [213, 204] on span "Importer dans SketchUp (22 Mo)" at bounding box center [232, 205] width 79 height 6
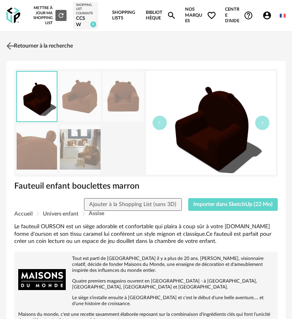
click at [59, 45] on link "Retourner à la recherche" at bounding box center [38, 45] width 69 height 17
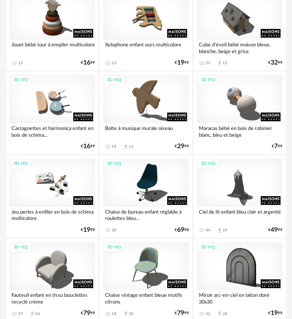
scroll to position [1902, 0]
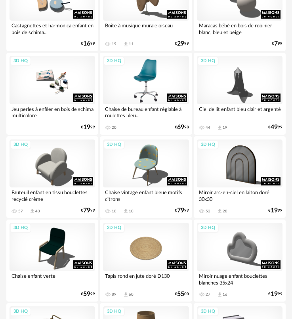
click at [149, 84] on div "3D HQ" at bounding box center [146, 80] width 86 height 48
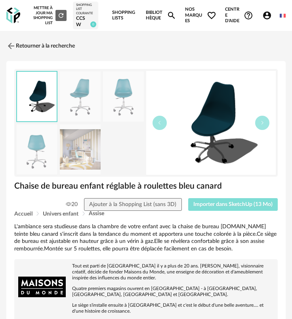
click at [216, 205] on span "Importer dans SketchUp (13 Mo)" at bounding box center [232, 205] width 79 height 6
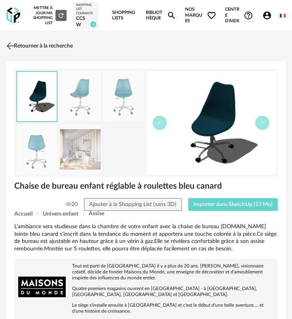
click at [34, 46] on link "Retourner à la recherche" at bounding box center [38, 45] width 69 height 17
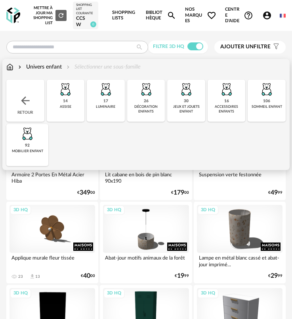
click at [26, 93] on div "Retour" at bounding box center [25, 101] width 38 height 42
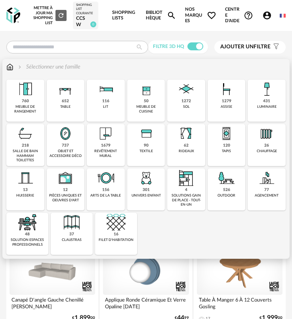
click at [105, 144] on div "1679" at bounding box center [106, 145] width 10 height 5
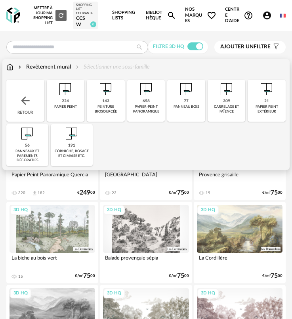
drag, startPoint x: 71, startPoint y: 109, endPoint x: 76, endPoint y: 116, distance: 8.0
click at [71, 109] on div "papier peint" at bounding box center [65, 107] width 23 height 4
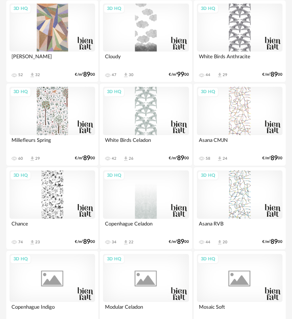
scroll to position [1545, 0]
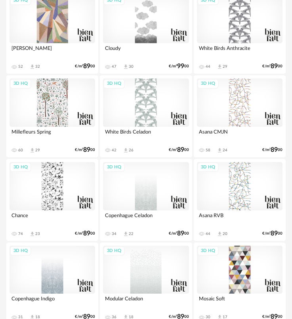
click at [145, 113] on div "3D HQ" at bounding box center [146, 102] width 86 height 48
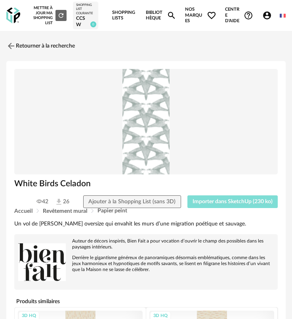
click at [216, 201] on span "Importer dans SketchUp (230 ko)" at bounding box center [233, 202] width 80 height 6
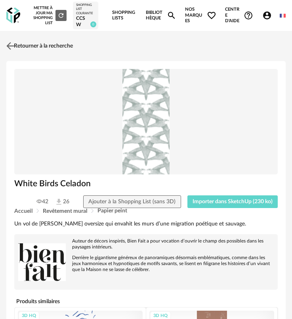
click at [50, 48] on link "Retourner à la recherche" at bounding box center [38, 45] width 69 height 17
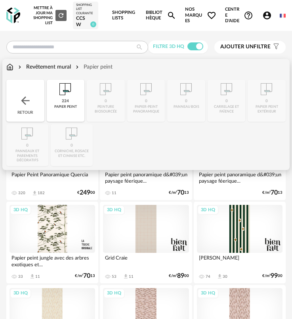
click at [19, 107] on div "Retour" at bounding box center [25, 101] width 38 height 42
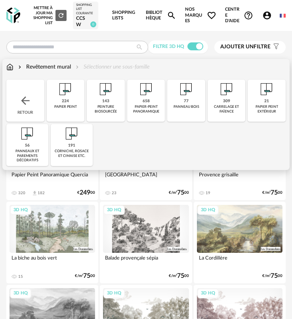
click at [19, 107] on div "Retour" at bounding box center [25, 101] width 38 height 42
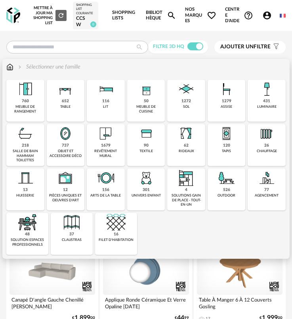
click at [263, 106] on div "luminaire" at bounding box center [266, 107] width 19 height 4
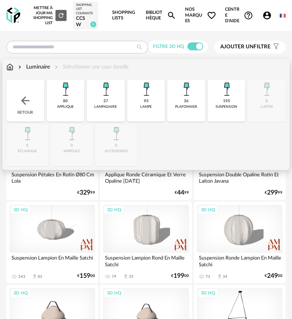
click at [67, 109] on div "applique" at bounding box center [65, 107] width 17 height 4
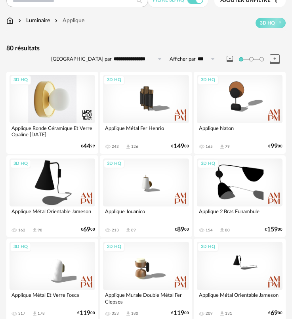
scroll to position [40, 0]
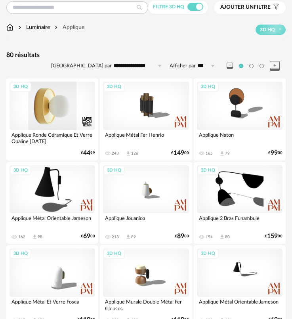
click at [56, 105] on div "3D HQ" at bounding box center [53, 106] width 86 height 48
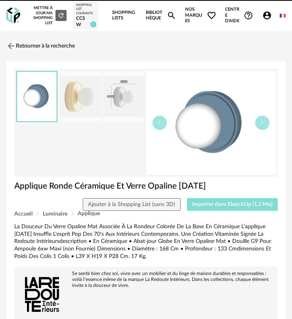
click at [199, 205] on span "Importer dans SketchUp (1,2 Mo)" at bounding box center [232, 205] width 80 height 6
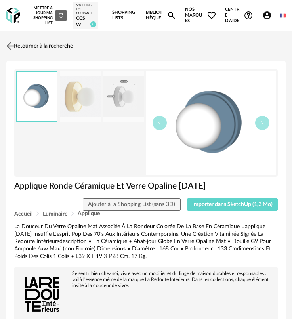
click at [32, 50] on link "Retourner à la recherche" at bounding box center [38, 45] width 69 height 17
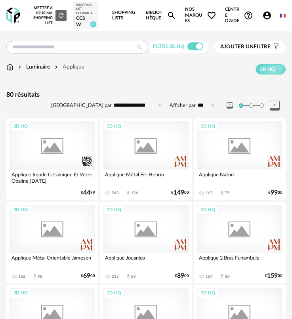
scroll to position [40, 0]
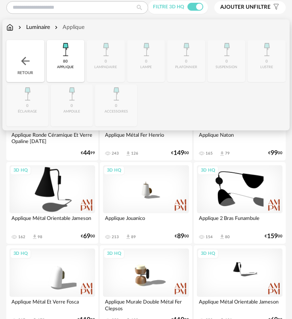
click at [29, 70] on div "Retour" at bounding box center [25, 61] width 38 height 42
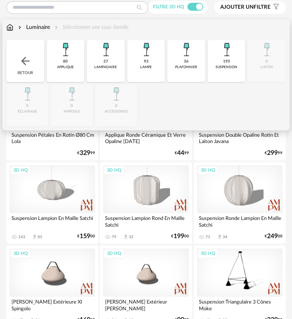
click at [42, 63] on div "Retour" at bounding box center [25, 61] width 38 height 42
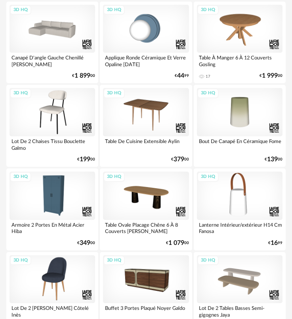
scroll to position [238, 0]
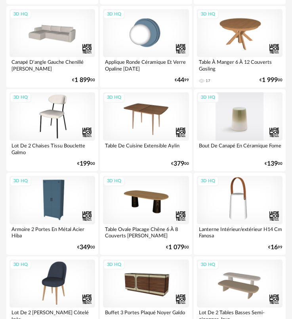
click at [234, 116] on div "3D HQ" at bounding box center [240, 116] width 86 height 48
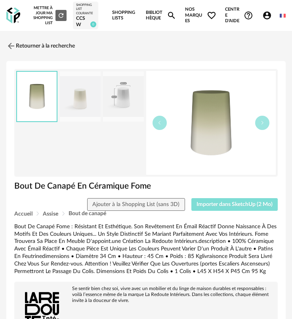
click at [244, 200] on button "Importer dans SketchUp (2 Mo)" at bounding box center [234, 204] width 87 height 13
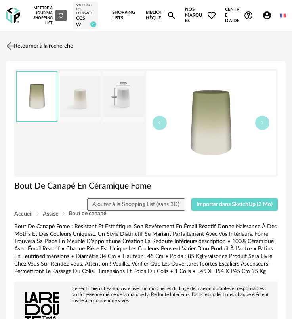
click at [17, 46] on link "Retourner à la recherche" at bounding box center [38, 45] width 69 height 17
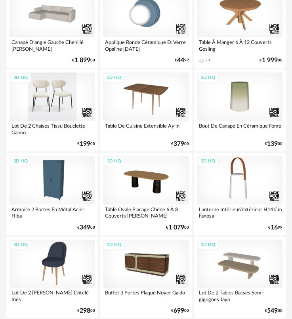
scroll to position [277, 0]
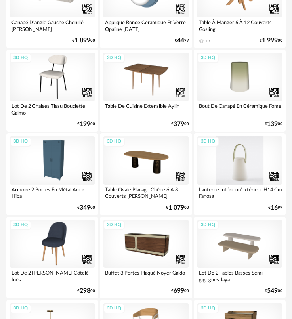
click at [231, 173] on div "3D HQ" at bounding box center [240, 160] width 86 height 48
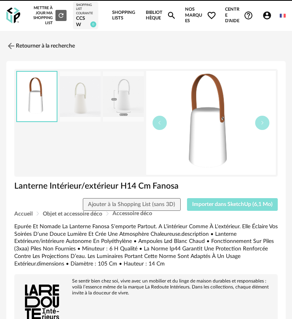
click at [232, 202] on span "Importer dans SketchUp (6,1 Mo)" at bounding box center [232, 205] width 80 height 6
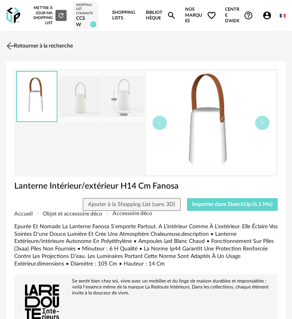
click at [14, 45] on img at bounding box center [10, 45] width 11 height 11
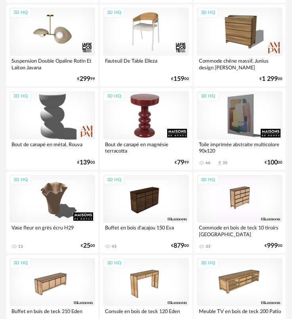
scroll to position [594, 0]
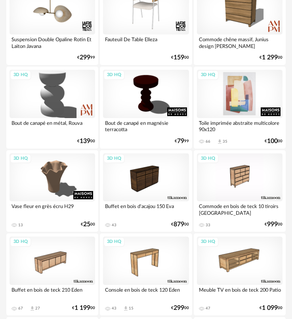
click at [232, 97] on div "3D HQ" at bounding box center [240, 94] width 86 height 48
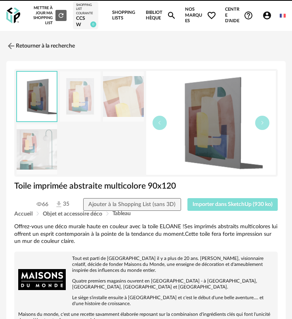
click at [226, 206] on span "Importer dans SketchUp (930 ko)" at bounding box center [233, 205] width 80 height 6
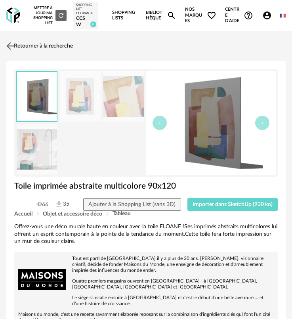
click at [28, 44] on link "Retourner à la recherche" at bounding box center [38, 45] width 69 height 17
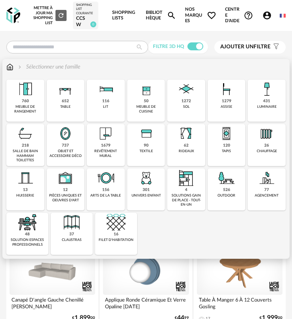
click at [225, 143] on img at bounding box center [226, 133] width 19 height 19
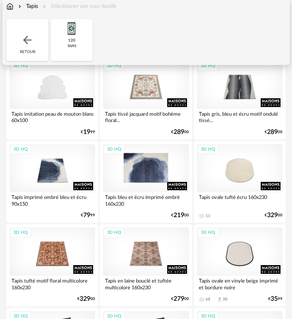
scroll to position [79, 0]
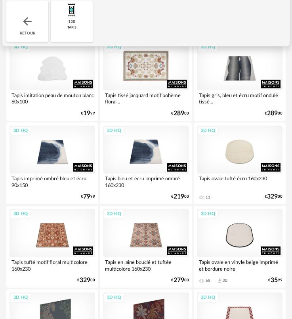
click at [154, 76] on div "3D HQ" at bounding box center [146, 66] width 86 height 48
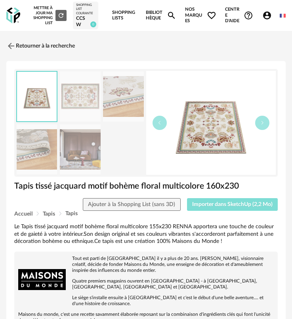
click at [228, 206] on span "Importer dans SketchUp (2,2 Mo)" at bounding box center [232, 205] width 80 height 6
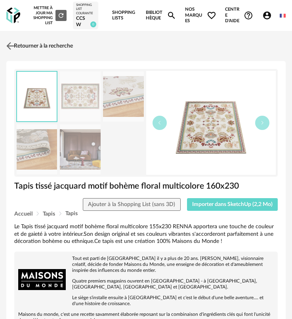
click at [21, 50] on link "Retourner à la recherche" at bounding box center [38, 45] width 69 height 17
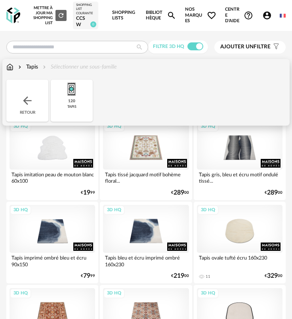
click at [34, 100] on div "Retour" at bounding box center [27, 101] width 42 height 42
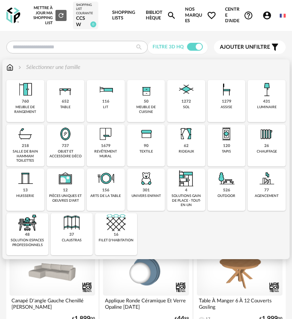
click at [219, 193] on div "526 outdoor" at bounding box center [227, 190] width 38 height 42
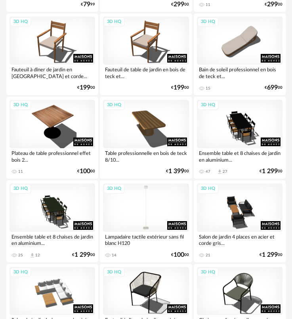
scroll to position [2298, 0]
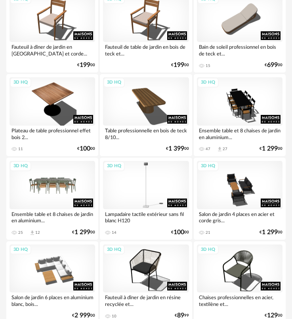
click at [65, 195] on div "3D HQ" at bounding box center [53, 185] width 86 height 48
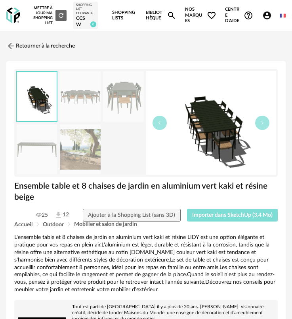
click at [206, 216] on span "Importer dans SketchUp (3,4 Mo)" at bounding box center [232, 215] width 80 height 6
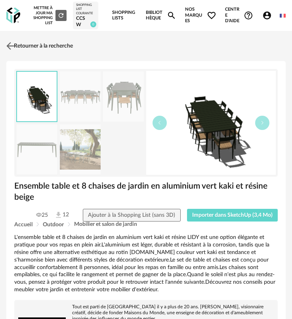
click at [25, 52] on link "Retourner à la recherche" at bounding box center [38, 45] width 69 height 17
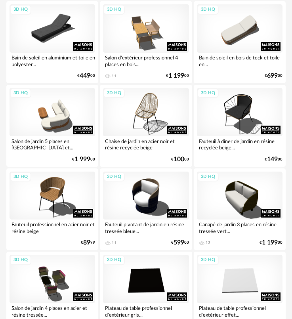
scroll to position [1600, 0]
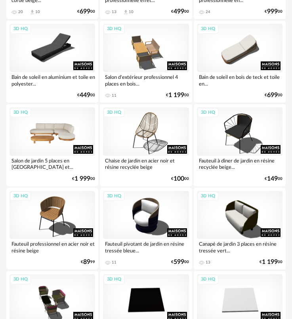
click at [22, 134] on div "3D HQ" at bounding box center [53, 131] width 86 height 48
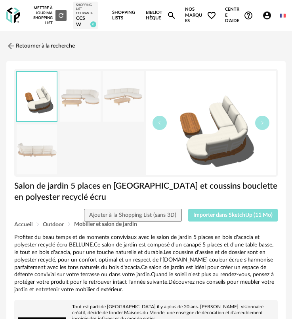
click at [206, 214] on span "Importer dans SketchUp (11 Mo)" at bounding box center [232, 215] width 79 height 6
click at [32, 50] on link "Retourner à la recherche" at bounding box center [38, 45] width 69 height 17
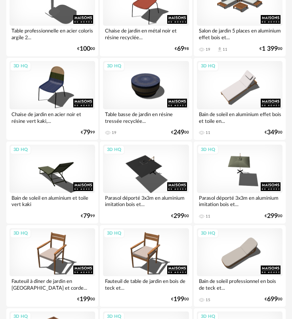
scroll to position [2194, 0]
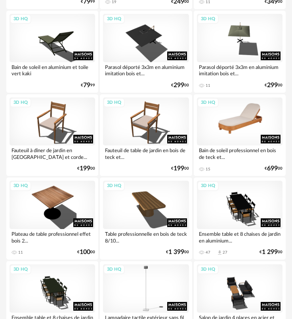
click at [233, 126] on div "3D HQ" at bounding box center [240, 121] width 86 height 48
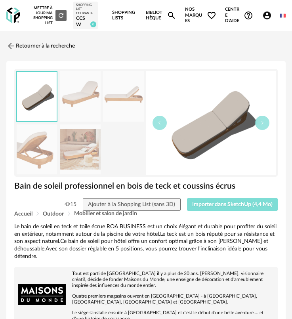
click at [243, 202] on span "Importer dans SketchUp (4,4 Mo)" at bounding box center [232, 205] width 80 height 6
